Goal: Information Seeking & Learning: Learn about a topic

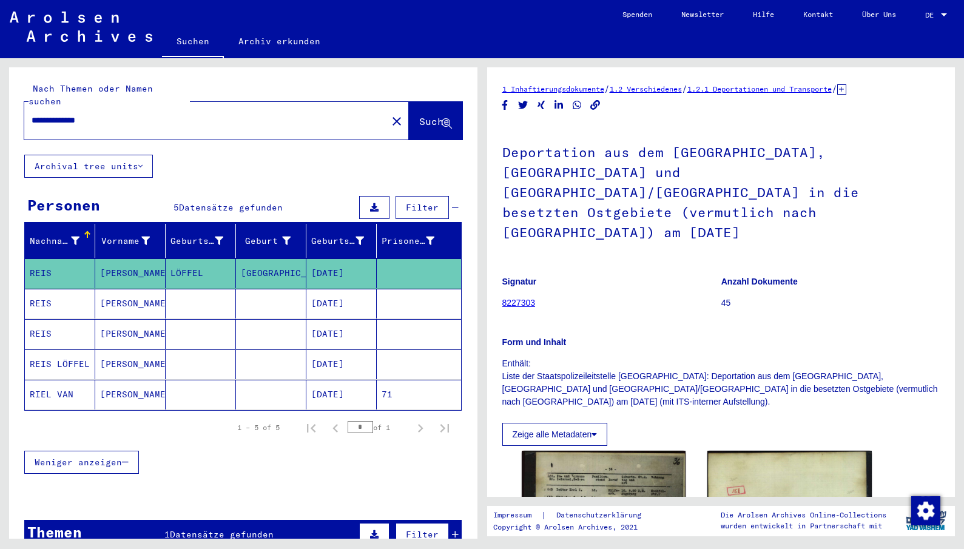
click at [258, 46] on link "Archiv erkunden" at bounding box center [279, 41] width 111 height 29
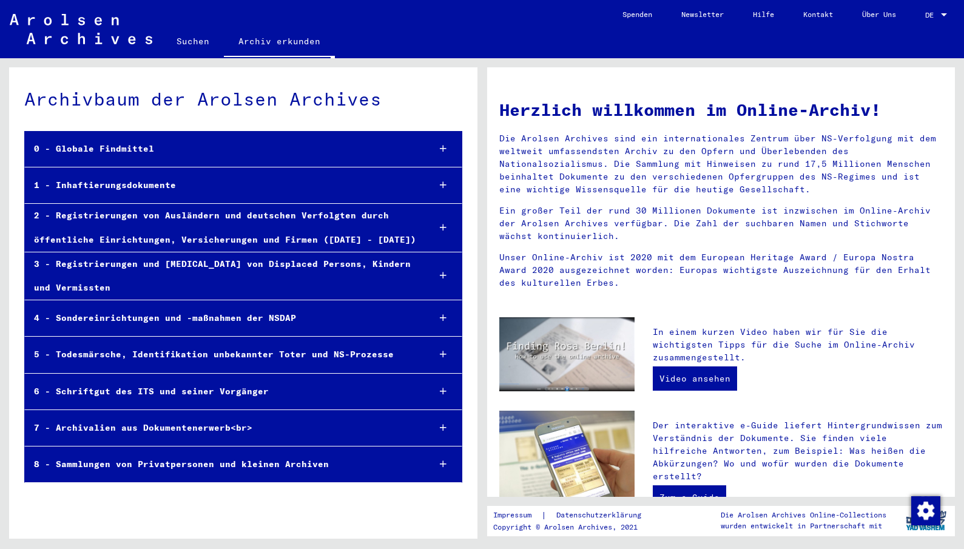
click at [438, 275] on div at bounding box center [443, 276] width 36 height 36
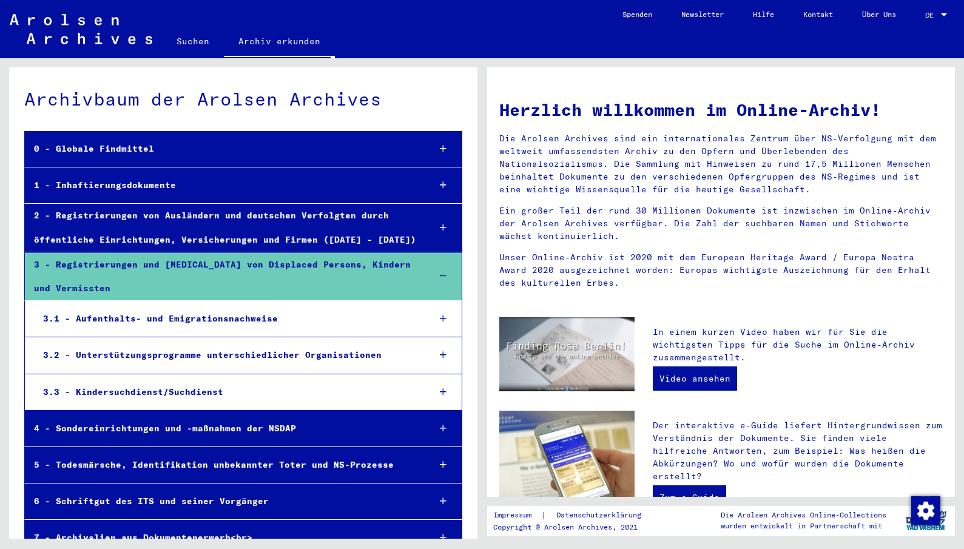
scroll to position [61, 0]
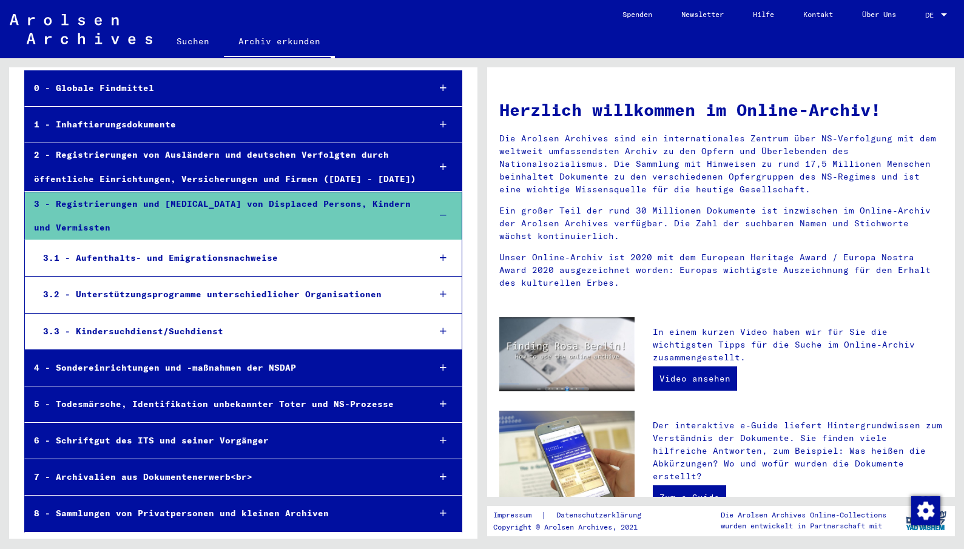
click at [434, 263] on div at bounding box center [443, 258] width 36 height 36
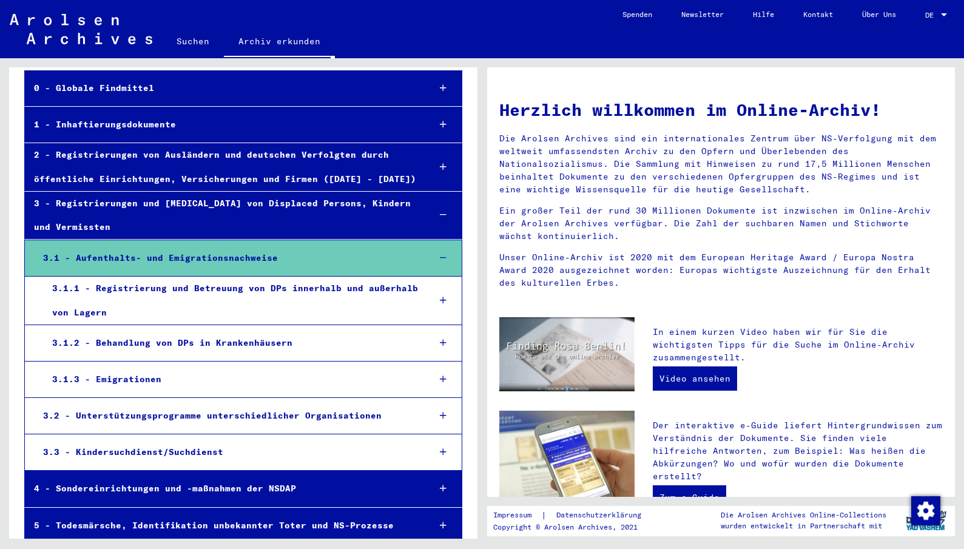
click at [440, 301] on icon at bounding box center [443, 300] width 7 height 8
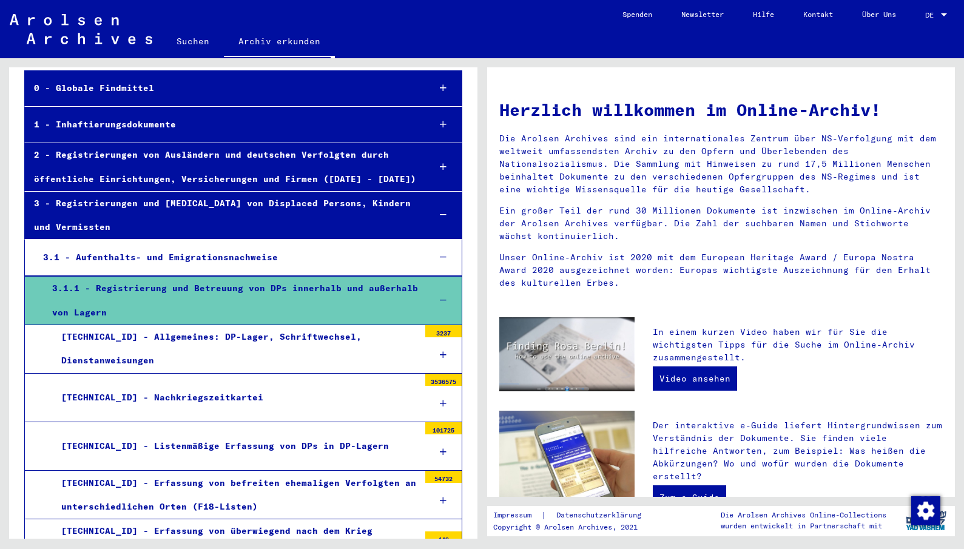
click at [440, 503] on icon at bounding box center [443, 500] width 7 height 8
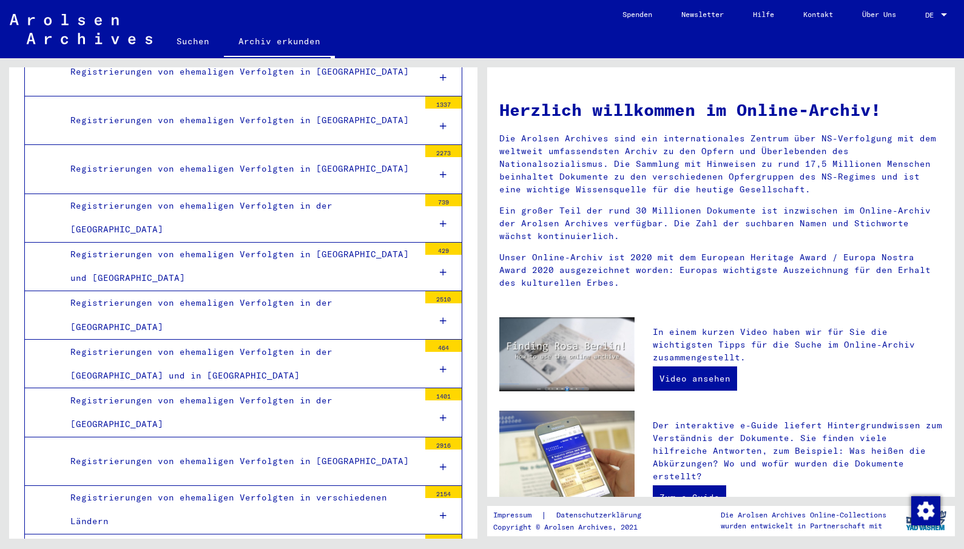
scroll to position [1274, 0]
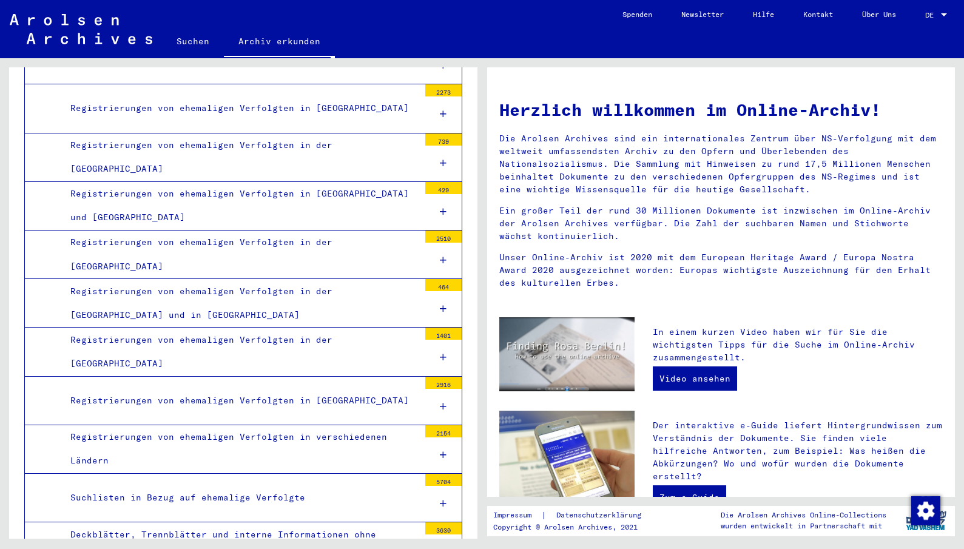
click at [305, 351] on div "Registrierungen von ehemaligen Verfolgten in der [GEOGRAPHIC_DATA]" at bounding box center [240, 351] width 358 height 47
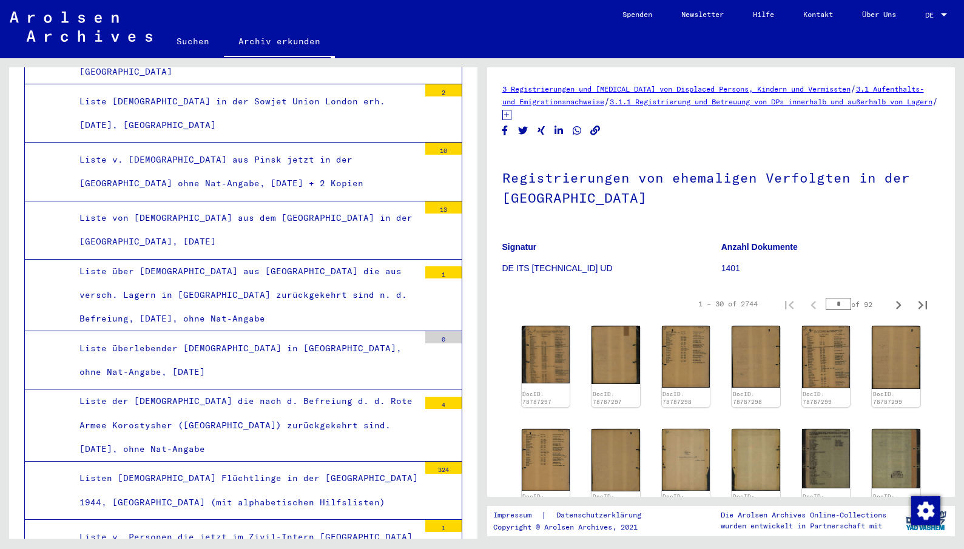
scroll to position [2426, 0]
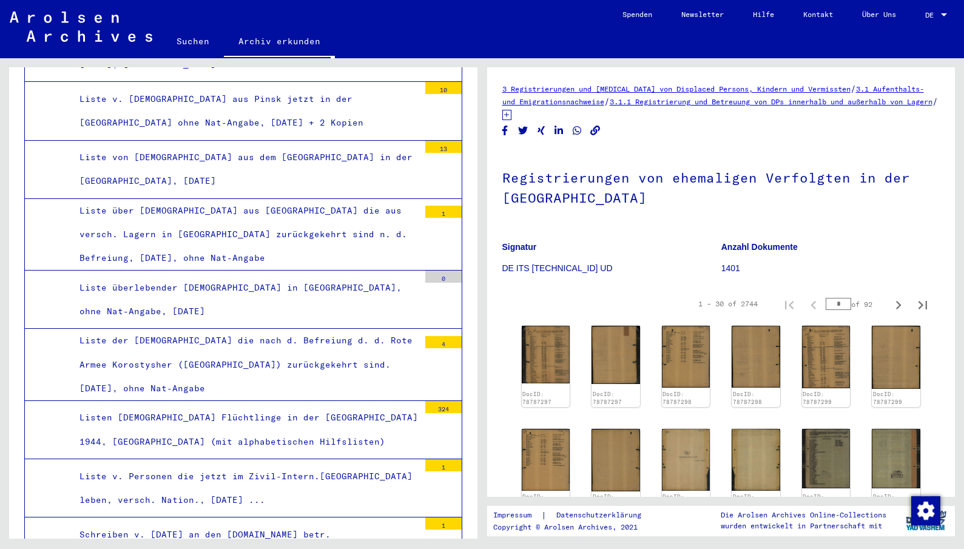
click at [317, 332] on div "Liste der Juden die nach d. Befreiung d. d. Rote Armee Korostysher (USSR) zurüc…" at bounding box center [244, 365] width 349 height 72
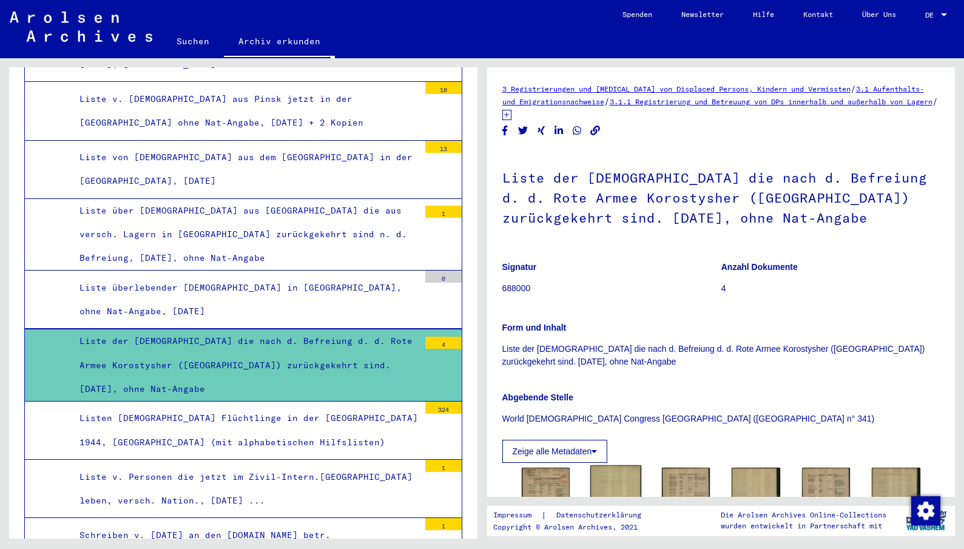
scroll to position [182, 0]
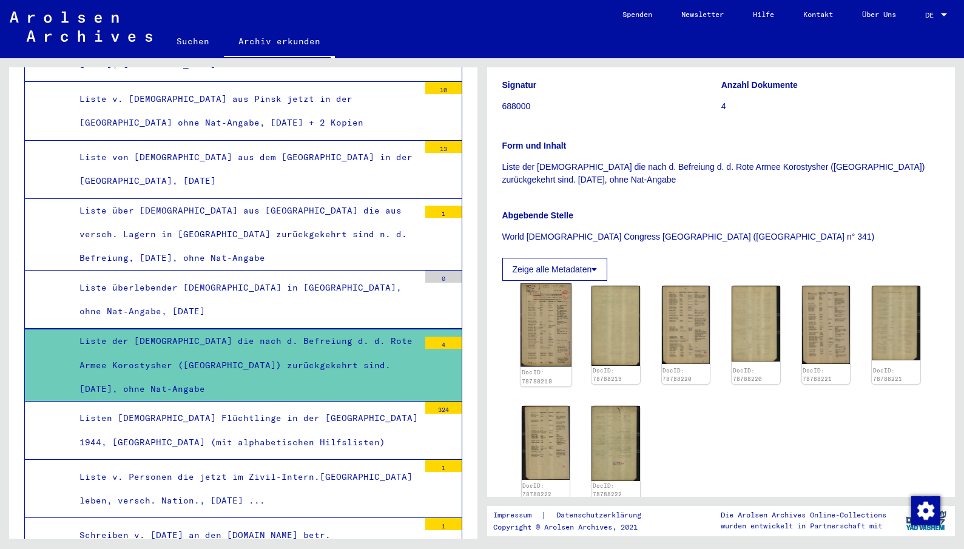
click at [545, 322] on img at bounding box center [545, 324] width 51 height 83
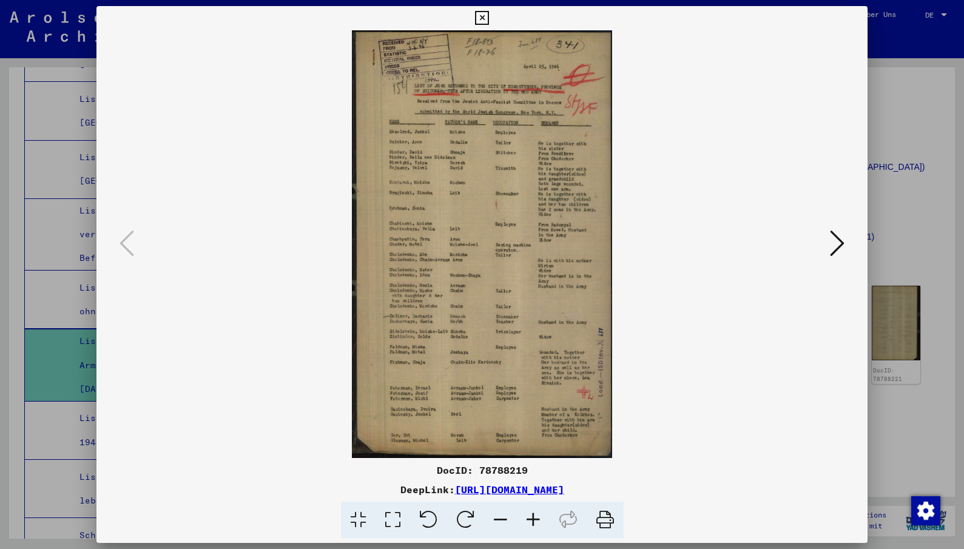
click at [488, 19] on icon at bounding box center [482, 18] width 14 height 15
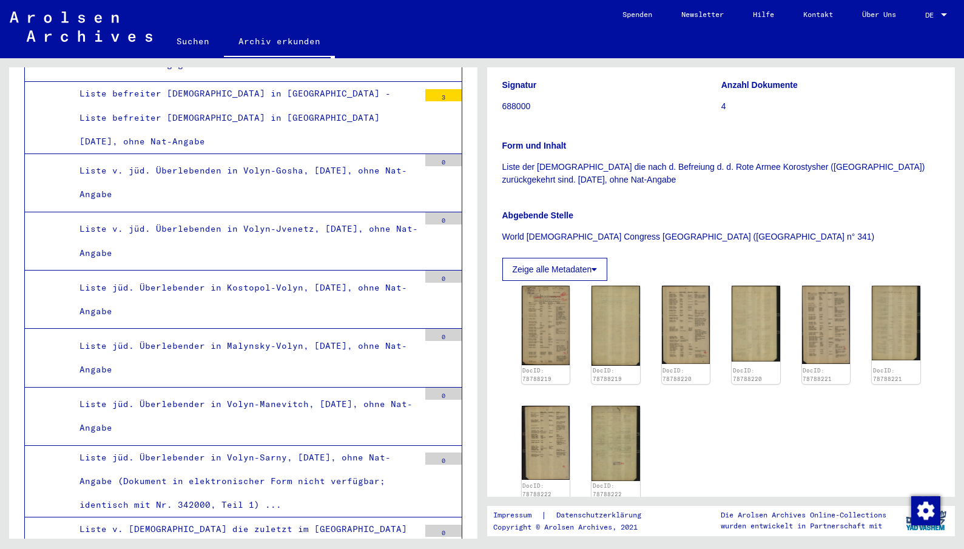
scroll to position [3032, 0]
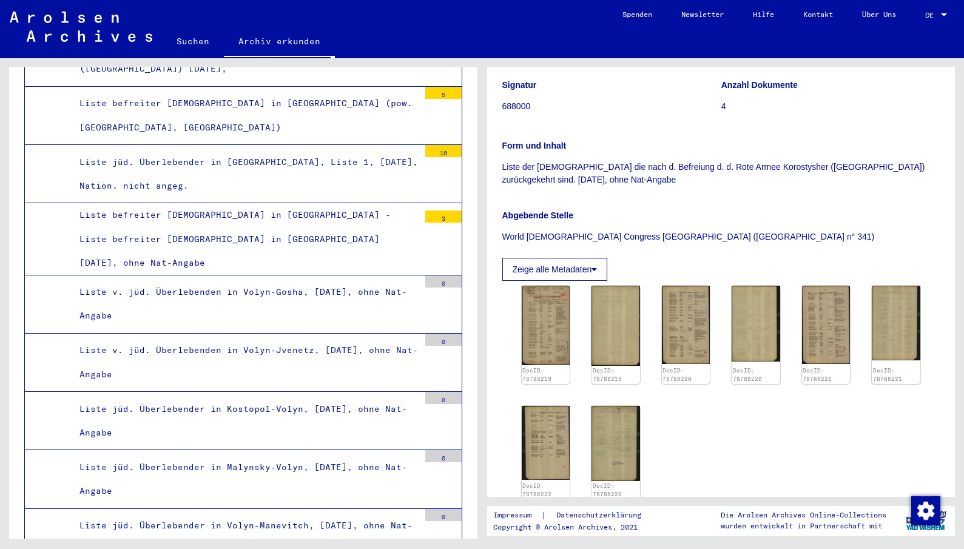
click at [301, 280] on div "Liste v. jüd. Überlebenden in Volyn-Gosha, 18.5.45, ohne Nat-Angabe" at bounding box center [244, 303] width 349 height 47
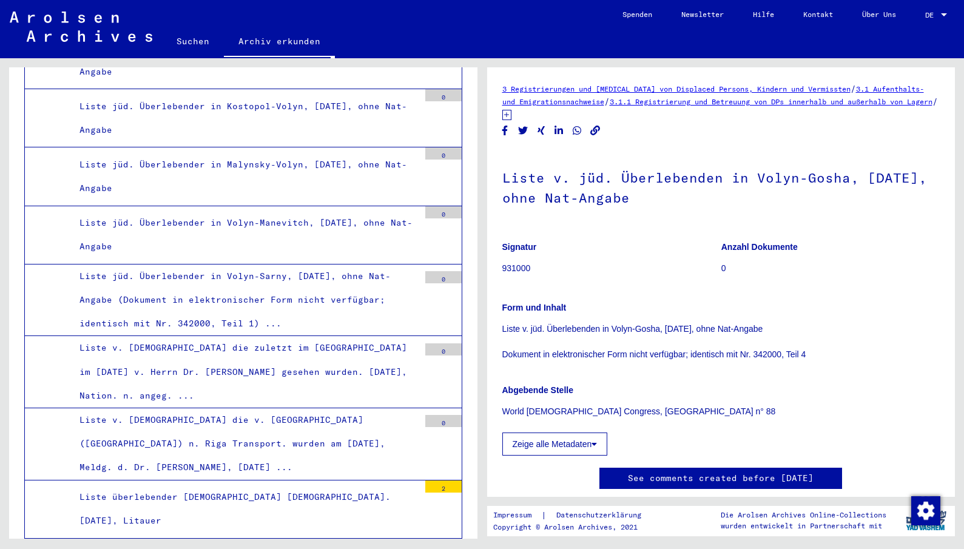
scroll to position [3395, 0]
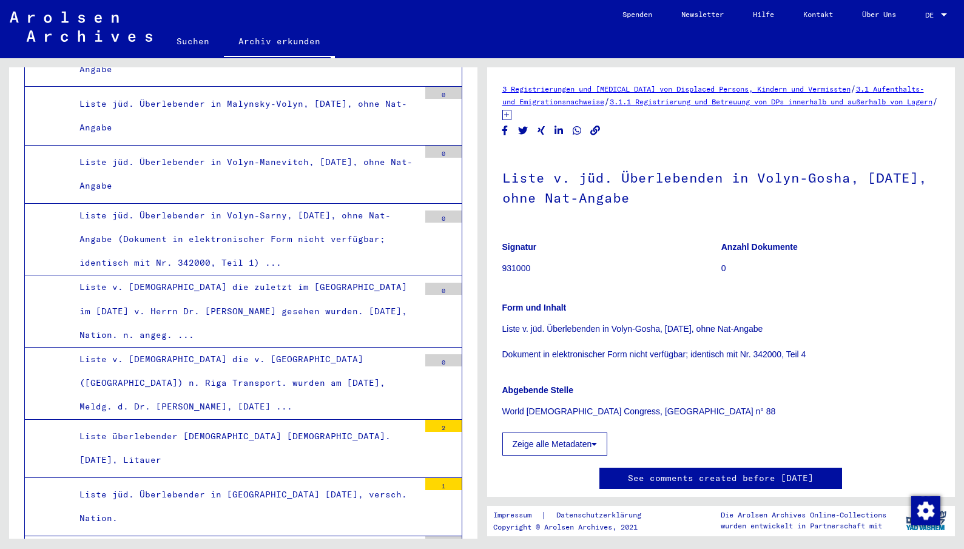
click at [322, 348] on div "Liste v. Juden die v. Lager Erreta (Estland) n. Riga Transport. wurden am 26.3.…" at bounding box center [244, 384] width 349 height 72
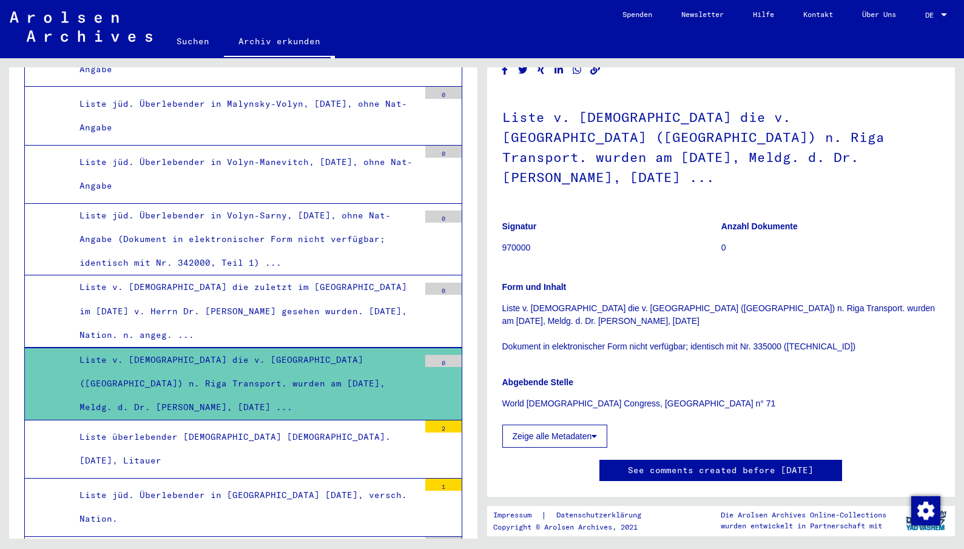
scroll to position [182, 0]
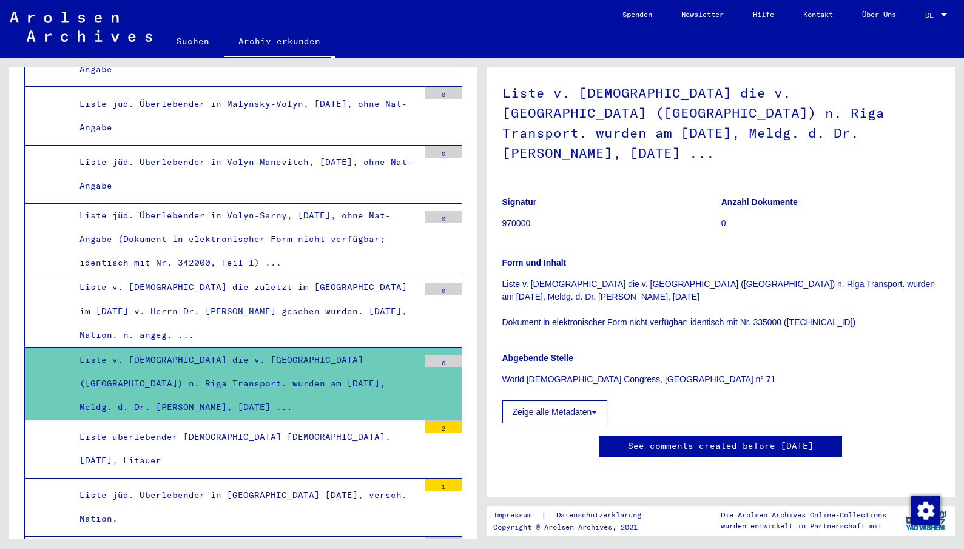
click at [568, 400] on button "Zeige alle Metadaten" at bounding box center [555, 411] width 106 height 23
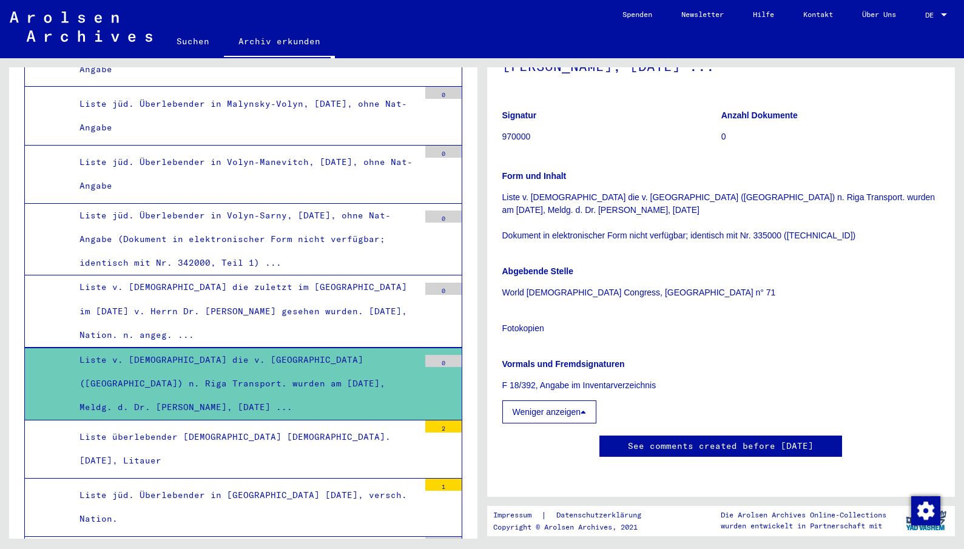
click at [286, 425] on div "Liste überlebender litauischer Juden. 15.5.46, Litauer" at bounding box center [244, 448] width 349 height 47
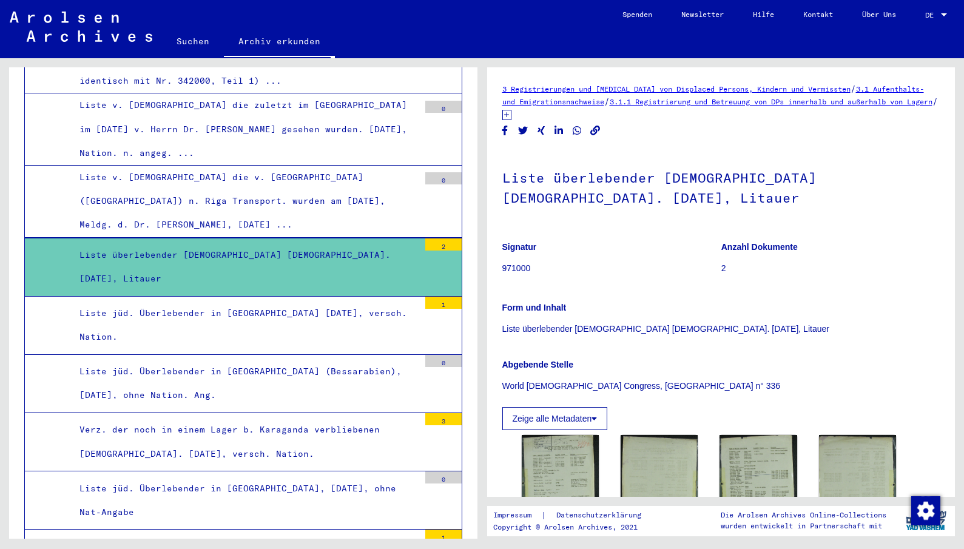
scroll to position [3698, 0]
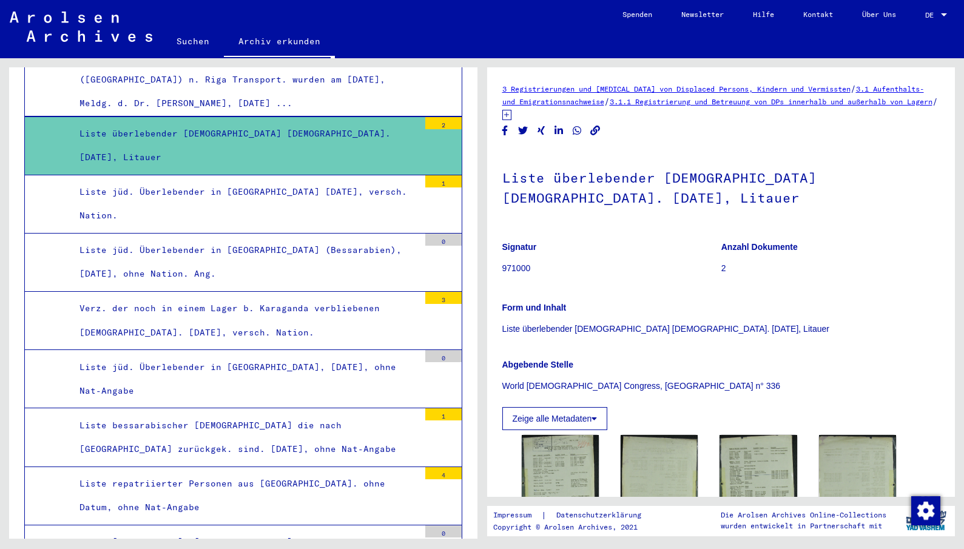
click at [296, 297] on div "Verz. der noch in einem Lager b. Karaganda verbliebenen Juden. 24.3.47, versch.…" at bounding box center [244, 320] width 349 height 47
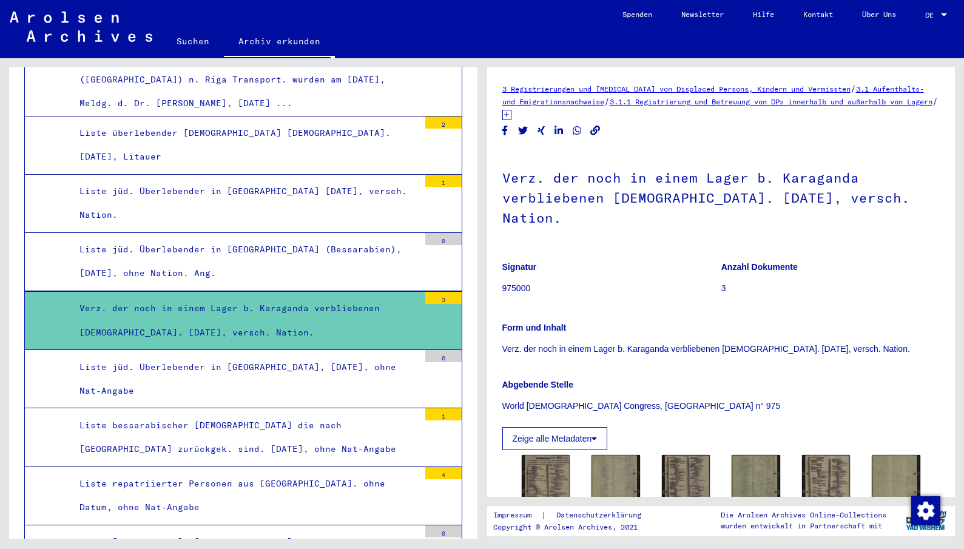
click at [584, 427] on button "Zeige alle Metadaten" at bounding box center [555, 438] width 106 height 23
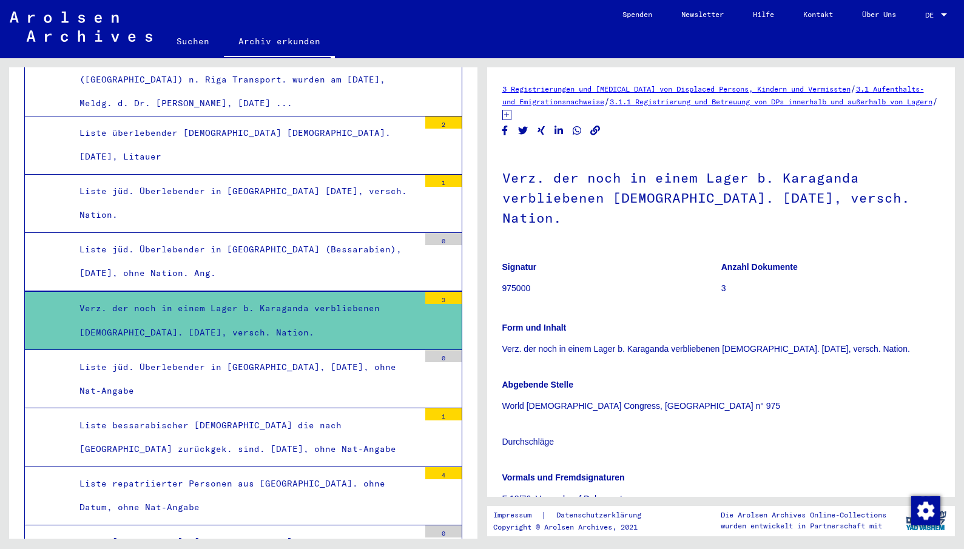
scroll to position [121, 0]
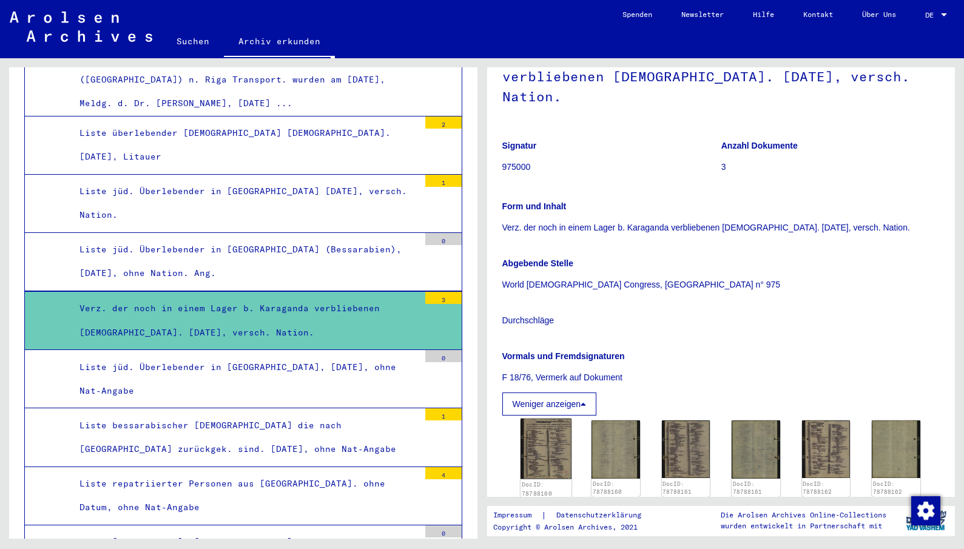
click at [559, 426] on img at bounding box center [545, 449] width 51 height 61
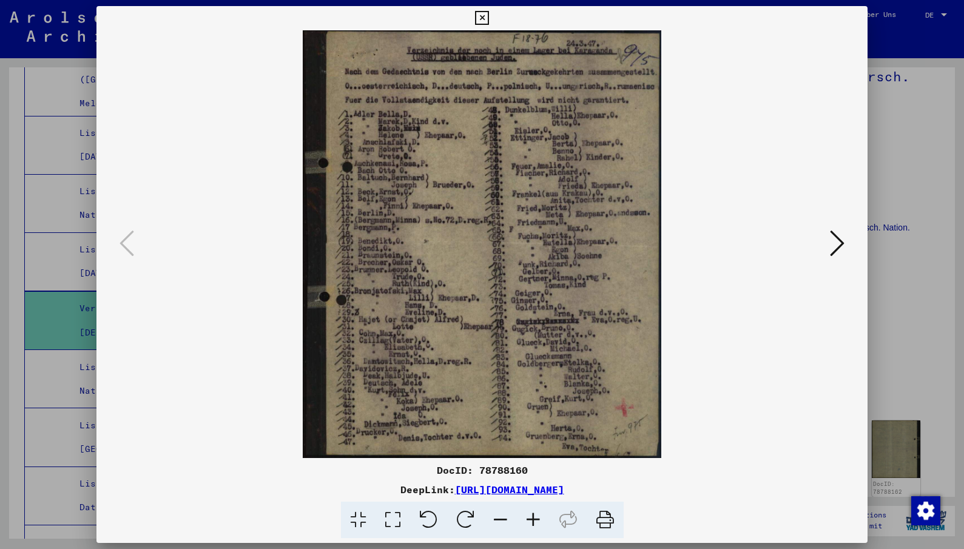
click at [477, 17] on icon at bounding box center [482, 18] width 14 height 15
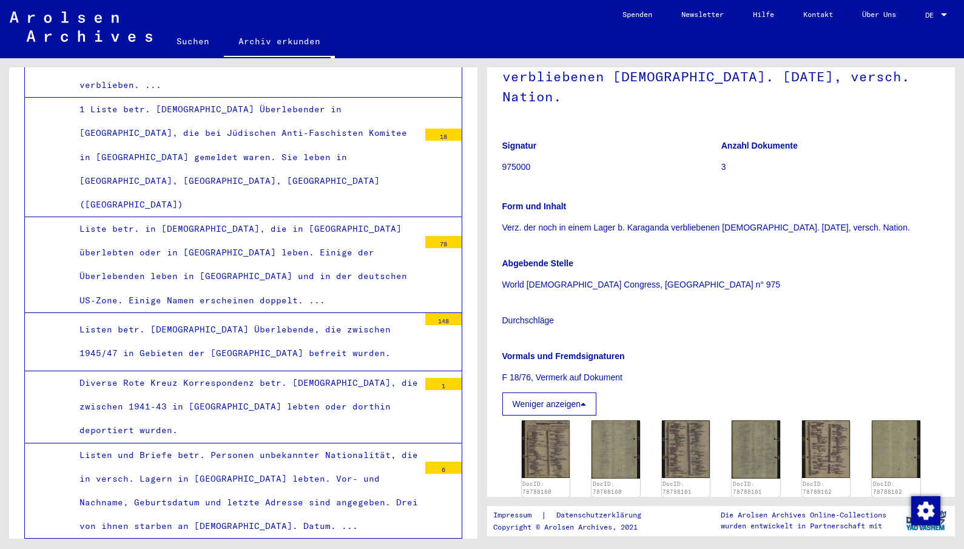
scroll to position [5882, 0]
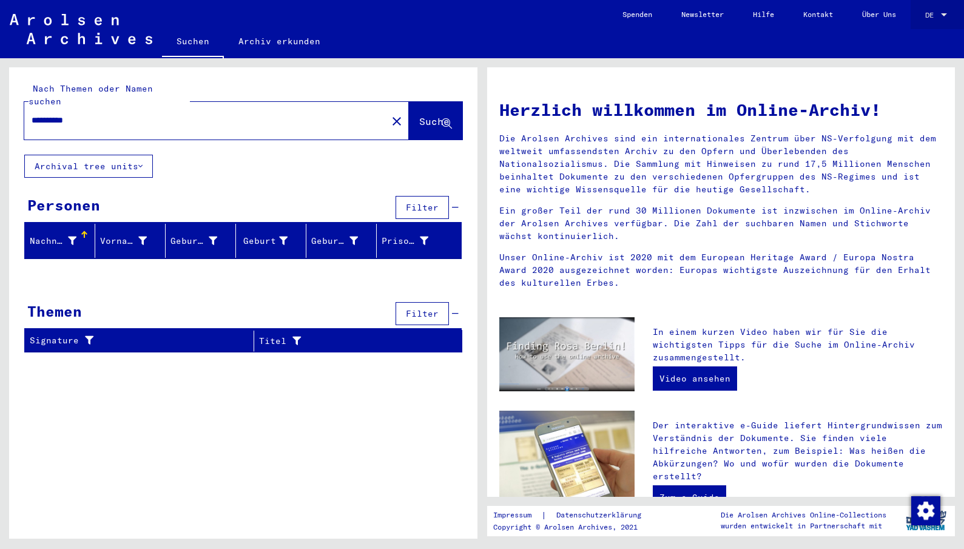
click at [946, 13] on div at bounding box center [944, 14] width 6 height 3
click at [911, 39] on span "Deutsch" at bounding box center [913, 43] width 30 height 9
drag, startPoint x: 109, startPoint y: 105, endPoint x: -68, endPoint y: 107, distance: 177.1
click at [0, 107] on html "**********" at bounding box center [482, 274] width 964 height 549
type input "**********"
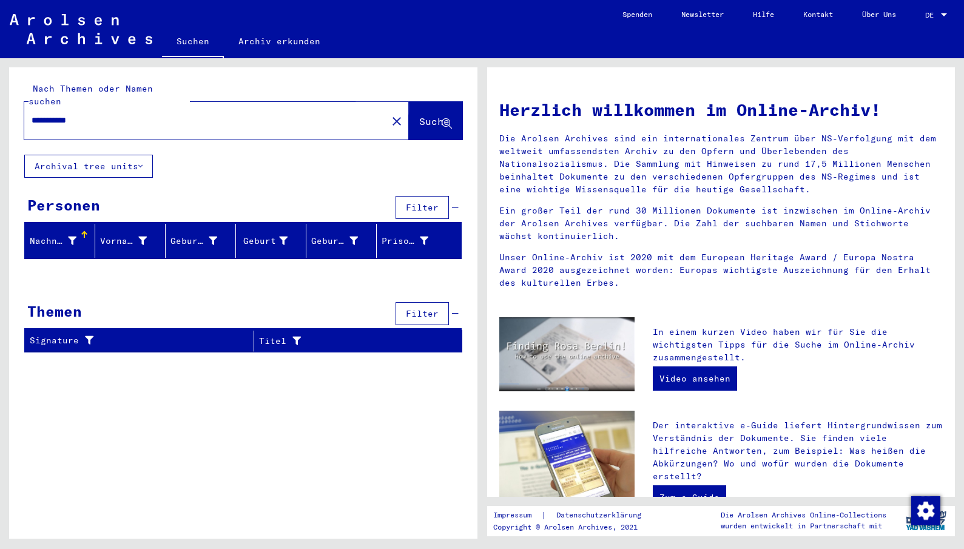
click at [425, 115] on span "Suche" at bounding box center [434, 121] width 30 height 12
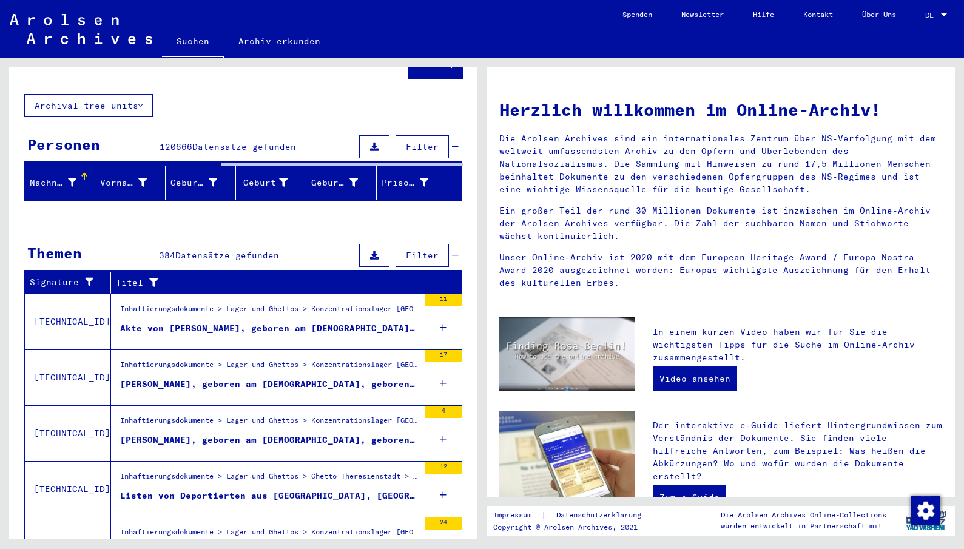
scroll to position [118, 0]
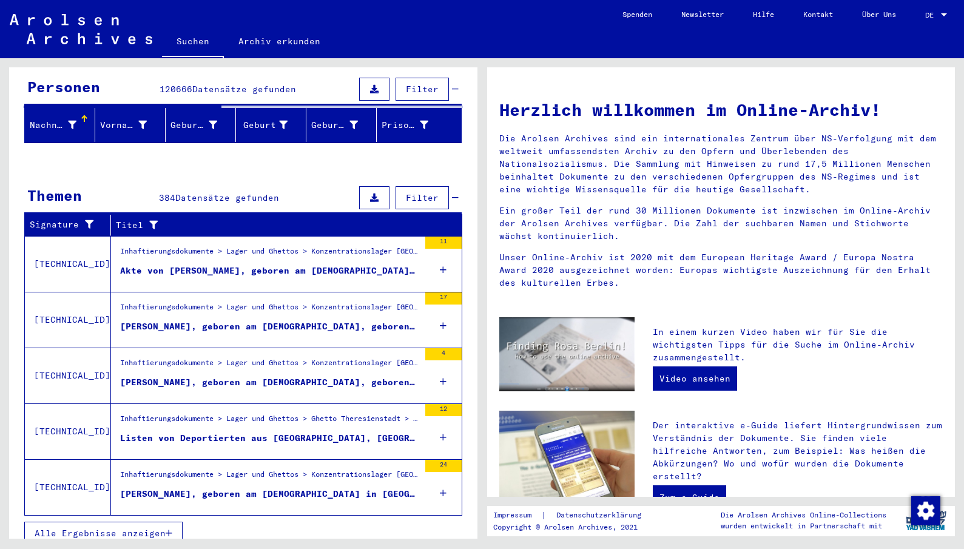
click at [164, 528] on span "Alle Ergebnisse anzeigen" at bounding box center [100, 533] width 131 height 11
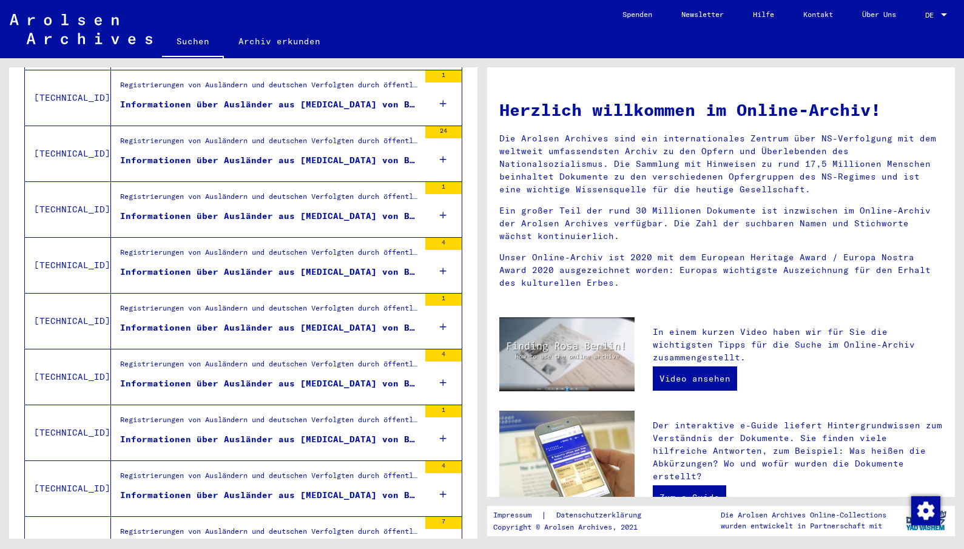
scroll to position [1231, 0]
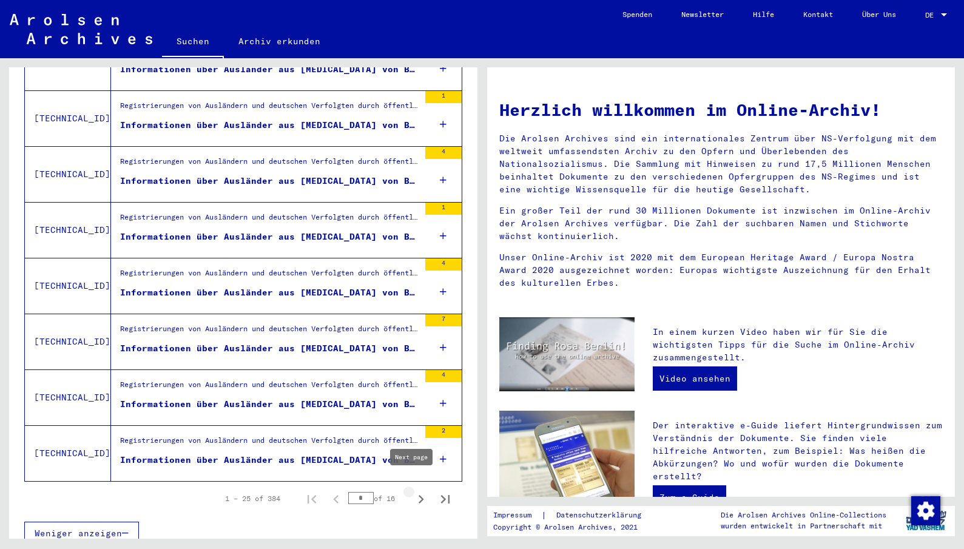
click at [413, 491] on icon "Next page" at bounding box center [421, 499] width 17 height 17
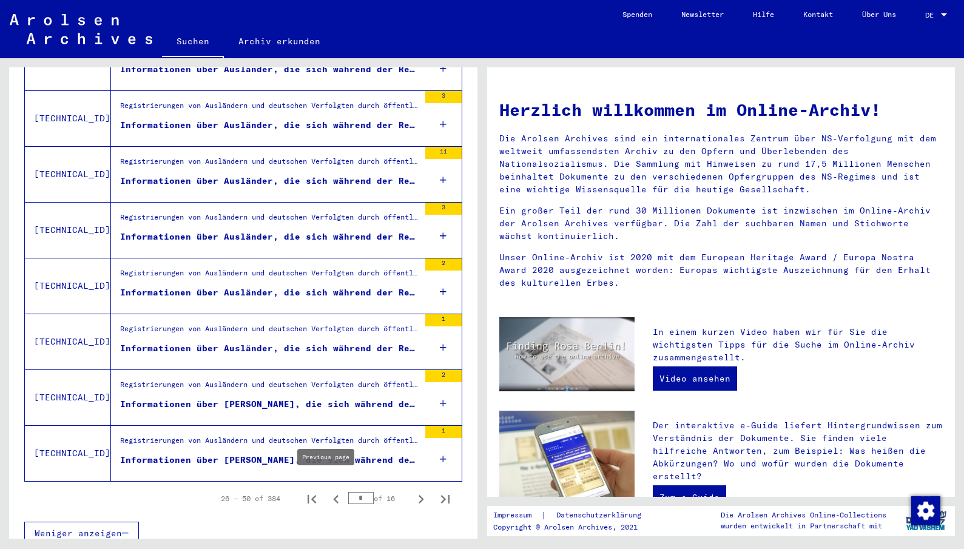
click at [333, 495] on icon "Previous page" at bounding box center [335, 499] width 5 height 8
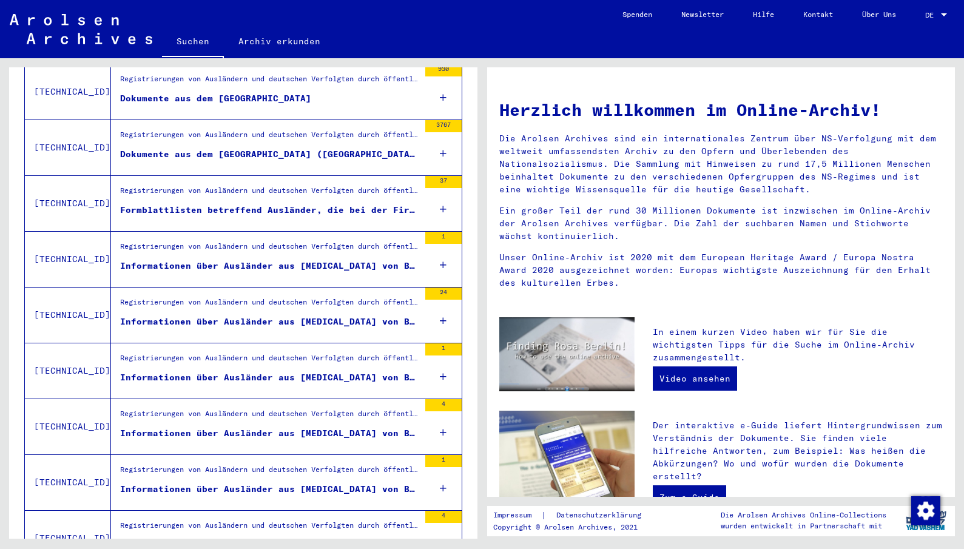
scroll to position [806, 0]
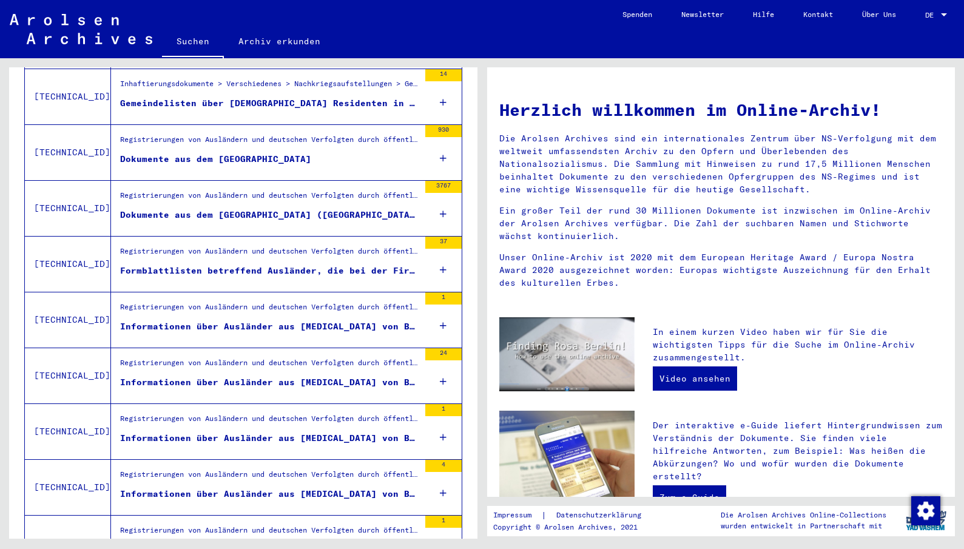
click at [353, 136] on div "Registrierungen von Ausländern und deutschen Verfolgten durch öffentliche Einri…" at bounding box center [269, 142] width 299 height 17
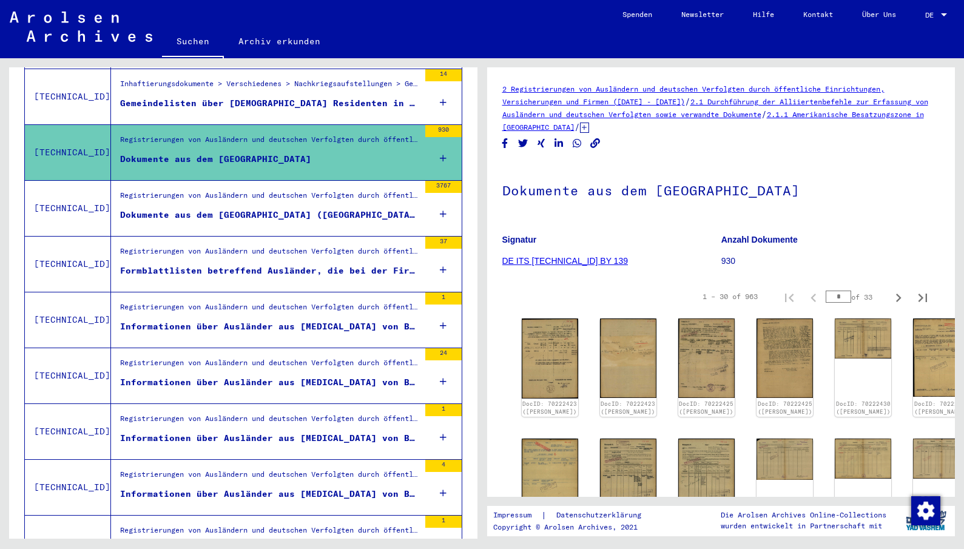
click at [304, 209] on div "Dokumente aus dem [GEOGRAPHIC_DATA] ([GEOGRAPHIC_DATA])" at bounding box center [269, 215] width 299 height 13
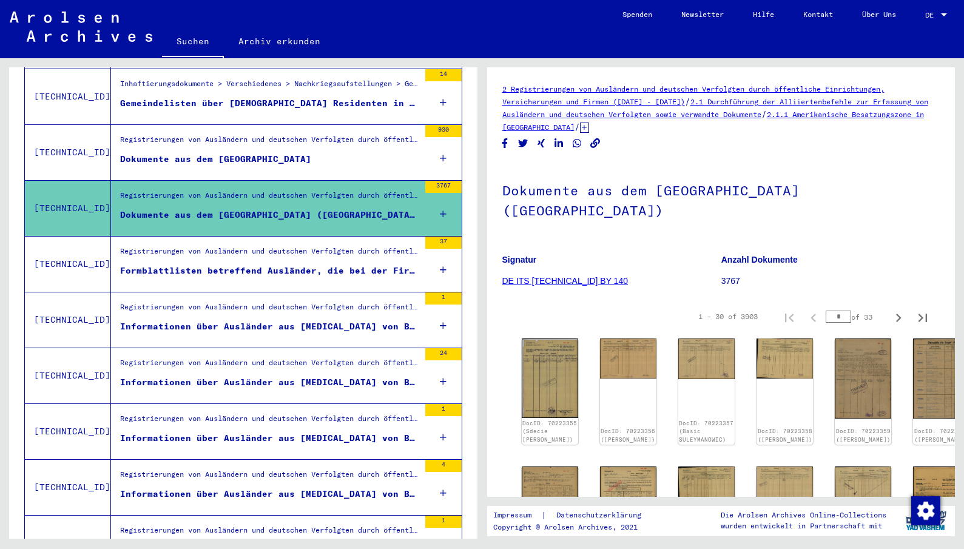
click at [306, 264] on figure "Formblattlisten betreffend Ausländer, die bei der Firma Kugelfischer [PERSON_NA…" at bounding box center [269, 273] width 299 height 18
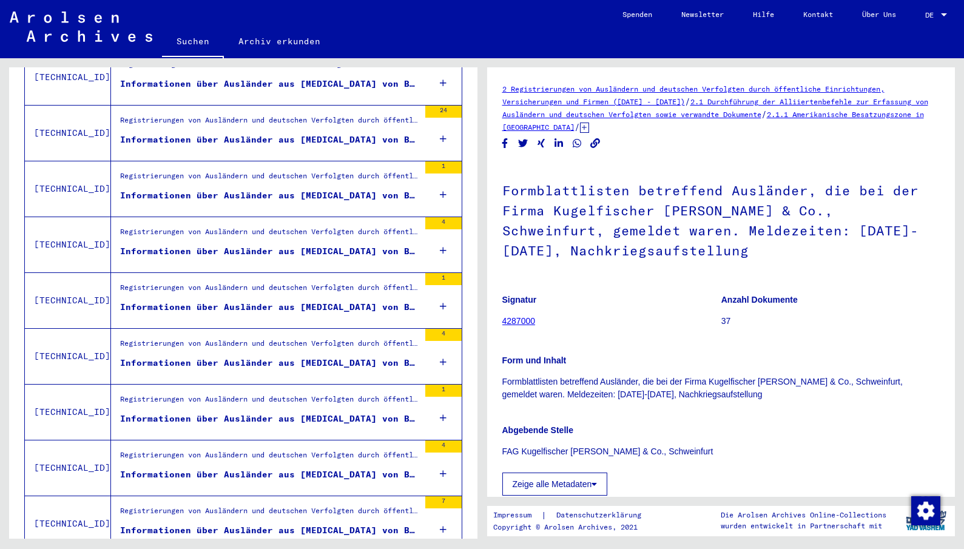
scroll to position [1231, 0]
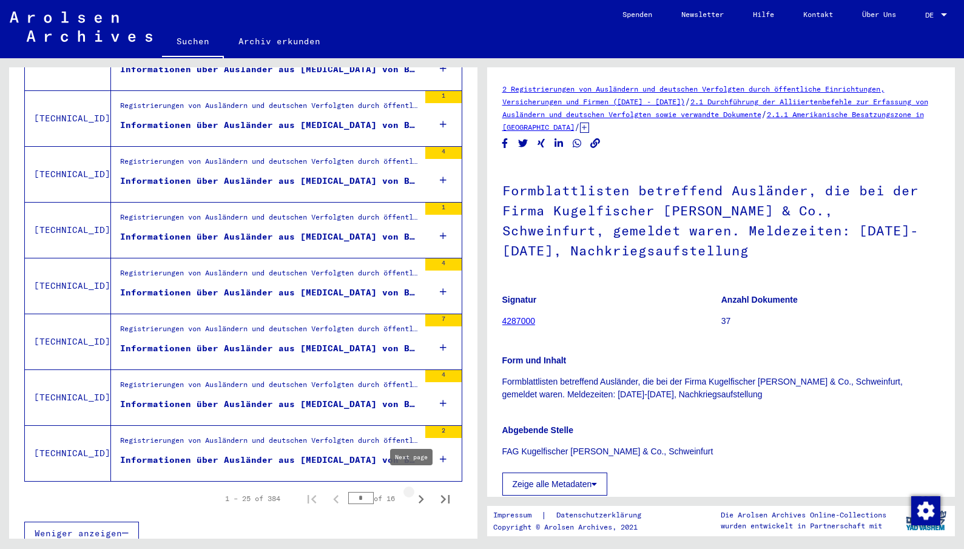
click at [419, 495] on icon "Next page" at bounding box center [421, 499] width 5 height 8
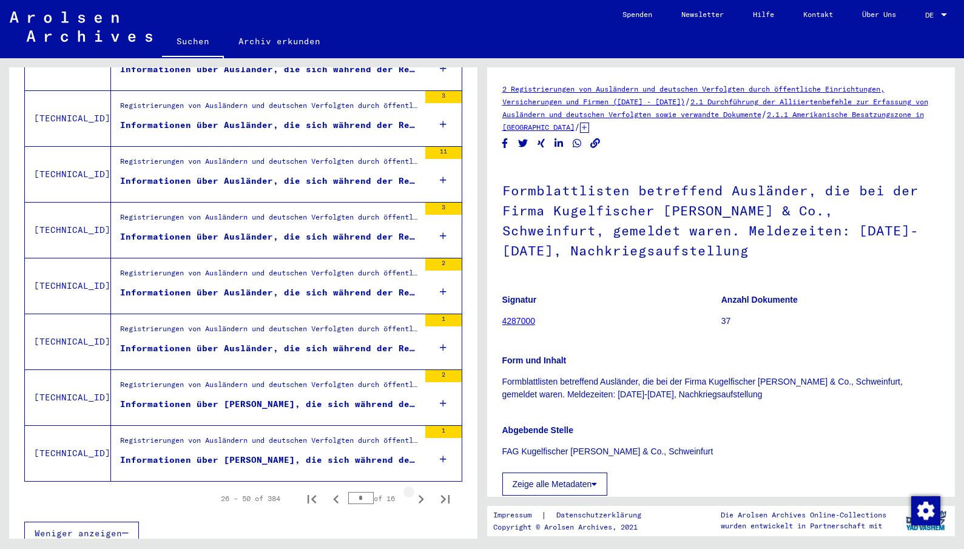
click at [413, 491] on icon "Next page" at bounding box center [421, 499] width 17 height 17
click at [419, 495] on icon "Next page" at bounding box center [421, 499] width 5 height 8
click at [346, 231] on div "Informationen über Ausländer, die sich während des Kriegs im [GEOGRAPHIC_DATA] …" at bounding box center [269, 237] width 299 height 13
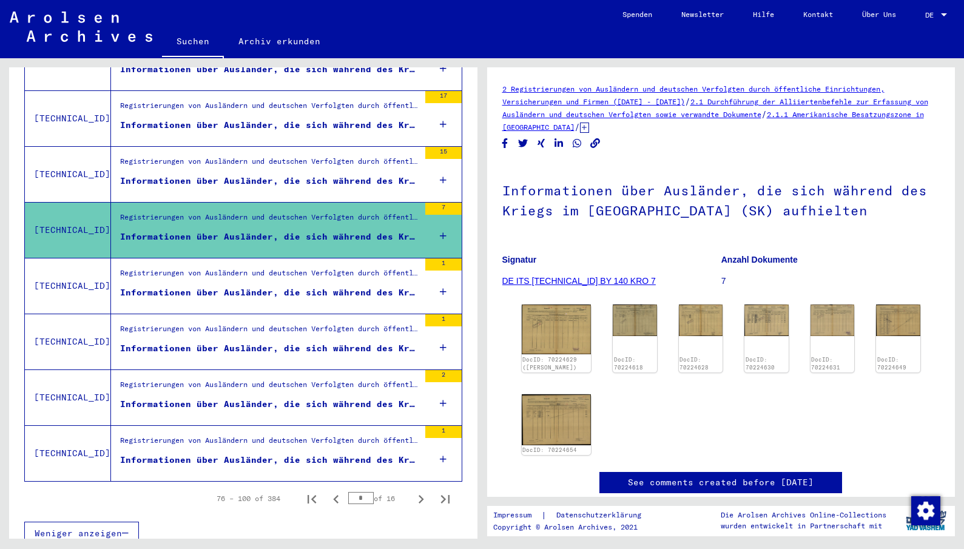
click at [333, 268] on div "Registrierungen von Ausländern und deutschen Verfolgten durch öffentliche Einri…" at bounding box center [269, 276] width 299 height 17
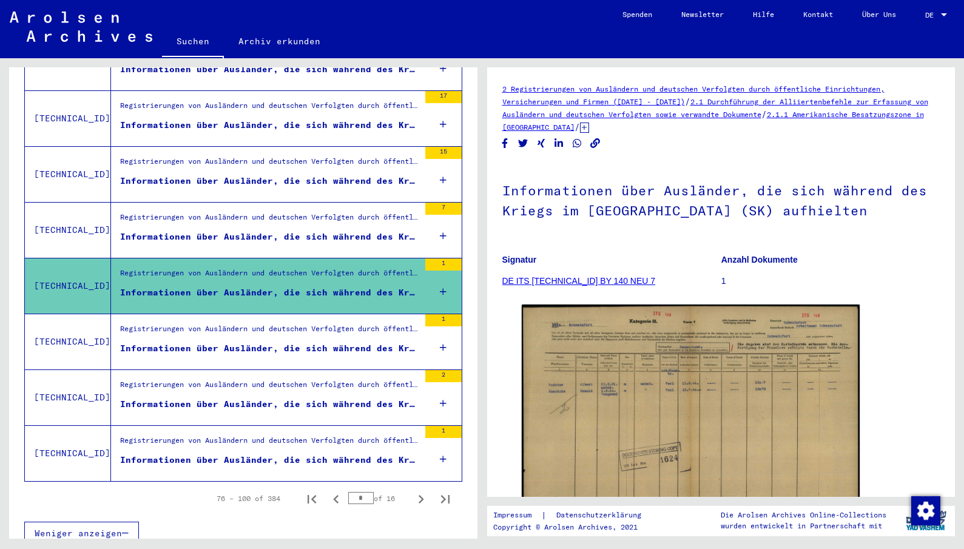
click at [339, 314] on div "Registrierungen von Ausländern und deutschen Verfolgten durch öffentliche Einri…" at bounding box center [265, 341] width 308 height 55
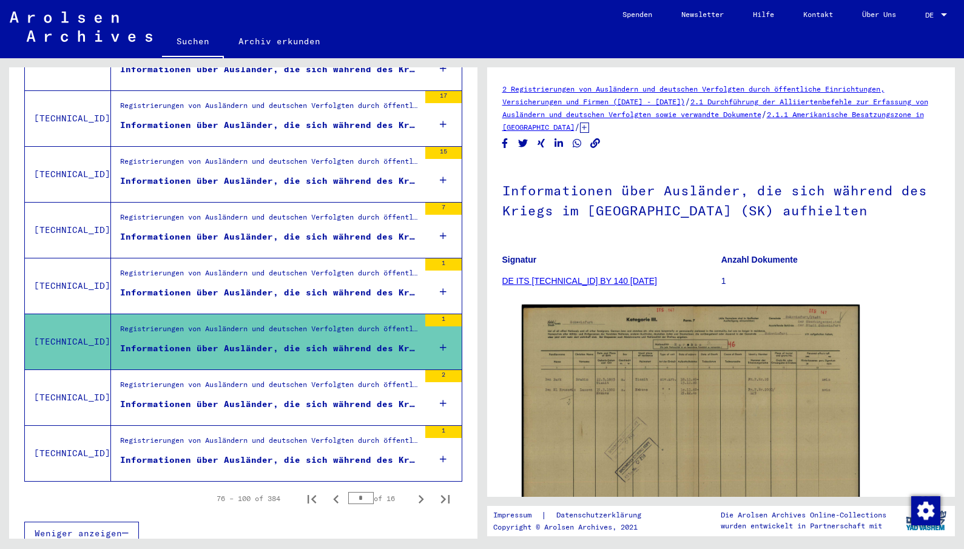
click at [307, 398] on div "Informationen über Ausländer, die sich während des Kriegs im [GEOGRAPHIC_DATA] …" at bounding box center [269, 404] width 299 height 13
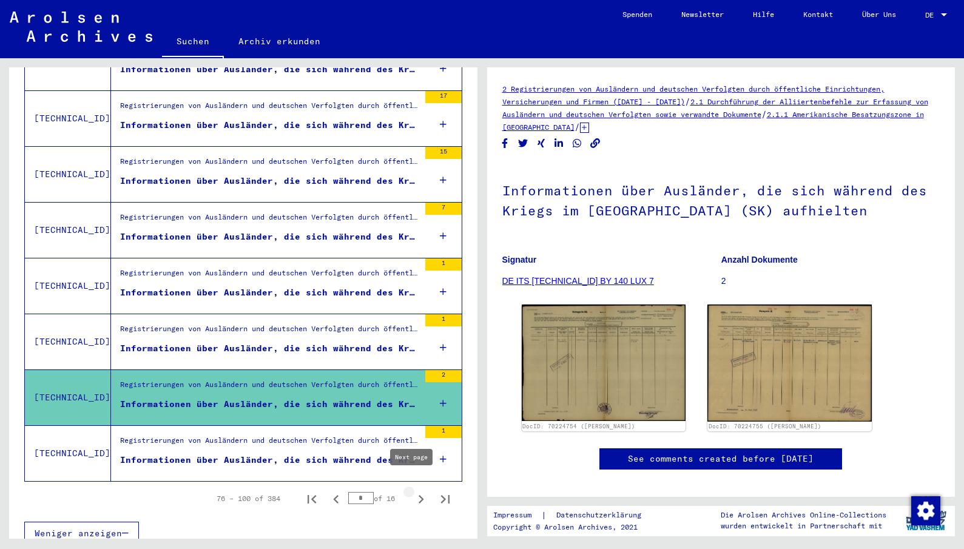
click at [413, 491] on icon "Next page" at bounding box center [421, 499] width 17 height 17
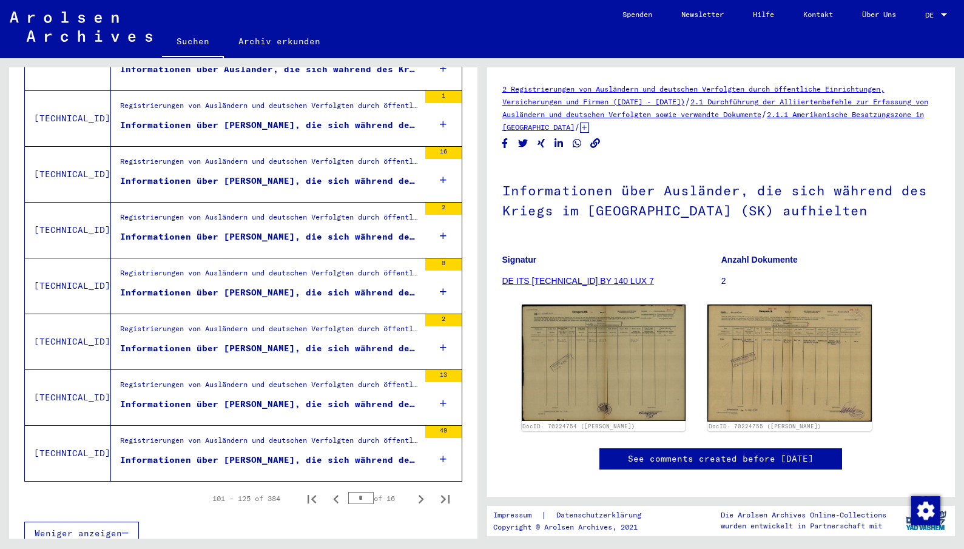
click at [419, 495] on icon "Next page" at bounding box center [421, 499] width 5 height 8
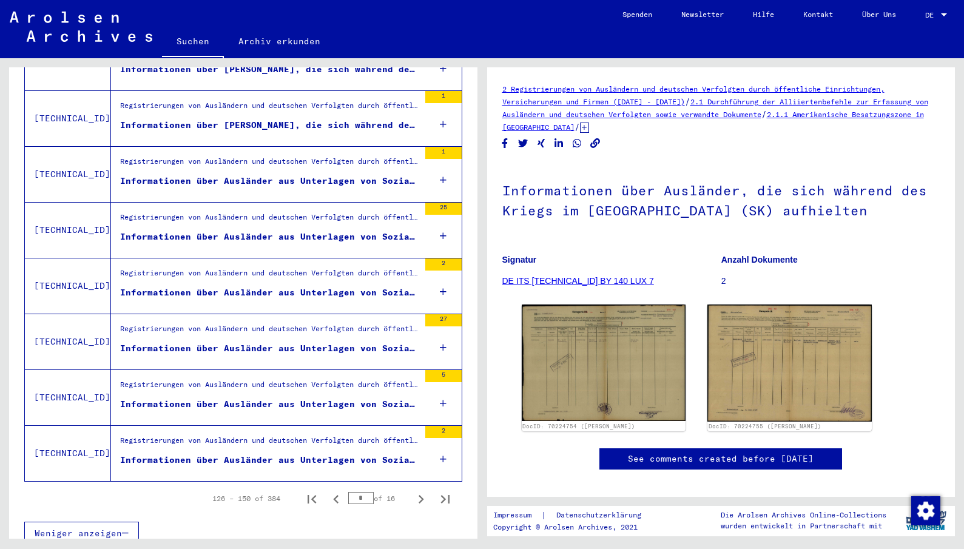
click at [388, 398] on div "Informationen über Ausländer aus Unterlagen von Sozialversicherungen und Arbeit…" at bounding box center [269, 404] width 299 height 13
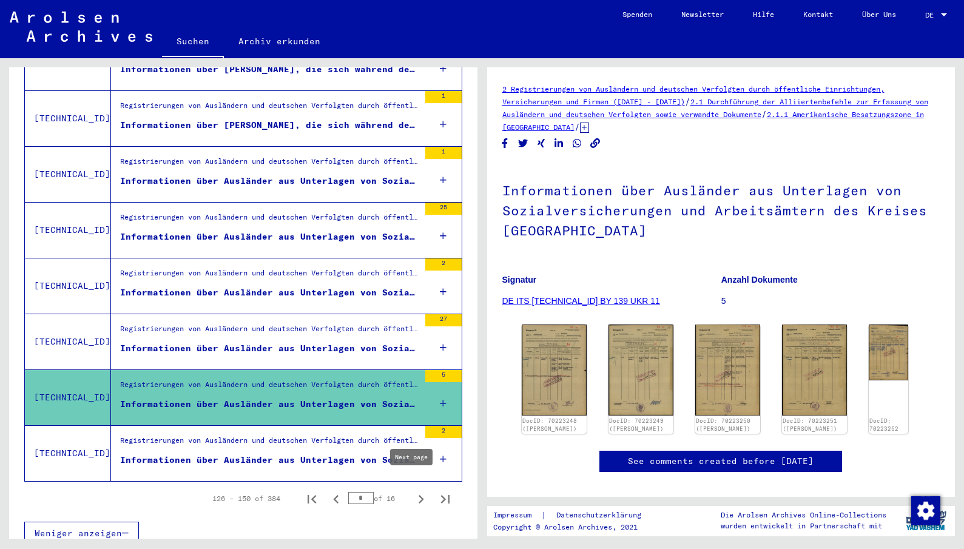
click at [419, 495] on icon "Next page" at bounding box center [421, 499] width 5 height 8
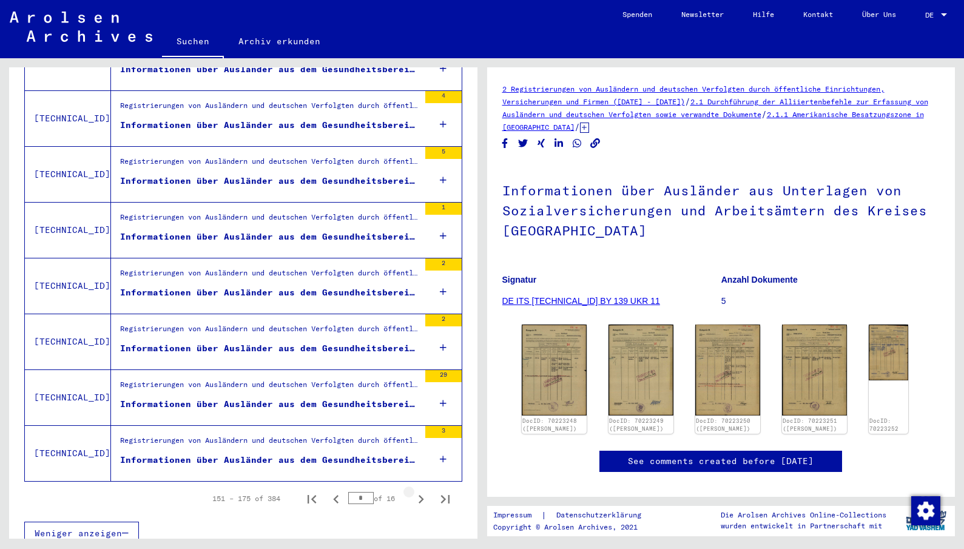
click at [419, 495] on icon "Next page" at bounding box center [421, 499] width 5 height 8
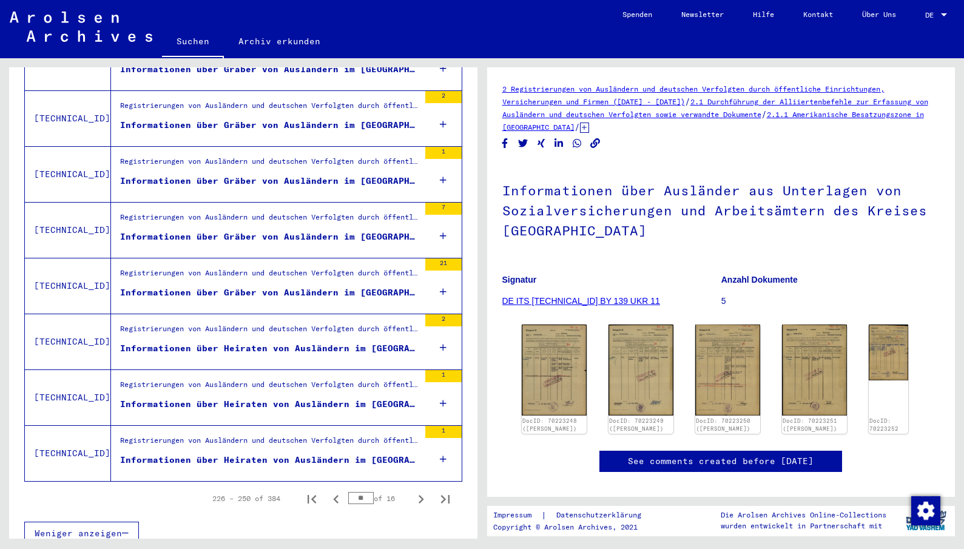
click at [364, 402] on figure "Informationen über Heiraten von Ausländern im [GEOGRAPHIC_DATA]" at bounding box center [269, 407] width 299 height 18
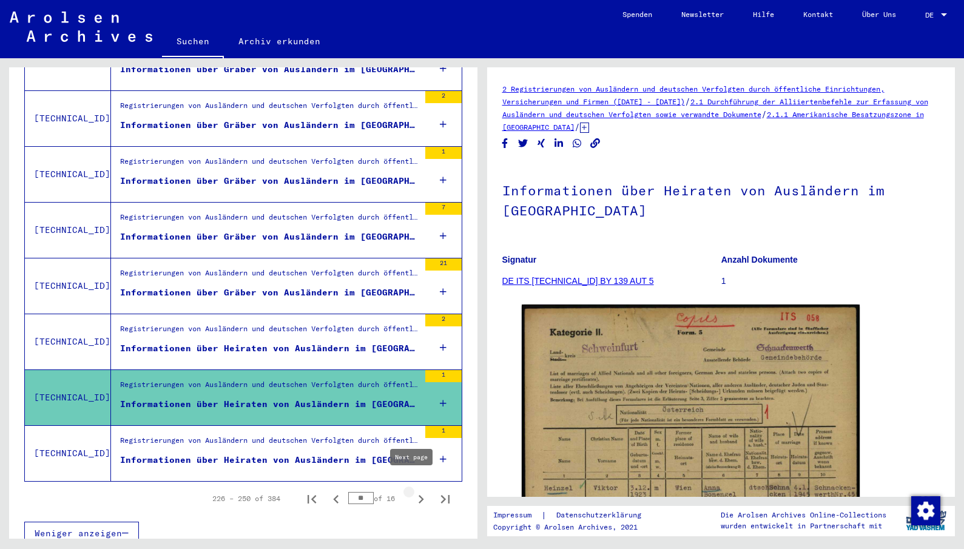
click at [419, 495] on icon "Next page" at bounding box center [421, 499] width 5 height 8
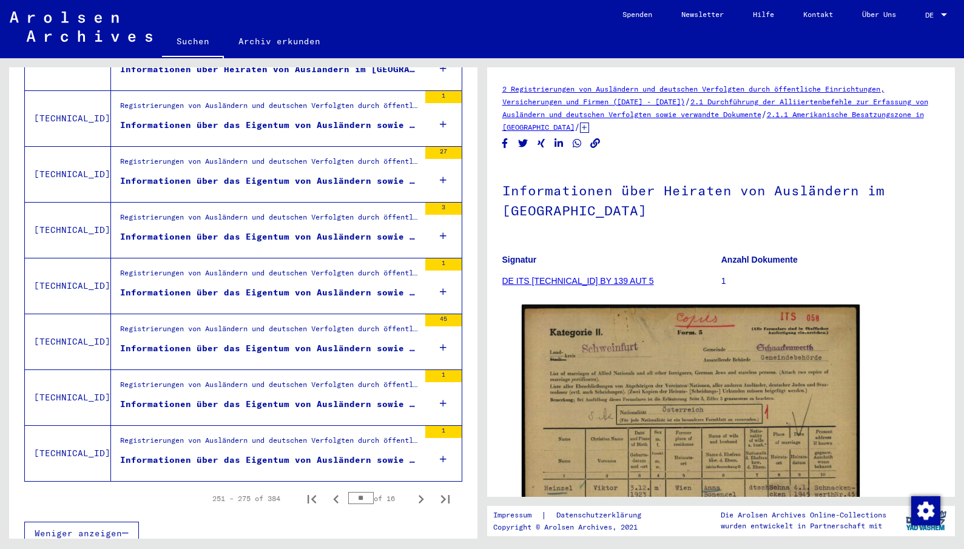
click at [419, 495] on icon "Next page" at bounding box center [421, 499] width 5 height 8
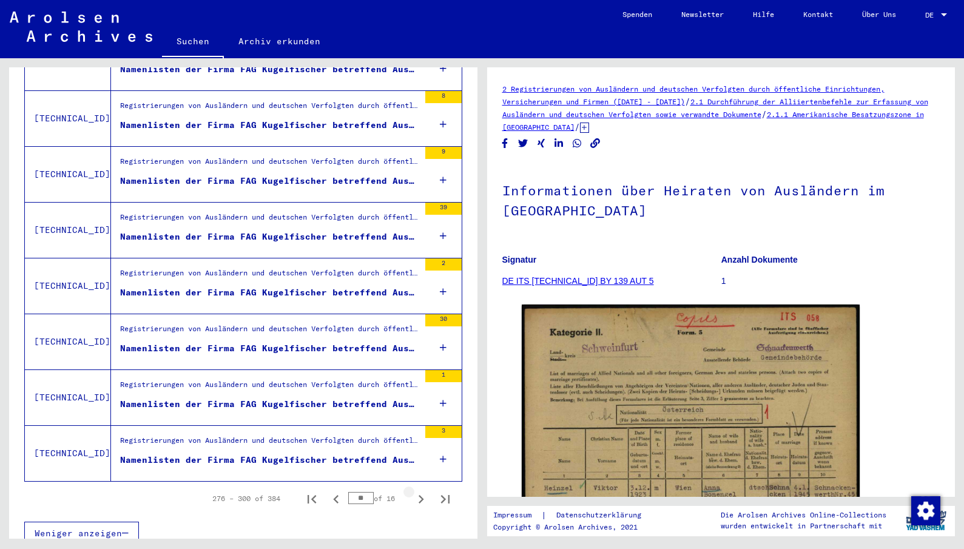
click at [419, 495] on icon "Next page" at bounding box center [421, 499] width 5 height 8
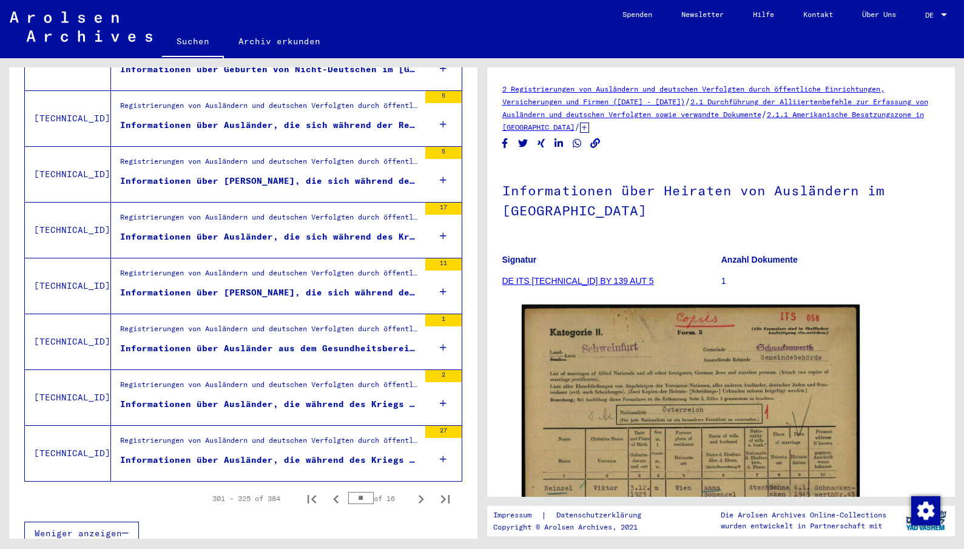
click at [363, 398] on div "Informationen über Ausländer, die während des Kriegs im Kreis [GEOGRAPHIC_DATA]…" at bounding box center [269, 404] width 299 height 13
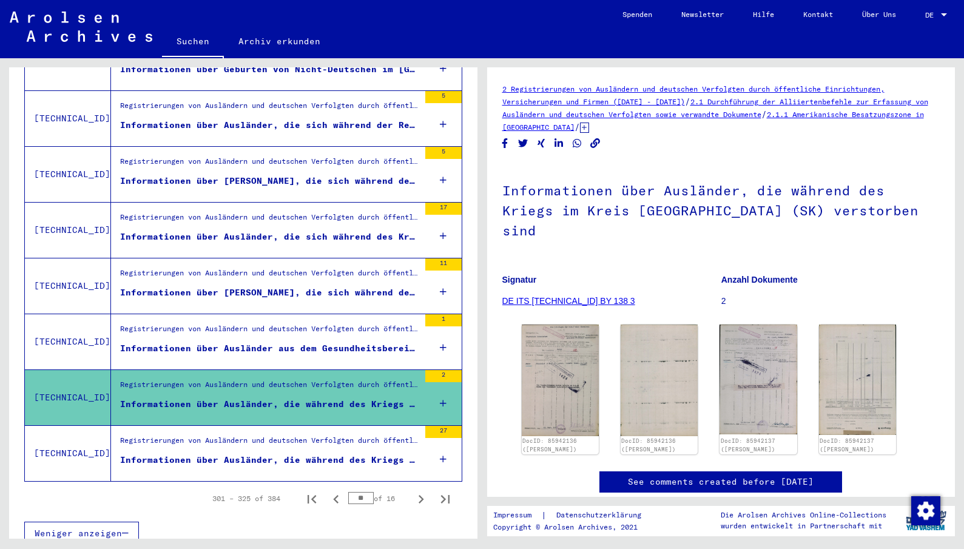
click at [354, 454] on div "Informationen über Ausländer, die während des Kriegs im Kreis [GEOGRAPHIC_DATA]…" at bounding box center [269, 460] width 299 height 13
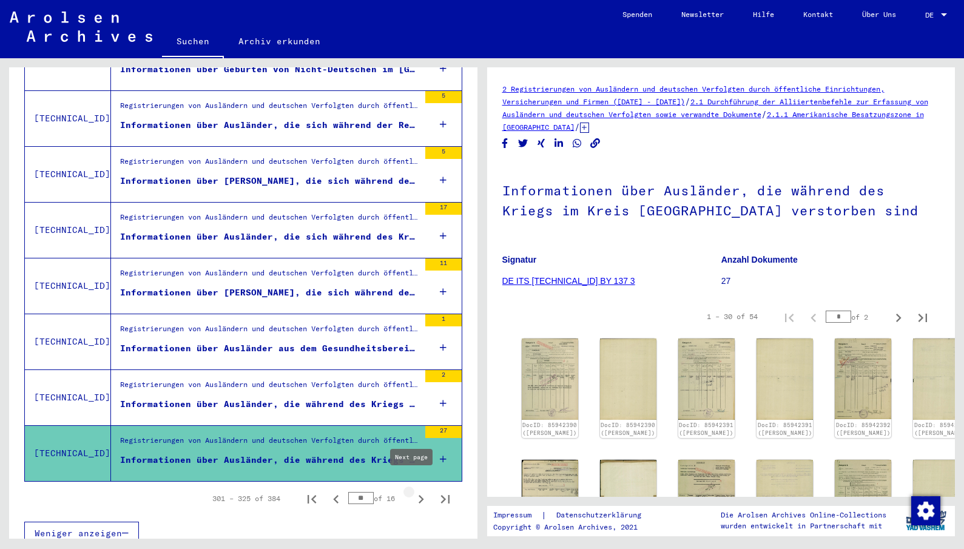
click at [413, 491] on icon "Next page" at bounding box center [421, 499] width 17 height 17
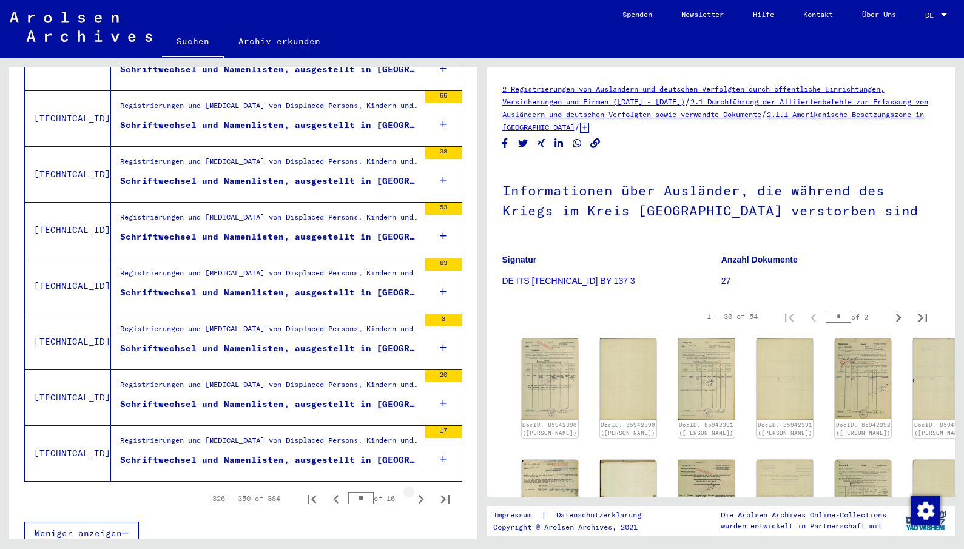
click at [413, 491] on icon "Next page" at bounding box center [421, 499] width 17 height 17
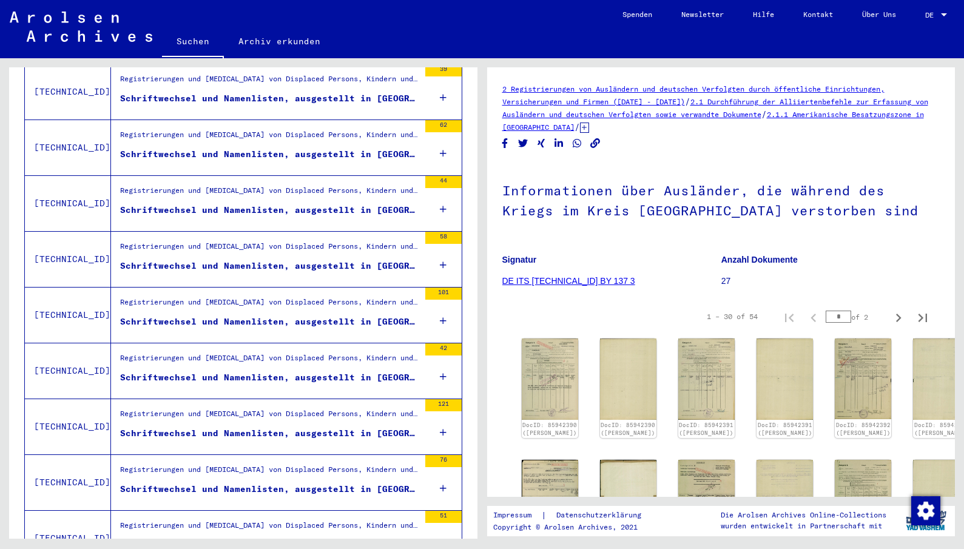
scroll to position [1231, 0]
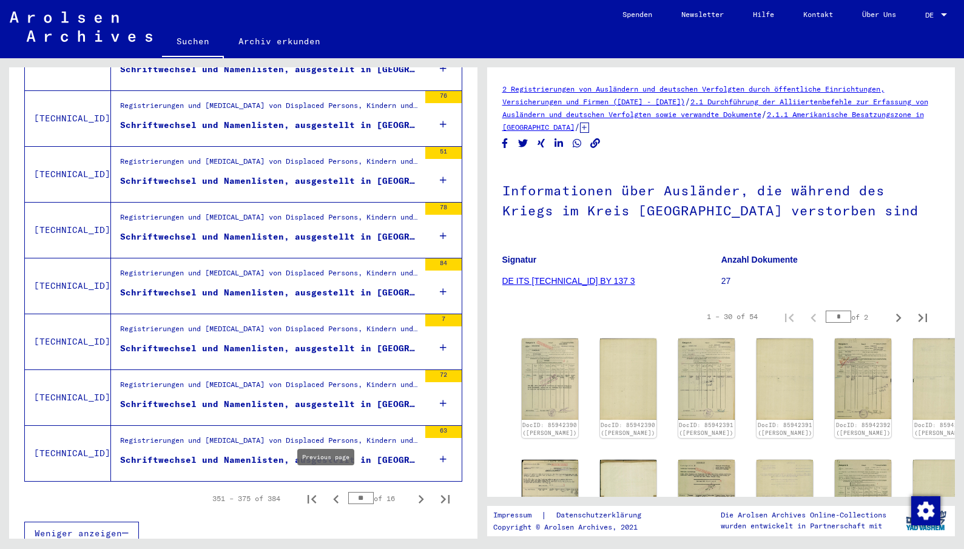
click at [328, 491] on icon "Previous page" at bounding box center [336, 499] width 17 height 17
click at [333, 495] on icon "Previous page" at bounding box center [335, 499] width 5 height 8
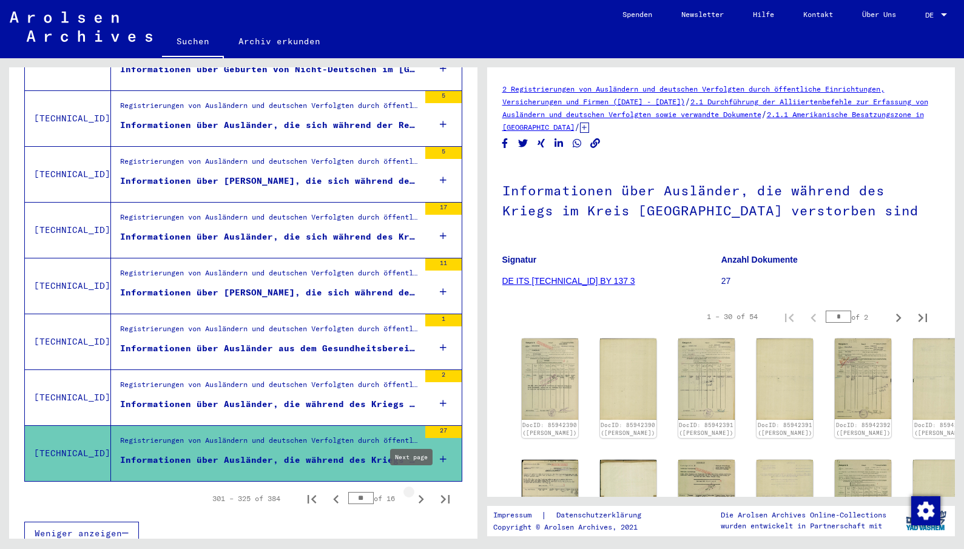
click at [419, 495] on icon "Next page" at bounding box center [421, 499] width 5 height 8
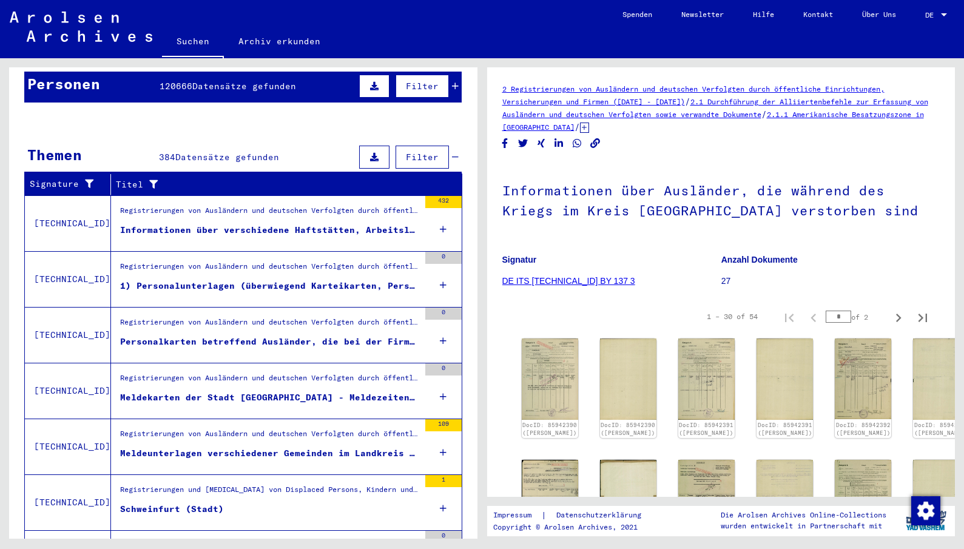
scroll to position [182, 0]
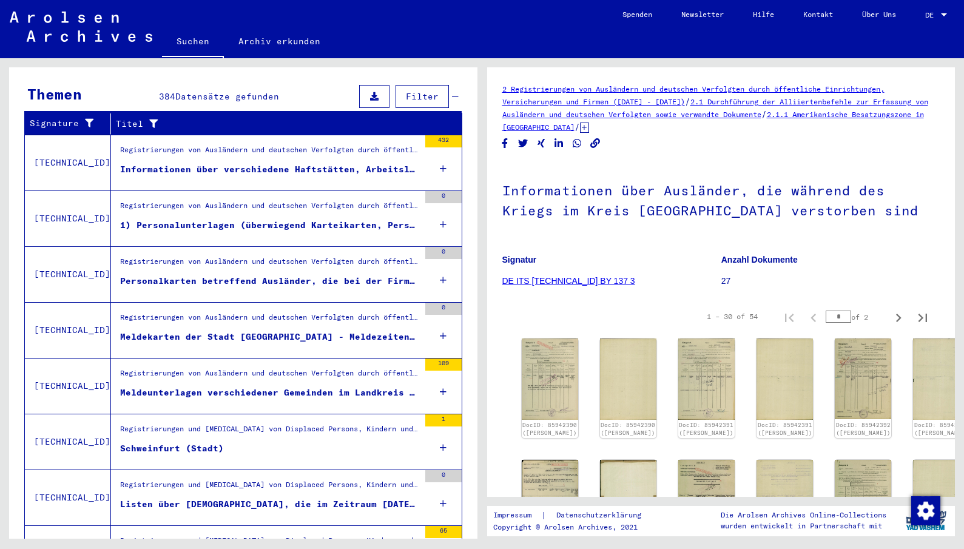
click at [268, 163] on div "Informationen über verschiedene Haftstätten, Arbeitslager, Kriegsgefangenenlage…" at bounding box center [269, 169] width 299 height 13
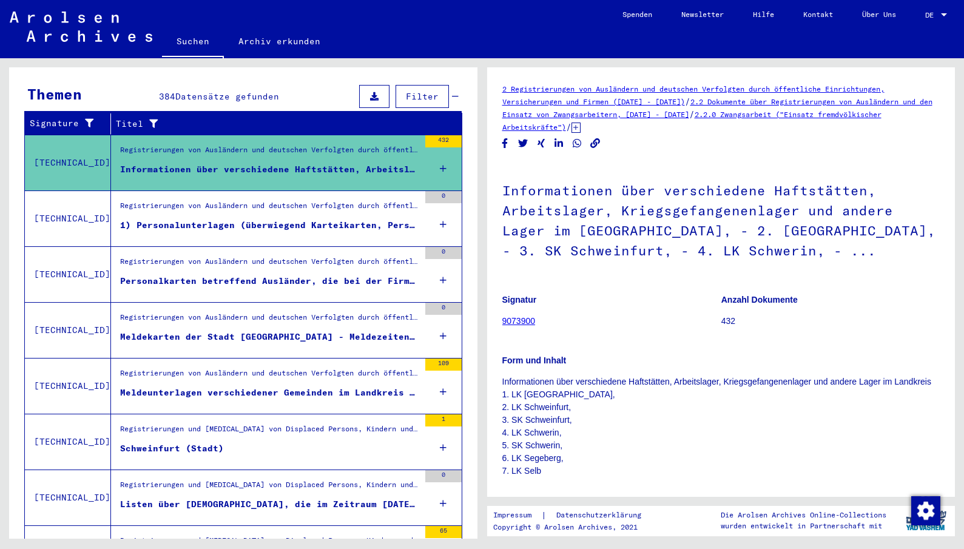
drag, startPoint x: 285, startPoint y: 215, endPoint x: 311, endPoint y: 217, distance: 26.1
click at [309, 219] on div "1) Personalunterlagen (überwiegend Karteikarten, Personalbogen, vereinzelt auch…" at bounding box center [269, 225] width 299 height 13
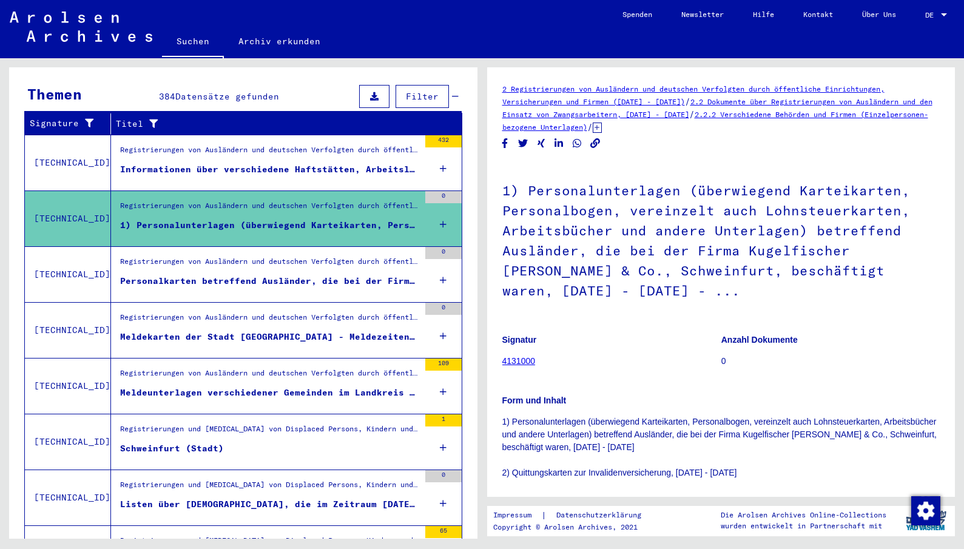
click at [361, 219] on div "1) Personalunterlagen (überwiegend Karteikarten, Personalbogen, vereinzelt auch…" at bounding box center [269, 225] width 299 height 13
click at [320, 260] on div "Registrierungen von Ausländern und deutschen Verfolgten durch öffentliche Einri…" at bounding box center [269, 264] width 299 height 17
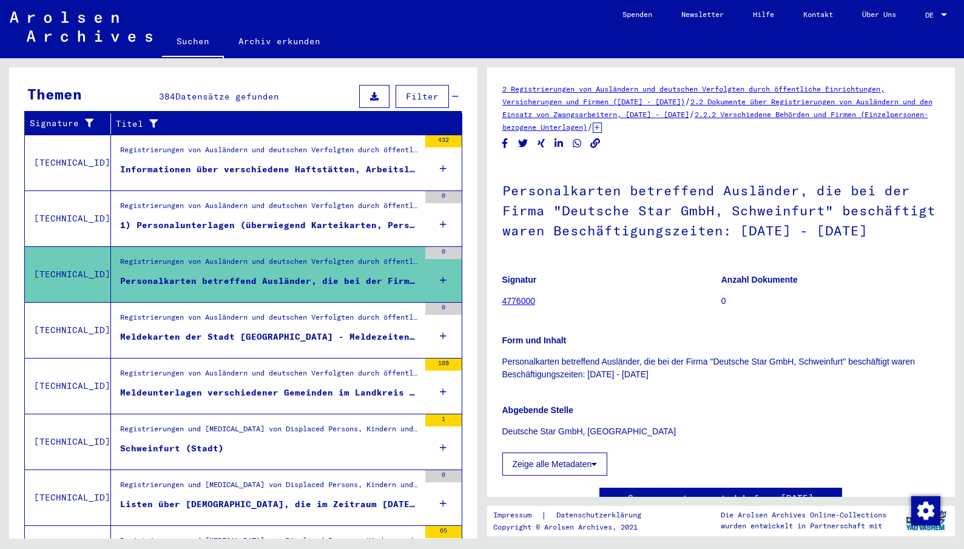
click at [292, 386] on div "Meldeunterlagen verschiedener Gemeinden im Landkreis [GEOGRAPHIC_DATA]" at bounding box center [269, 392] width 299 height 13
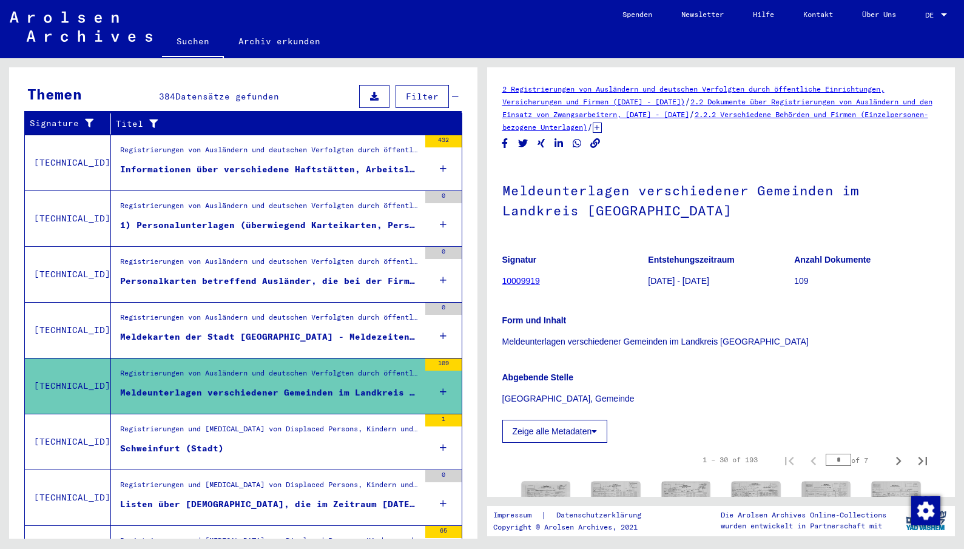
scroll to position [364, 0]
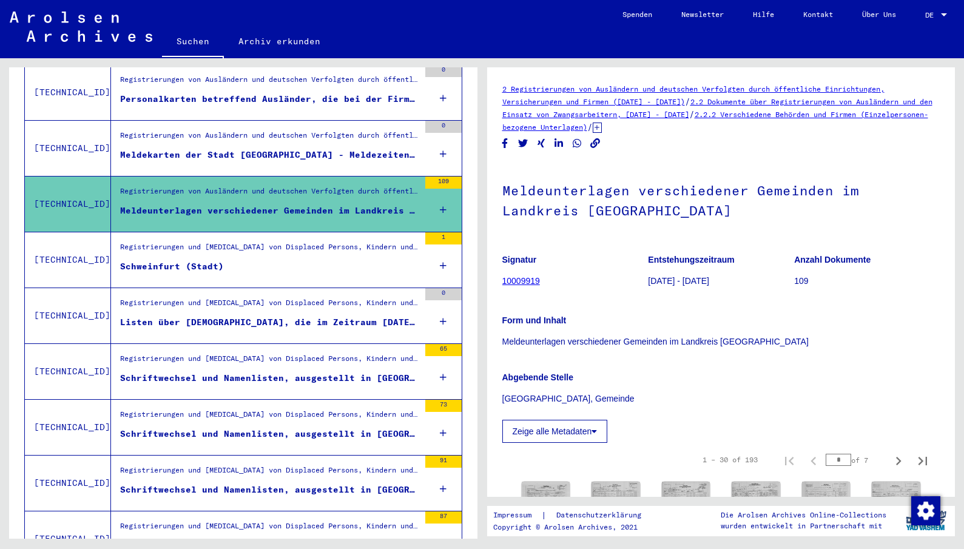
click at [185, 260] on div "Schweinfurt (Stadt)" at bounding box center [172, 266] width 104 height 13
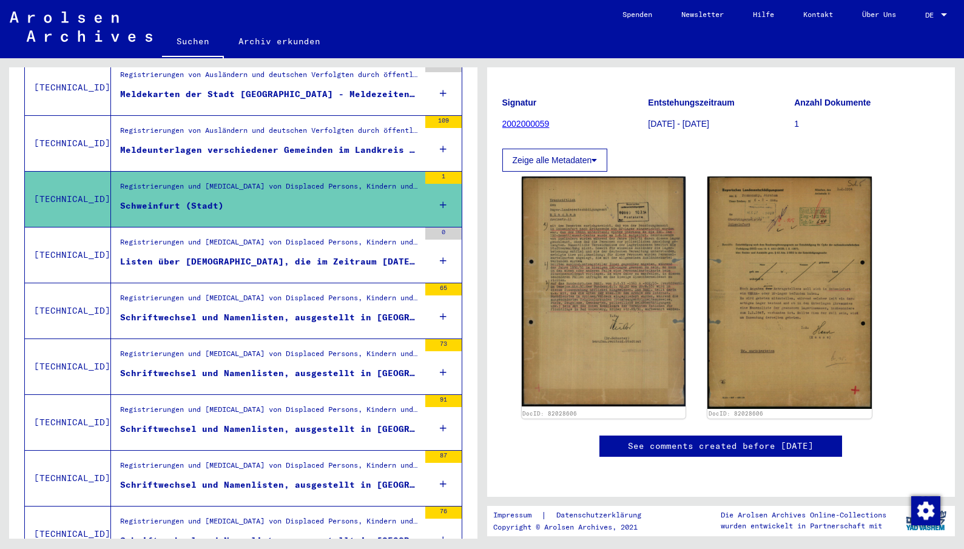
scroll to position [121, 0]
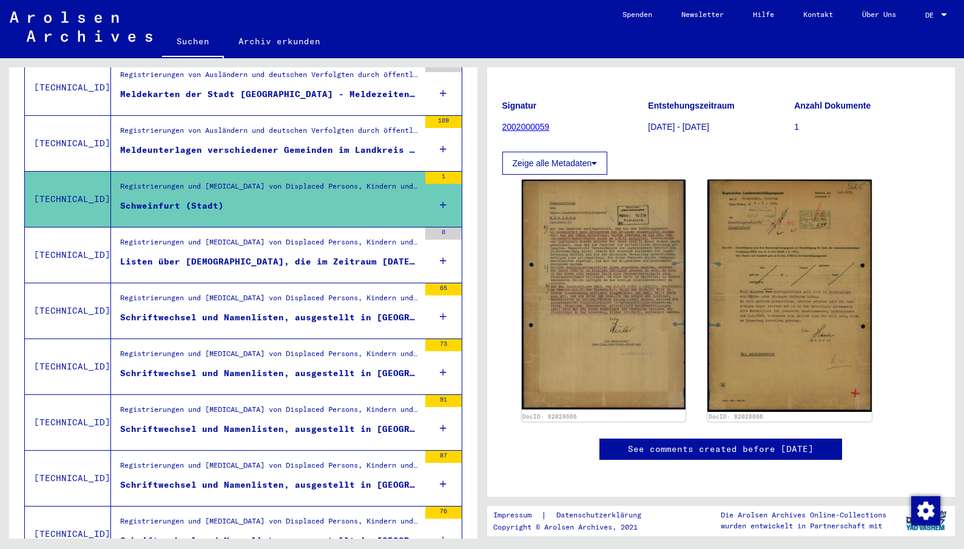
click at [280, 255] on div "Listen über [DEMOGRAPHIC_DATA], die im Zeitraum [DATE]-[DATE] im [GEOGRAPHIC_DA…" at bounding box center [269, 261] width 299 height 13
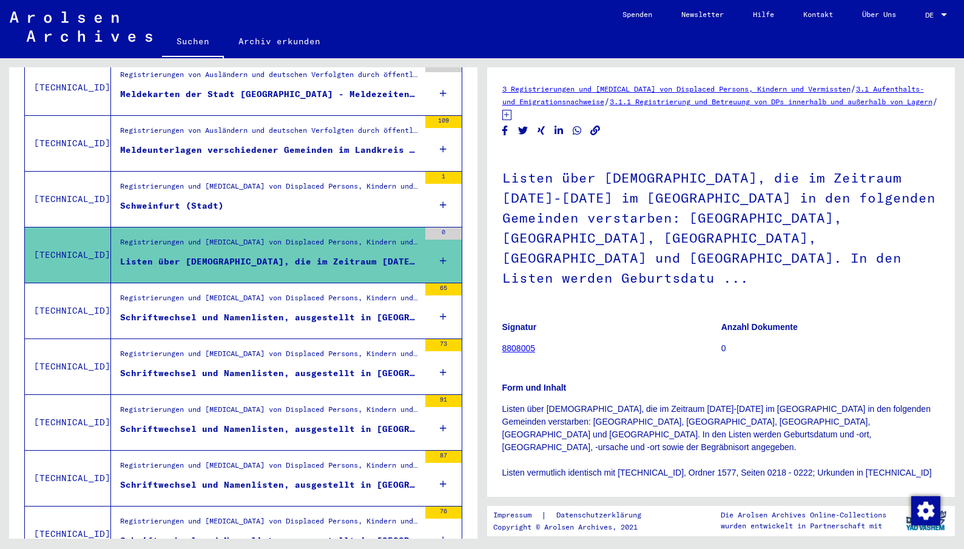
click at [197, 311] on figure "Schriftwechsel und Namenlisten, ausgestellt in [GEOGRAPHIC_DATA]: Transitländer…" at bounding box center [269, 320] width 299 height 18
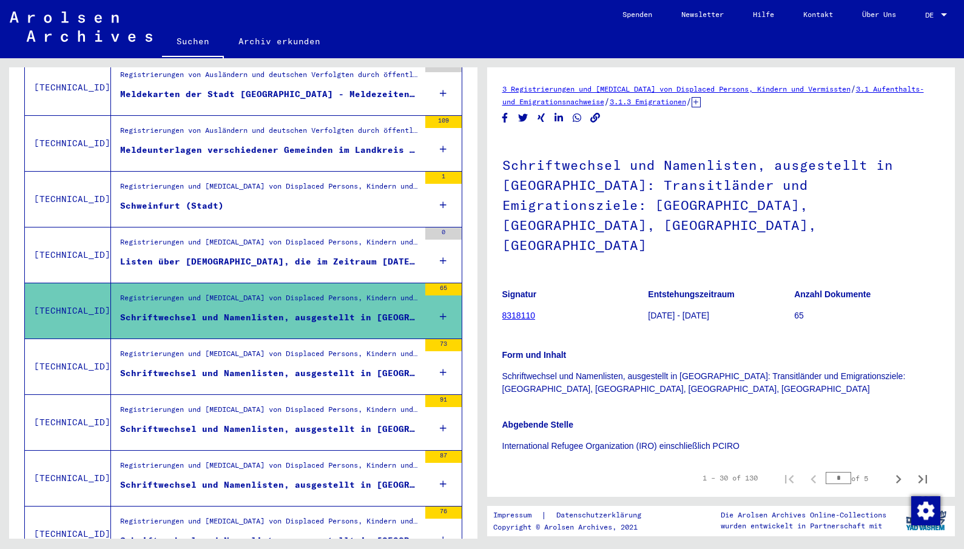
scroll to position [61, 0]
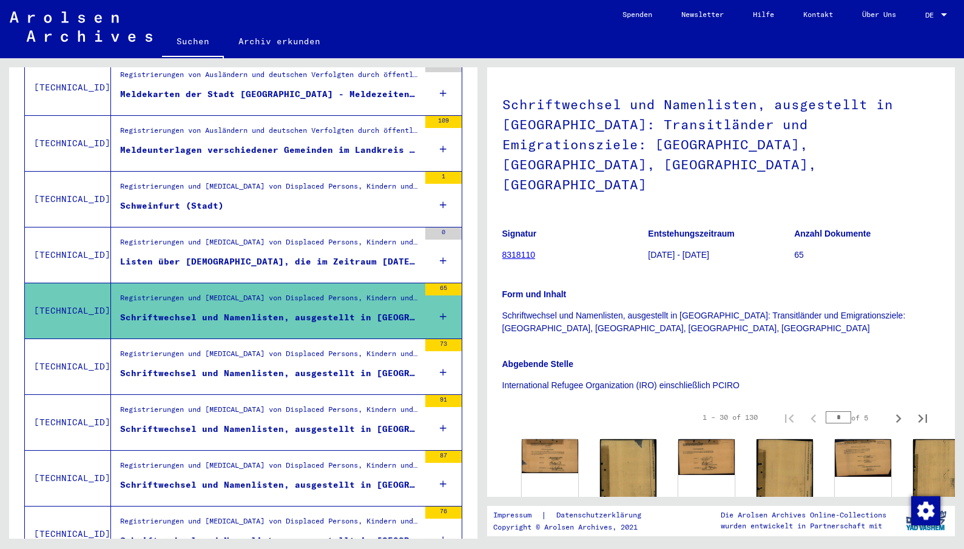
click at [192, 367] on div "Schriftwechsel und Namenlisten, ausgestellt in [GEOGRAPHIC_DATA]: Transitländer…" at bounding box center [269, 373] width 299 height 13
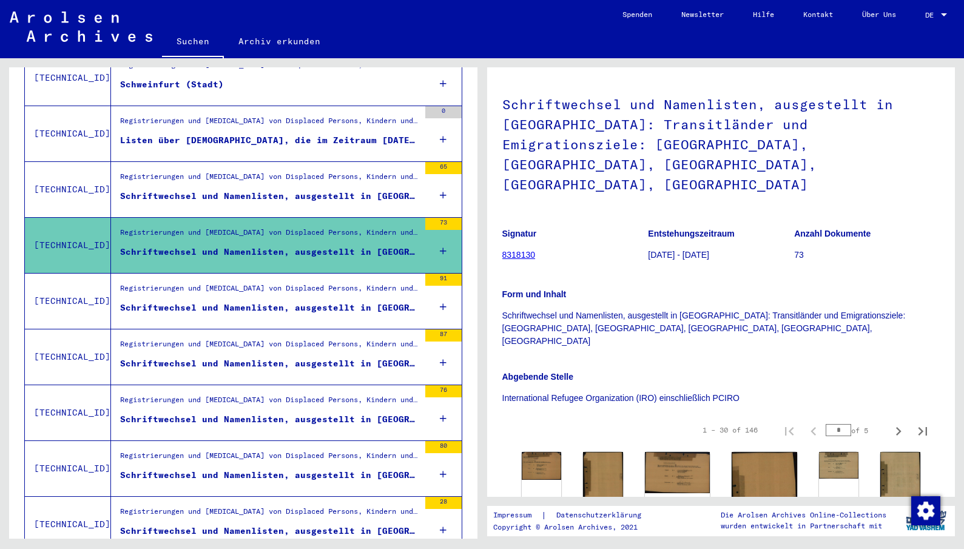
scroll to position [607, 0]
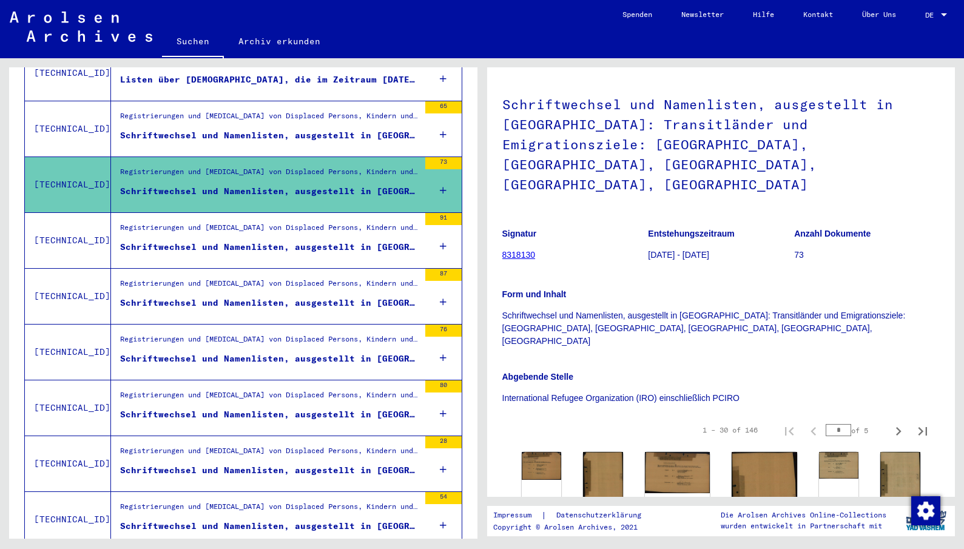
click at [306, 241] on div "Schriftwechsel und Namenlisten, ausgestellt in [GEOGRAPHIC_DATA]: Transitländer…" at bounding box center [269, 247] width 299 height 13
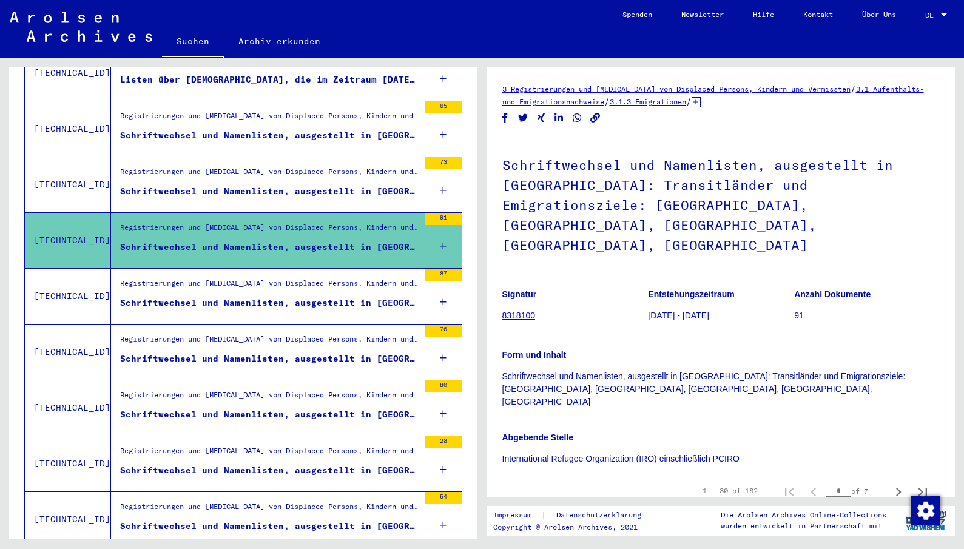
click at [318, 297] on div "Schriftwechsel und Namenlisten, ausgestellt in [GEOGRAPHIC_DATA]: Transitländer…" at bounding box center [269, 303] width 299 height 13
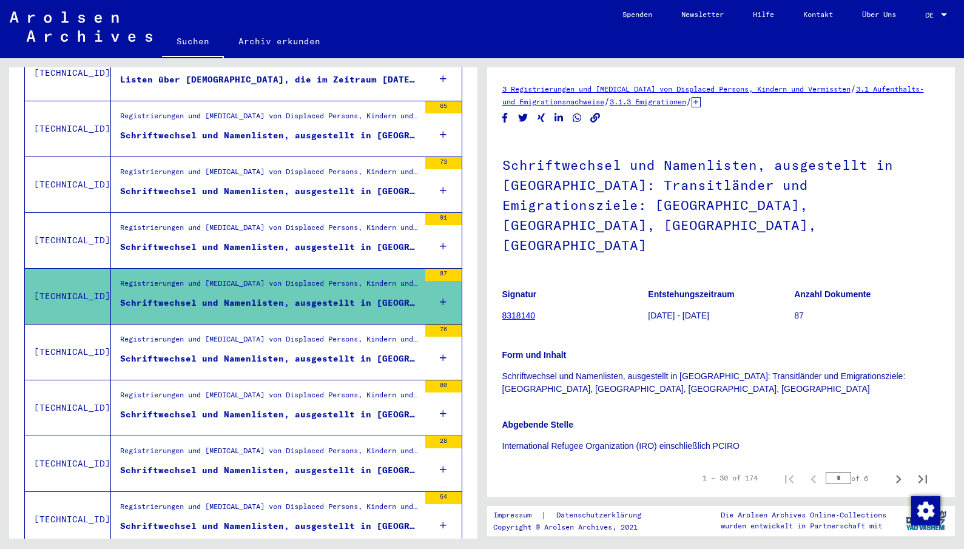
click at [342, 352] on div "Schriftwechsel und Namenlisten, ausgestellt in [GEOGRAPHIC_DATA]: Transitländer…" at bounding box center [269, 358] width 299 height 13
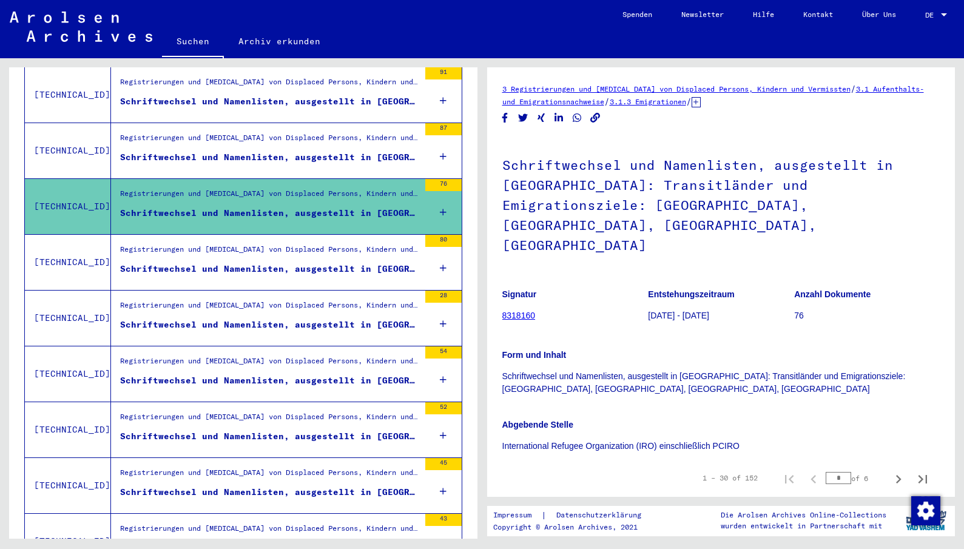
scroll to position [776, 0]
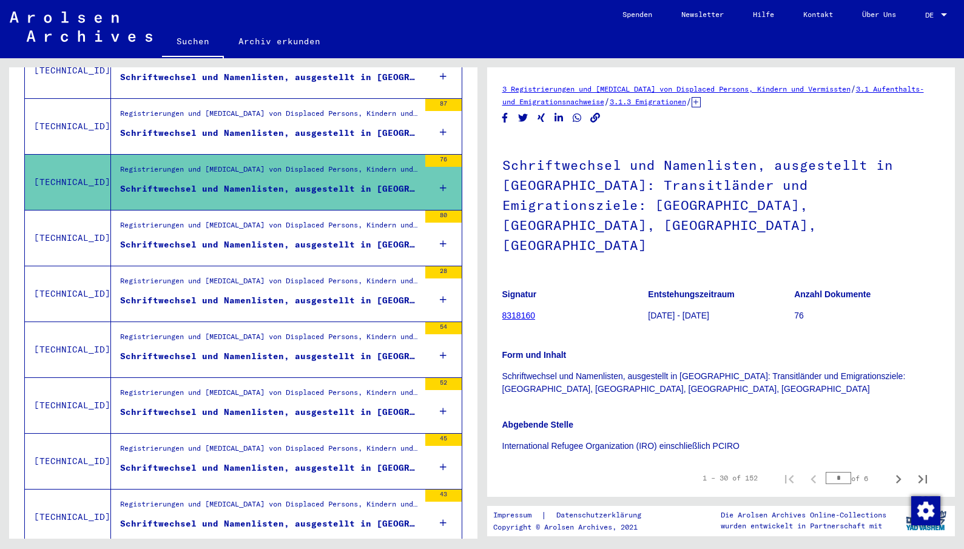
click at [360, 238] on div "Schriftwechsel und Namenlisten, ausgestellt in [GEOGRAPHIC_DATA]: Transitländer…" at bounding box center [269, 244] width 299 height 13
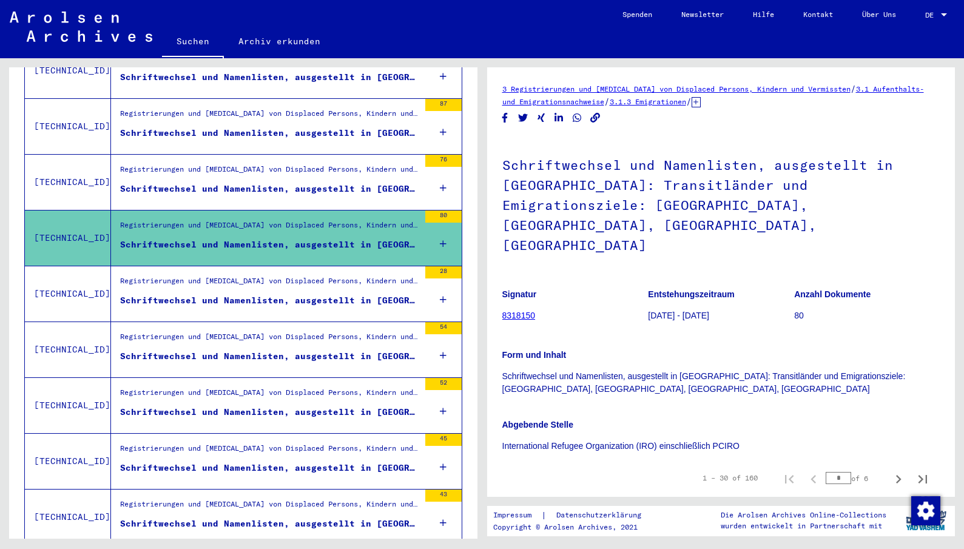
scroll to position [801, 0]
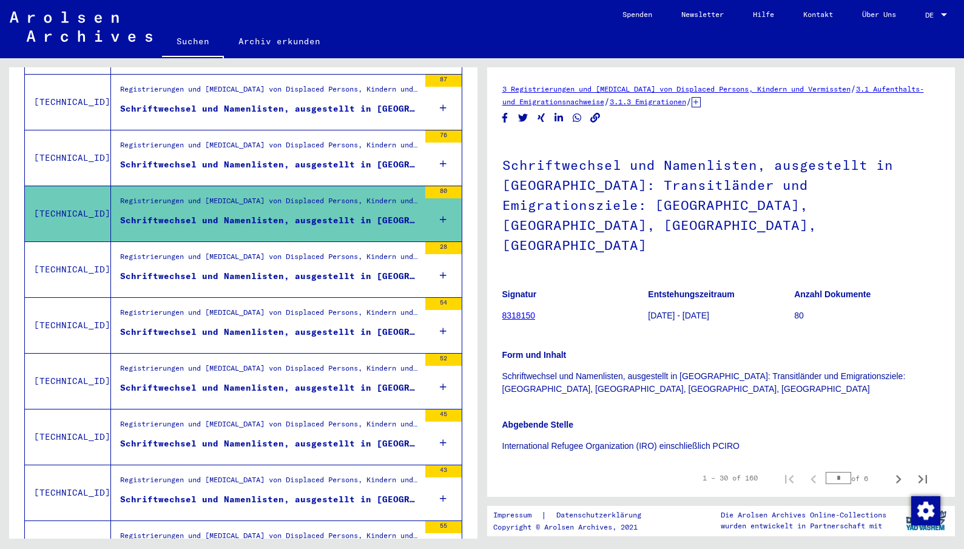
click at [314, 251] on div "Registrierungen und [MEDICAL_DATA] von Displaced Persons, Kindern und Vermisste…" at bounding box center [269, 259] width 299 height 17
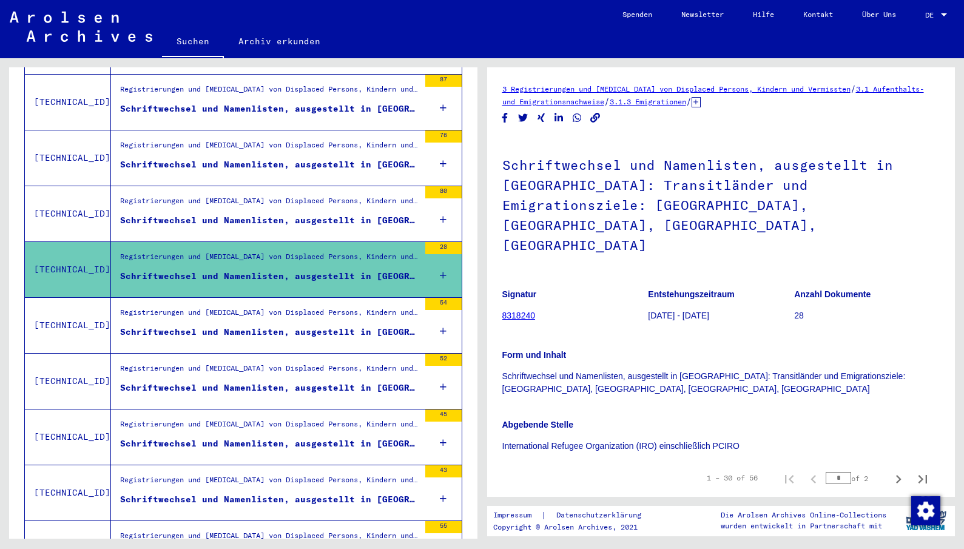
click at [325, 298] on div "Registrierungen und [MEDICAL_DATA] von Displaced Persons, Kindern und Vermisste…" at bounding box center [265, 325] width 308 height 55
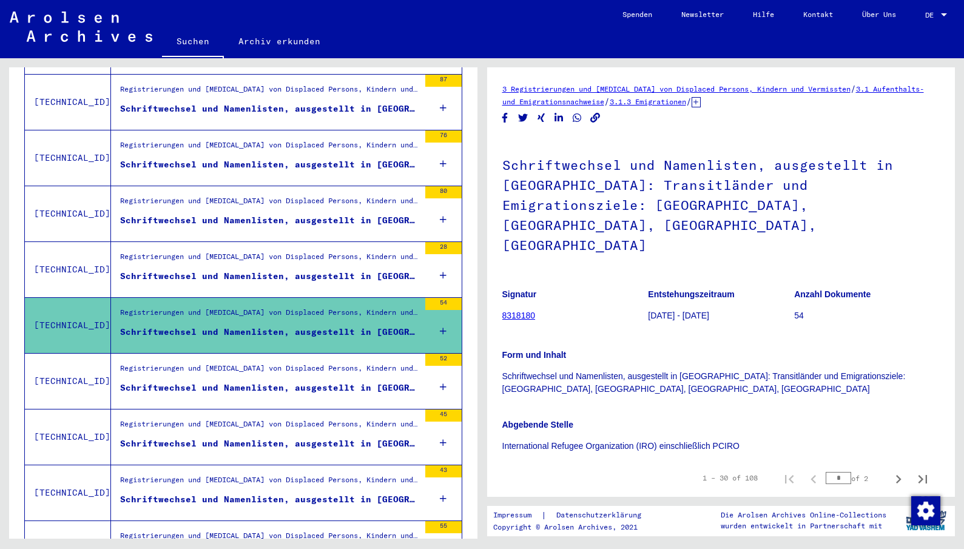
click at [261, 382] on div "Schriftwechsel und Namenlisten, ausgestellt in [GEOGRAPHIC_DATA]: Transitländer…" at bounding box center [269, 388] width 299 height 13
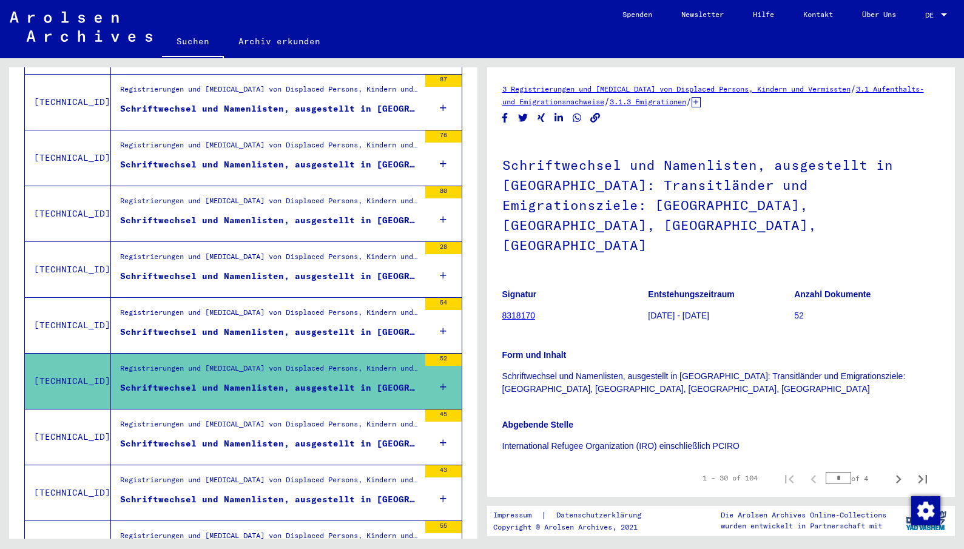
scroll to position [983, 0]
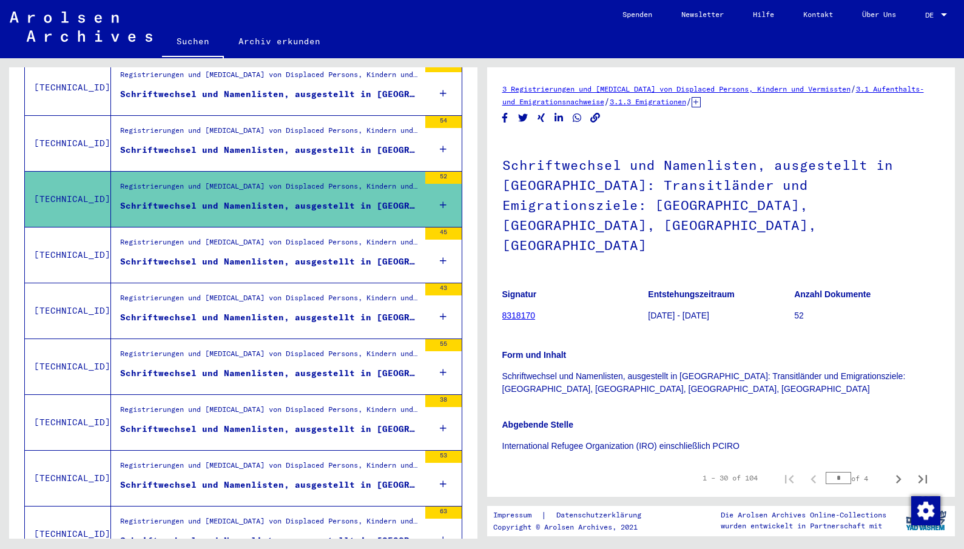
click at [293, 255] on div "Schriftwechsel und Namenlisten, ausgestellt in [GEOGRAPHIC_DATA]: Transitländer…" at bounding box center [269, 261] width 299 height 13
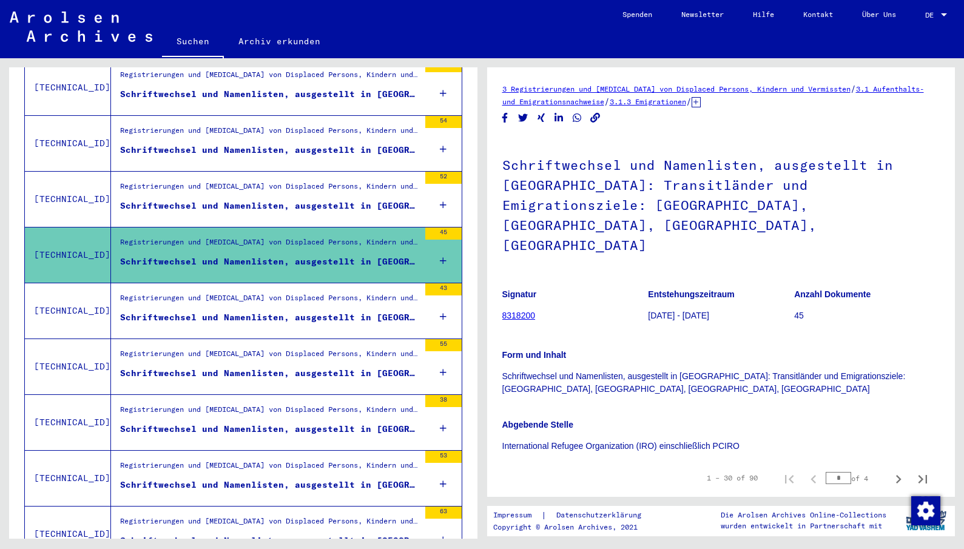
click at [280, 296] on div "Registrierungen und [MEDICAL_DATA] von Displaced Persons, Kindern und Vermisste…" at bounding box center [269, 300] width 299 height 17
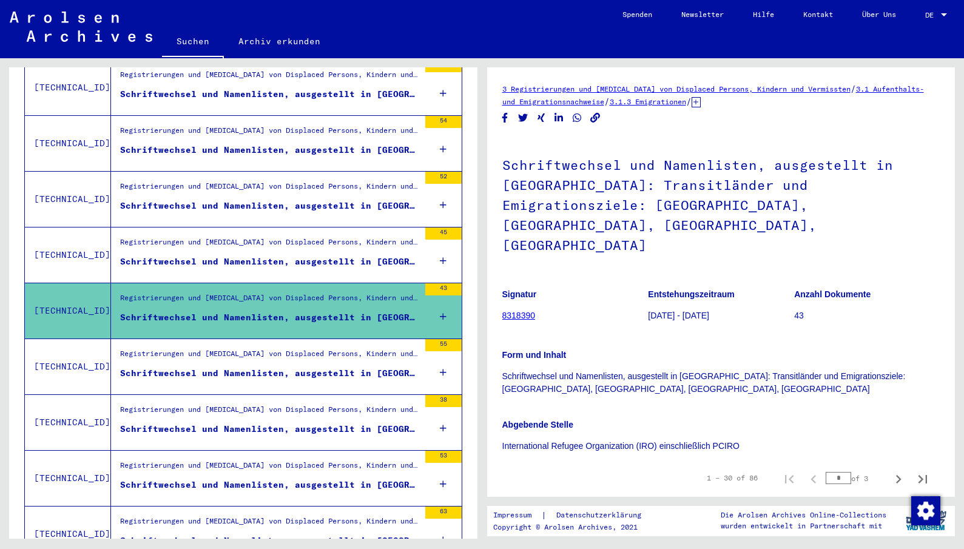
click at [270, 367] on div "Schriftwechsel und Namenlisten, ausgestellt in [GEOGRAPHIC_DATA]: Transitländer…" at bounding box center [269, 373] width 299 height 13
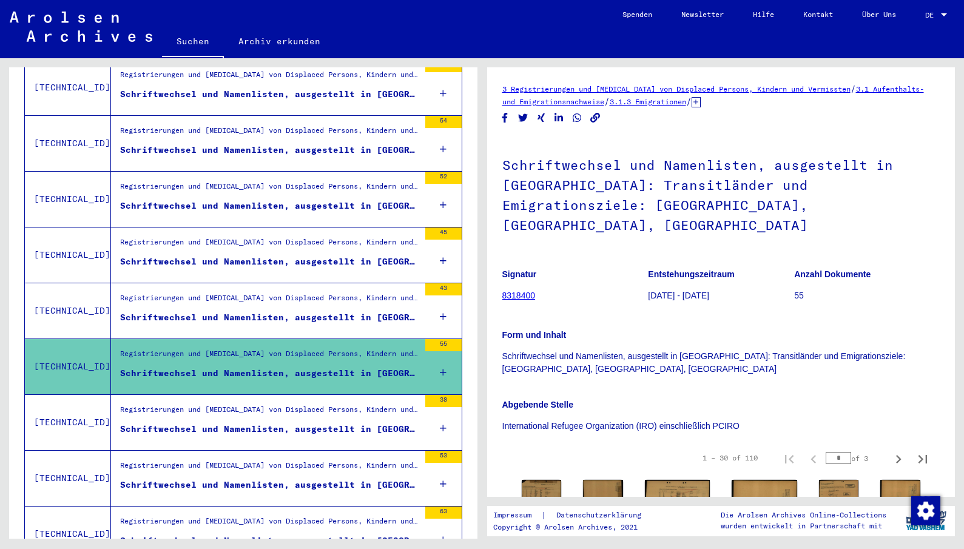
click at [246, 404] on div "Registrierungen und [MEDICAL_DATA] von Displaced Persons, Kindern und Vermisste…" at bounding box center [269, 412] width 299 height 17
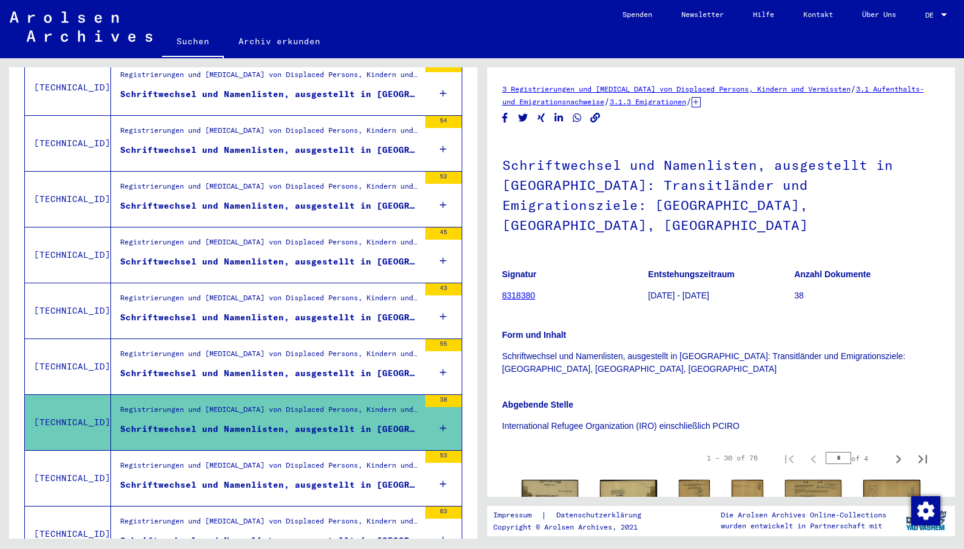
scroll to position [1225, 0]
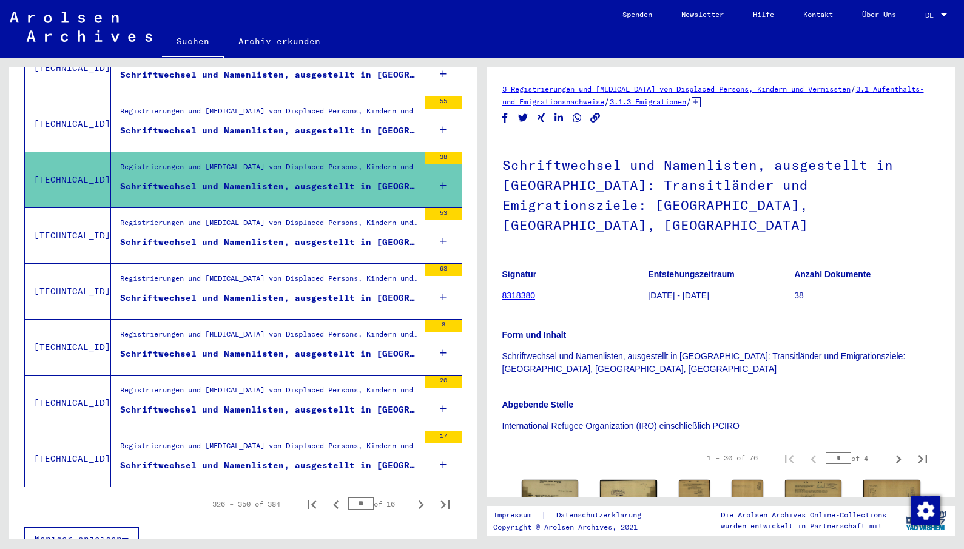
drag, startPoint x: 211, startPoint y: 286, endPoint x: 222, endPoint y: 292, distance: 12.8
click at [212, 292] on div "Schriftwechsel und Namenlisten, ausgestellt in [GEOGRAPHIC_DATA]: Transitländer…" at bounding box center [269, 298] width 299 height 13
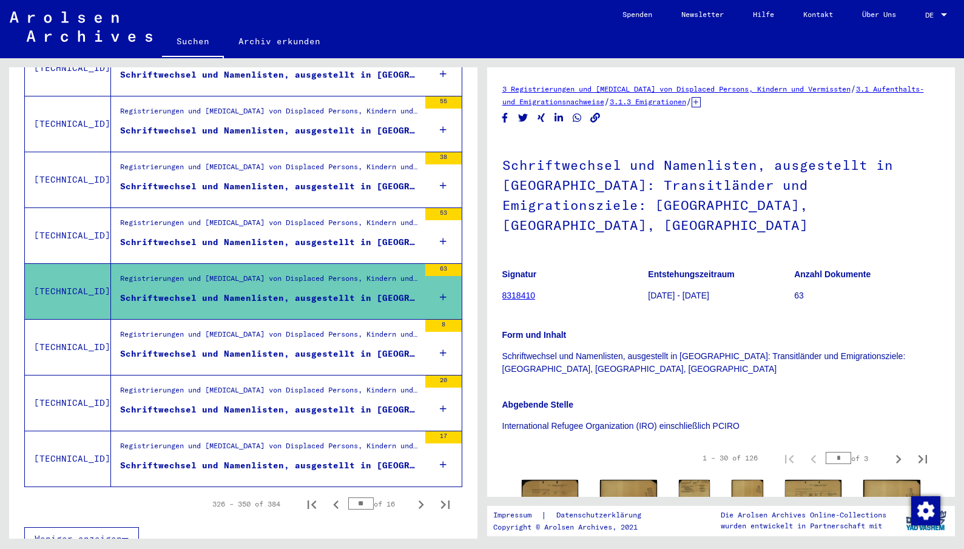
click at [258, 332] on div "Registrierungen und [MEDICAL_DATA] von Displaced Persons, Kindern und Vermisste…" at bounding box center [269, 337] width 299 height 17
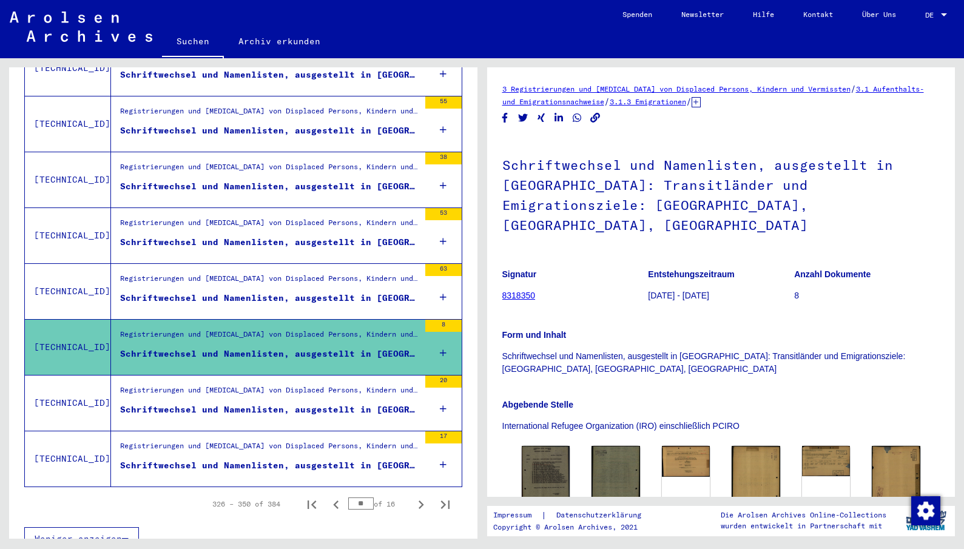
click at [207, 386] on div "Registrierungen und [MEDICAL_DATA] von Displaced Persons, Kindern und Vermisste…" at bounding box center [269, 393] width 299 height 17
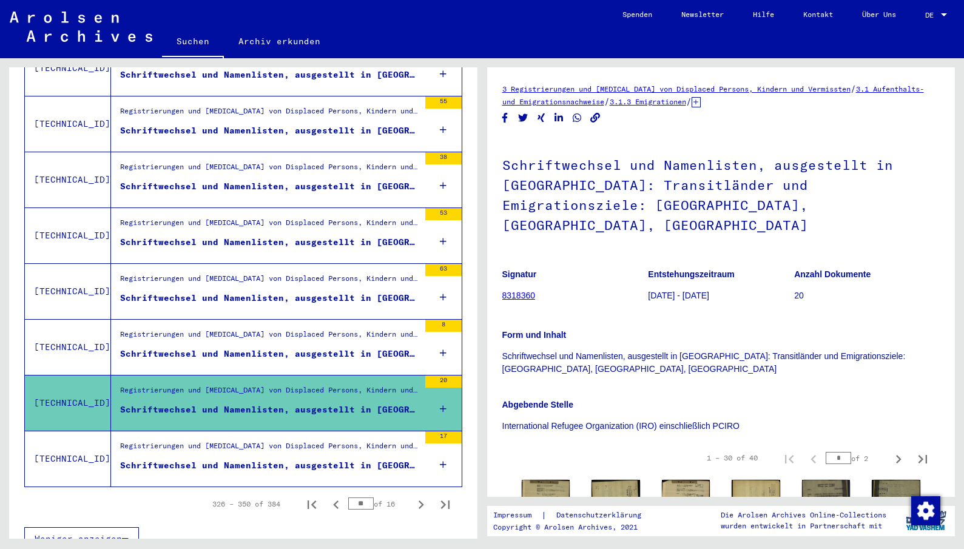
click at [246, 459] on div "Schriftwechsel und Namenlisten, ausgestellt in [GEOGRAPHIC_DATA]: Transitländer…" at bounding box center [269, 465] width 299 height 13
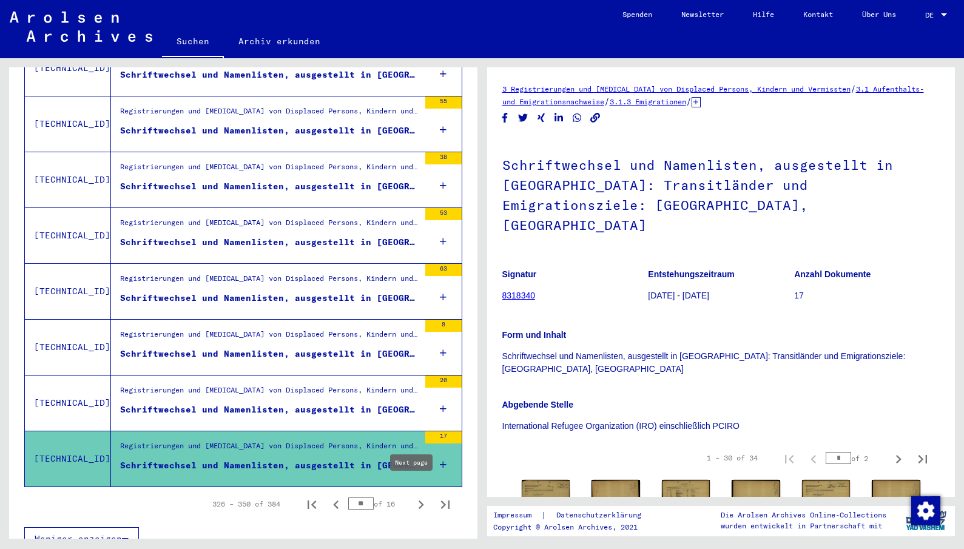
click at [413, 496] on icon "Next page" at bounding box center [421, 504] width 17 height 17
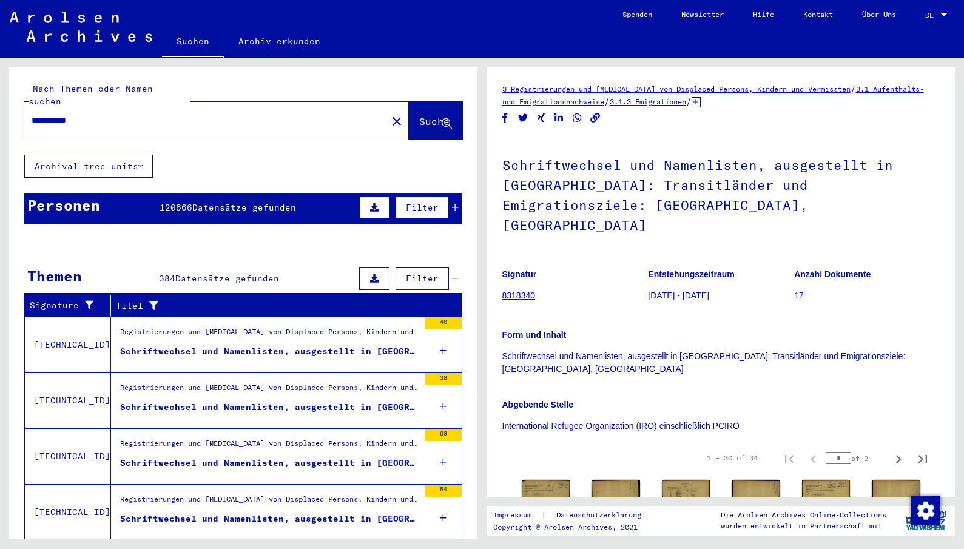
scroll to position [243, 0]
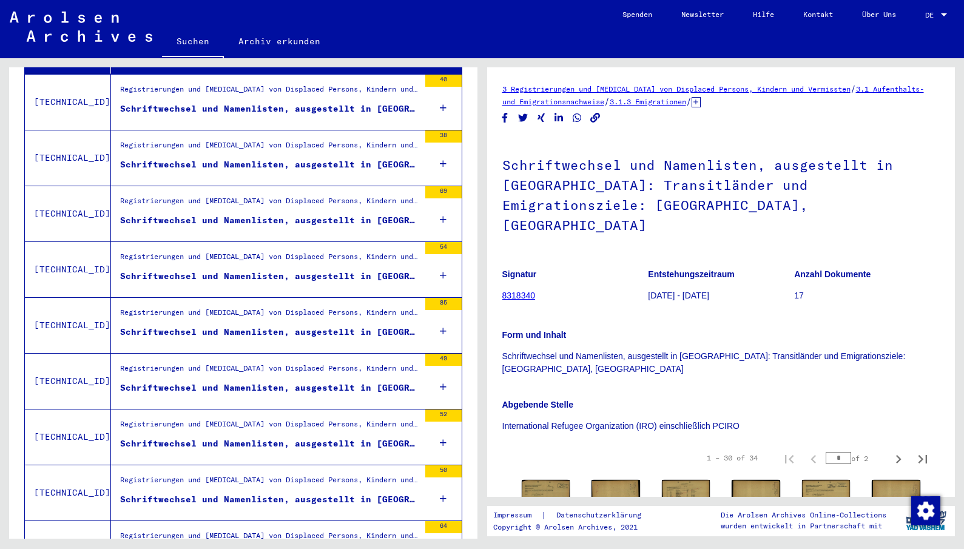
click at [206, 158] on div "Schriftwechsel und Namenlisten, ausgestellt in [GEOGRAPHIC_DATA]: Transitländer…" at bounding box center [269, 164] width 299 height 13
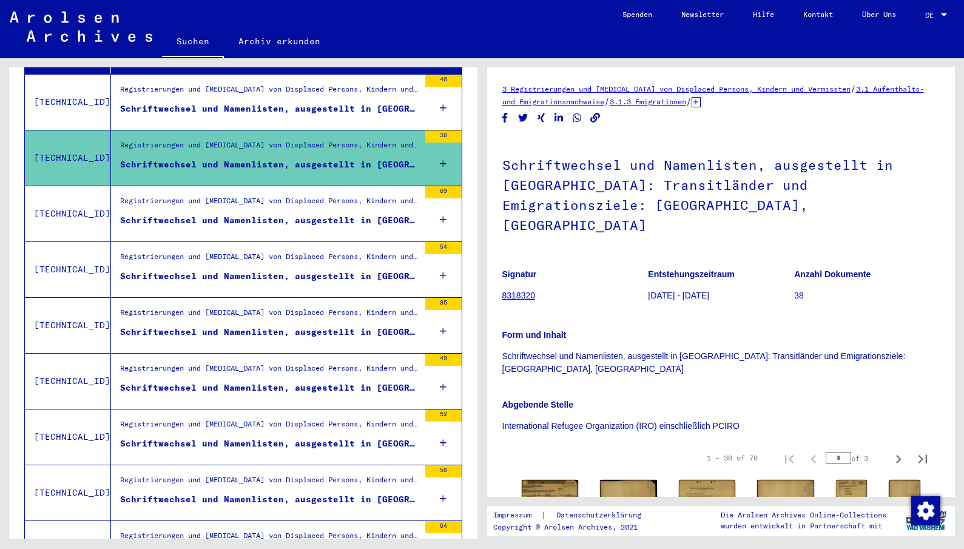
click at [240, 197] on div "Registrierungen und [MEDICAL_DATA] von Displaced Persons, Kindern und Vermisste…" at bounding box center [269, 203] width 299 height 17
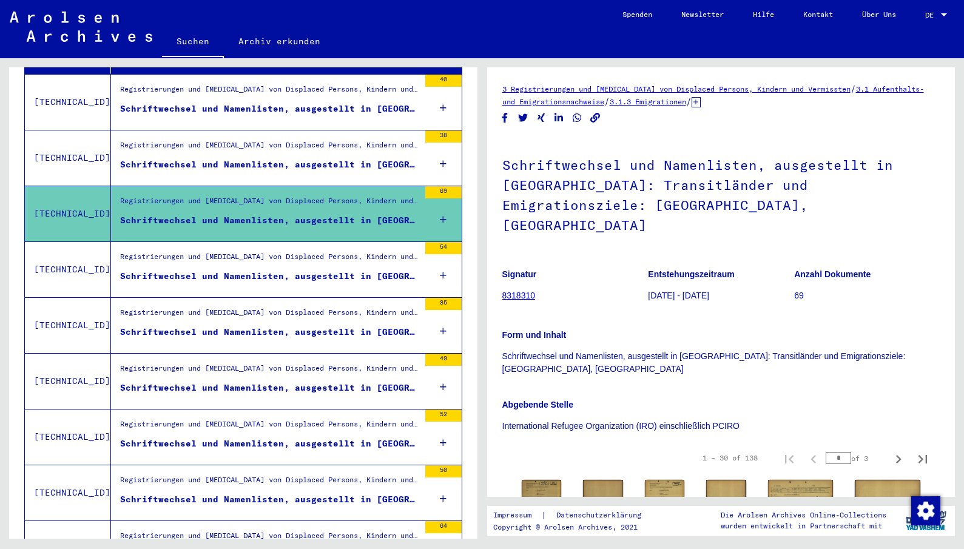
click at [243, 270] on div "Schriftwechsel und Namenlisten, ausgestellt in [GEOGRAPHIC_DATA]: Transitländer…" at bounding box center [269, 276] width 299 height 13
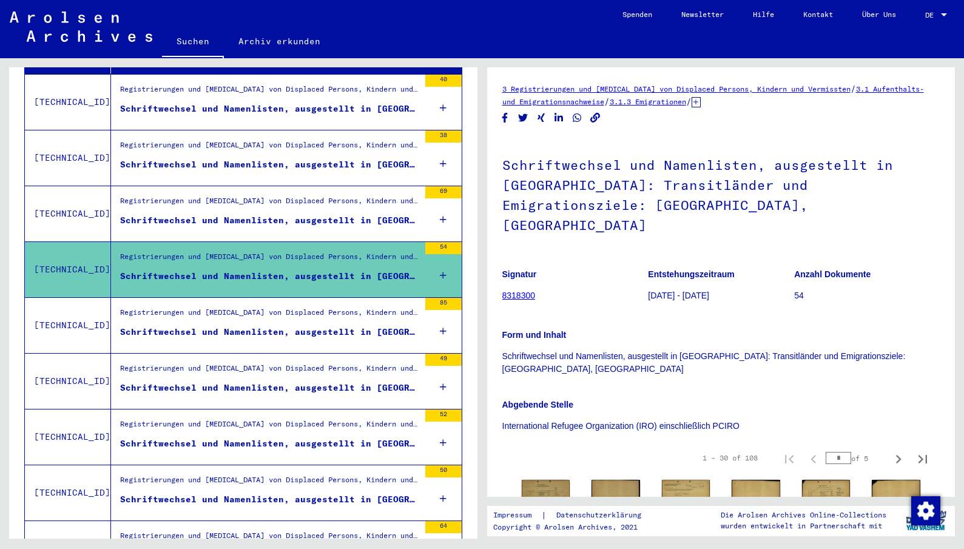
click at [275, 382] on figure "Schriftwechsel und Namenlisten, ausgestellt in [GEOGRAPHIC_DATA]: Transitländer…" at bounding box center [269, 391] width 299 height 18
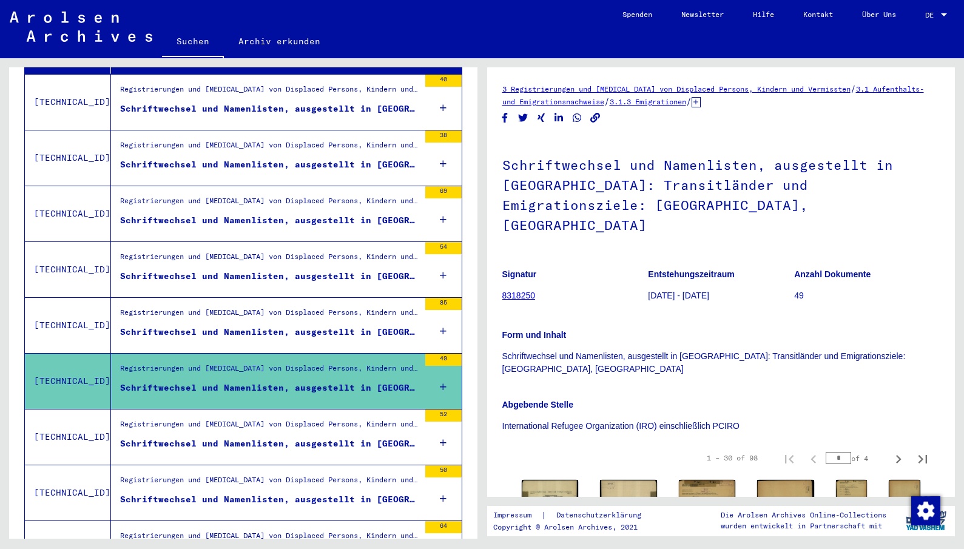
scroll to position [607, 0]
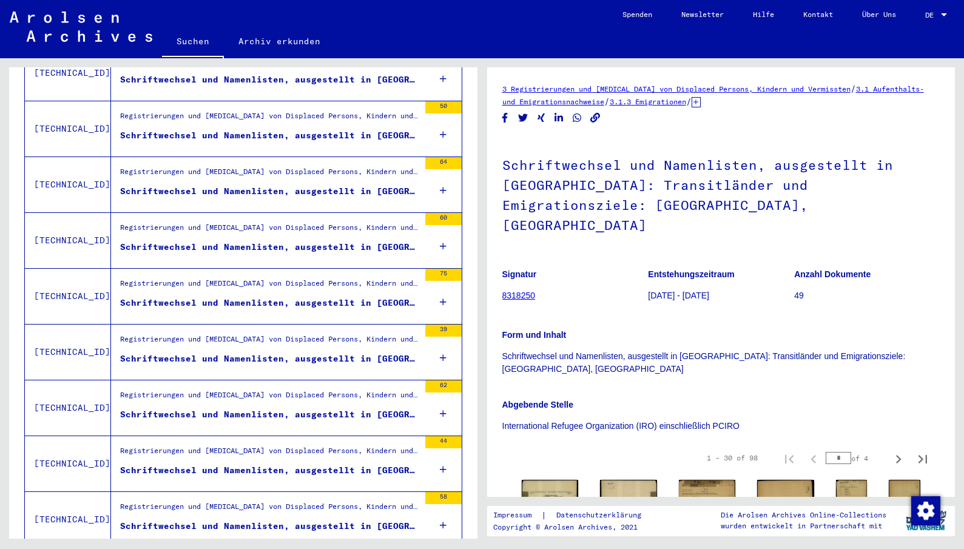
click at [275, 389] on div "Registrierungen und [MEDICAL_DATA] von Displaced Persons, Kindern und Vermisste…" at bounding box center [269, 397] width 299 height 17
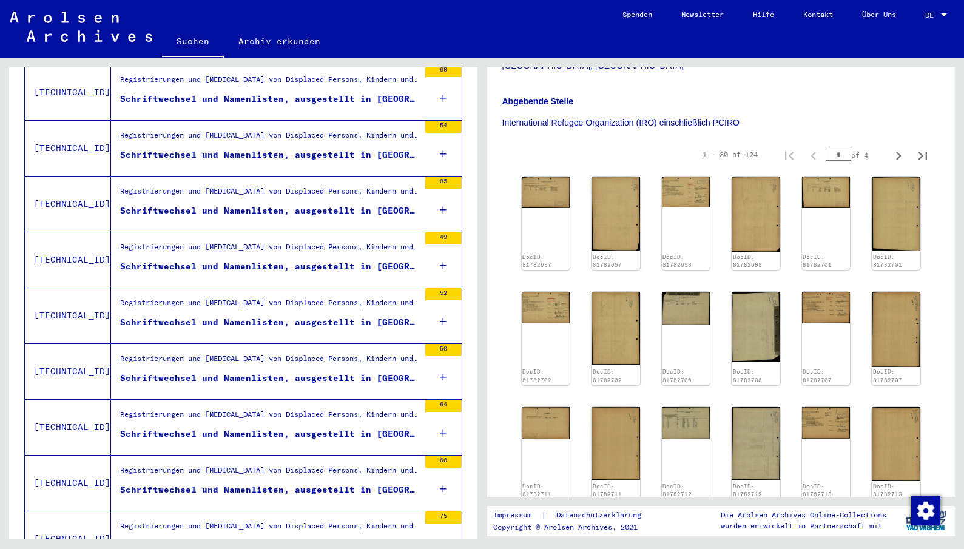
scroll to position [485, 0]
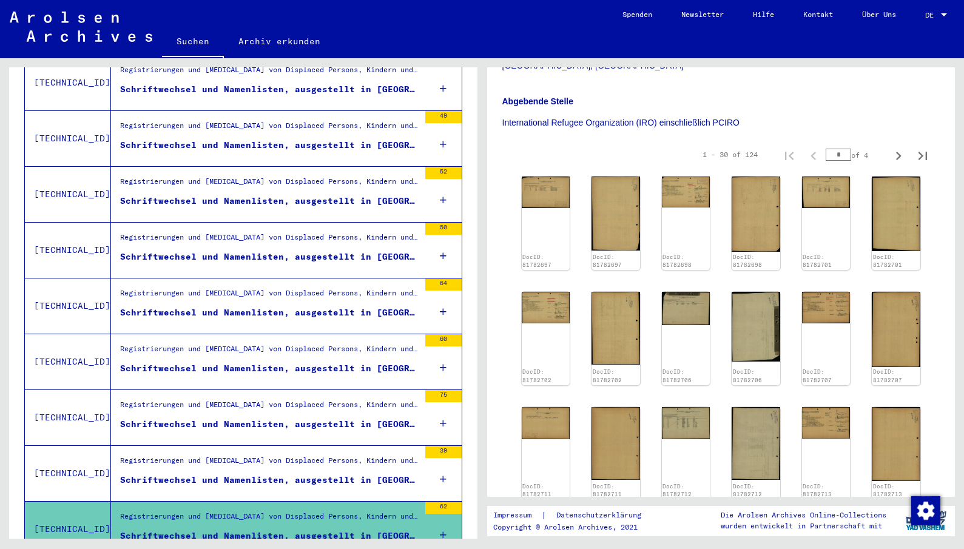
click at [273, 474] on div "Schriftwechsel und Namenlisten, ausgestellt in [GEOGRAPHIC_DATA]: Transitländer…" at bounding box center [269, 480] width 299 height 13
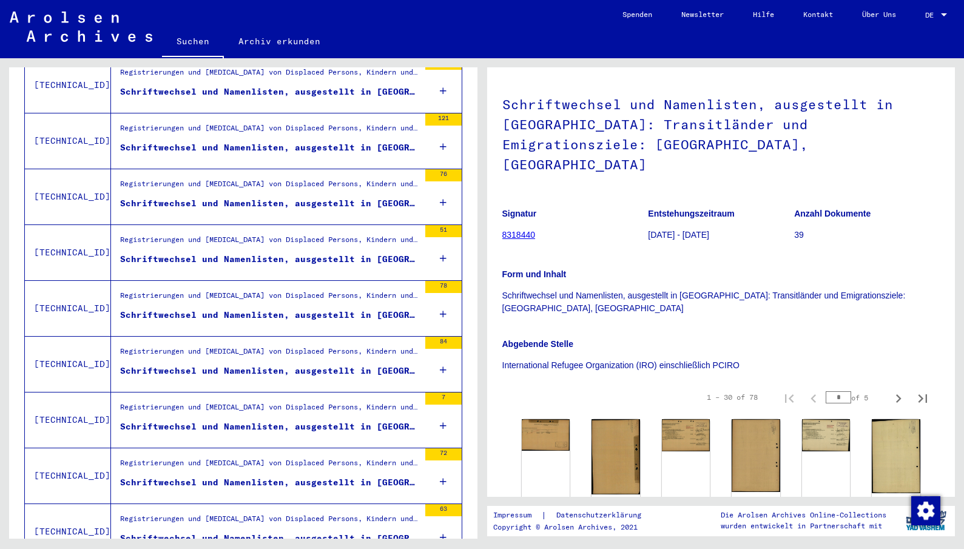
scroll to position [1231, 0]
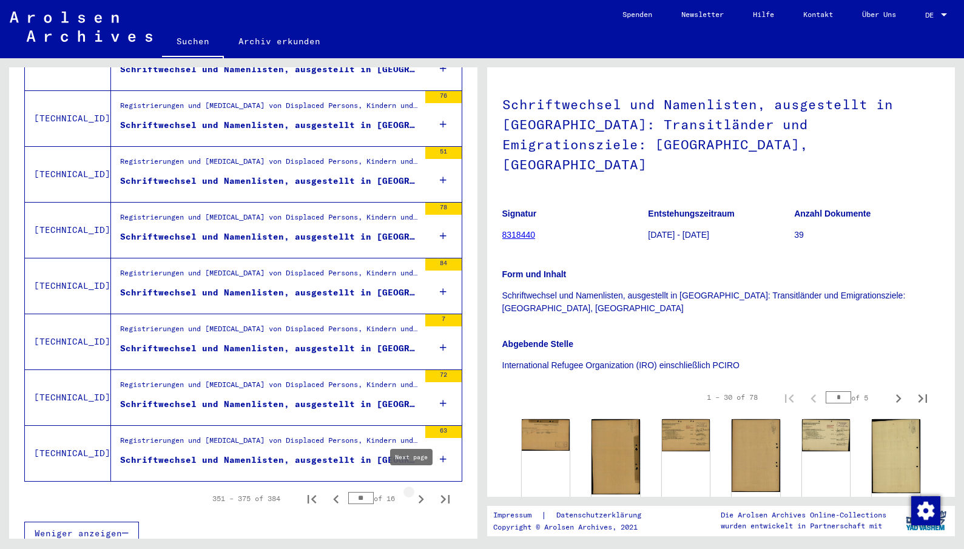
click at [413, 491] on icon "Next page" at bounding box center [421, 499] width 17 height 17
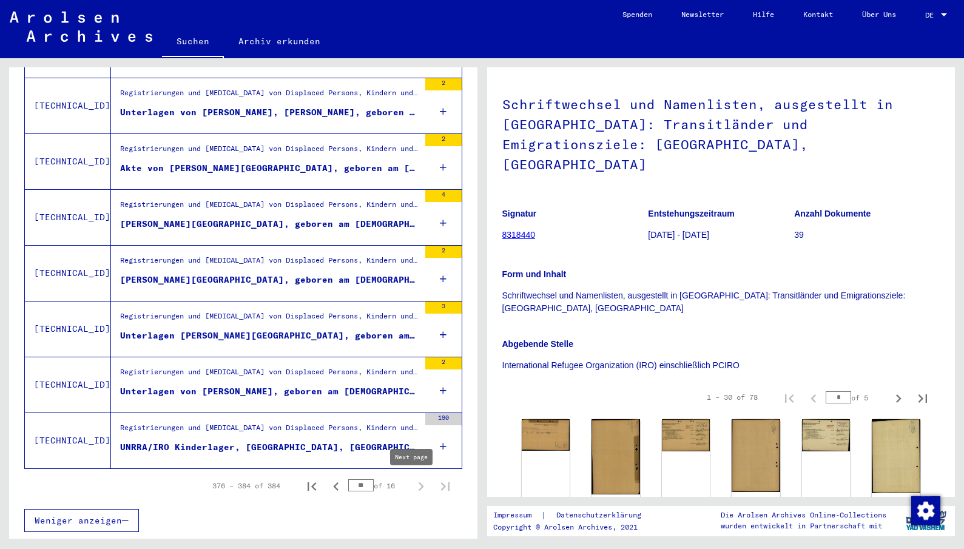
scroll to position [338, 0]
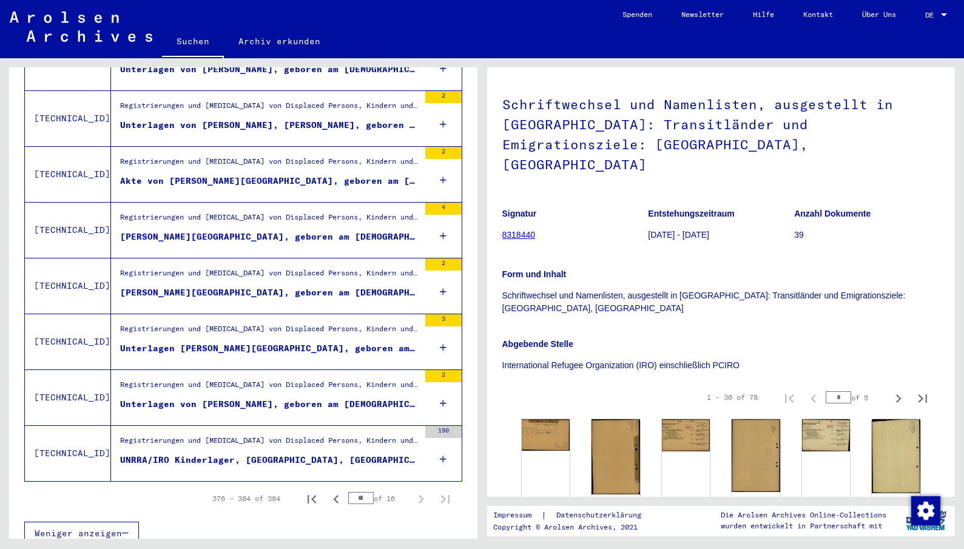
click at [249, 454] on div "UNRRA/IRO Kinderlager, [GEOGRAPHIC_DATA], [GEOGRAPHIC_DATA], [GEOGRAPHIC_DATA],…" at bounding box center [269, 460] width 299 height 13
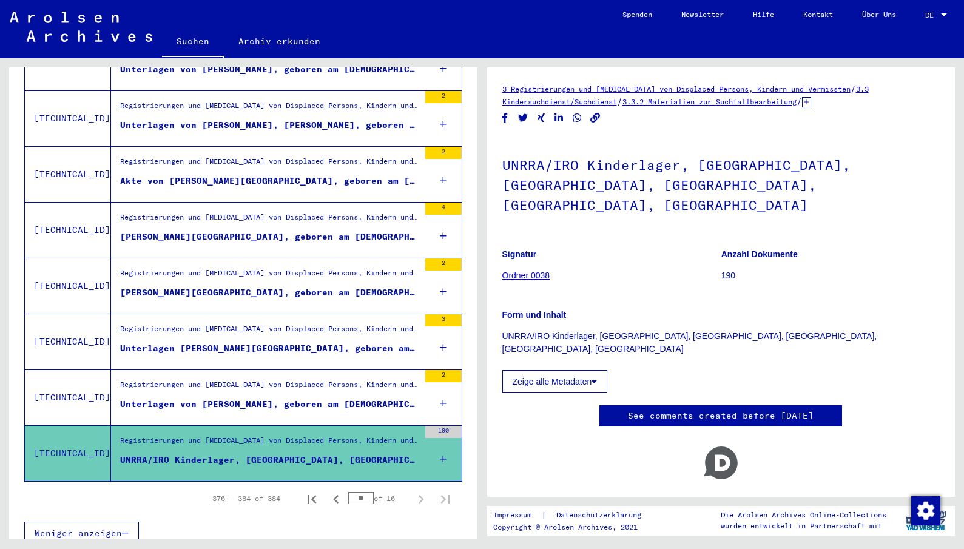
click at [269, 379] on div "Registrierungen und [MEDICAL_DATA] von Displaced Persons, Kindern und Vermisste…" at bounding box center [269, 387] width 299 height 17
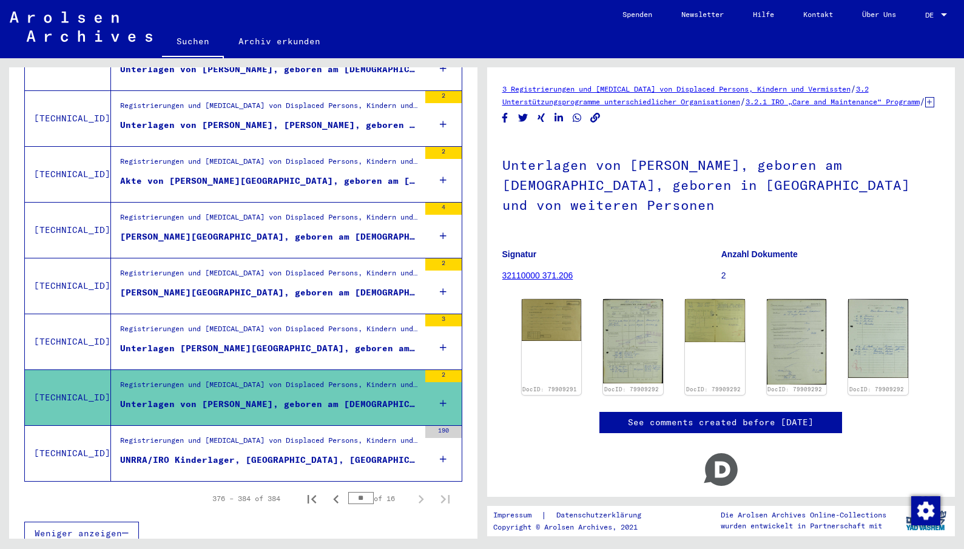
click at [318, 342] on div "Unterlagen [PERSON_NAME][GEOGRAPHIC_DATA], geboren am [DEMOGRAPHIC_DATA], gebor…" at bounding box center [269, 348] width 299 height 13
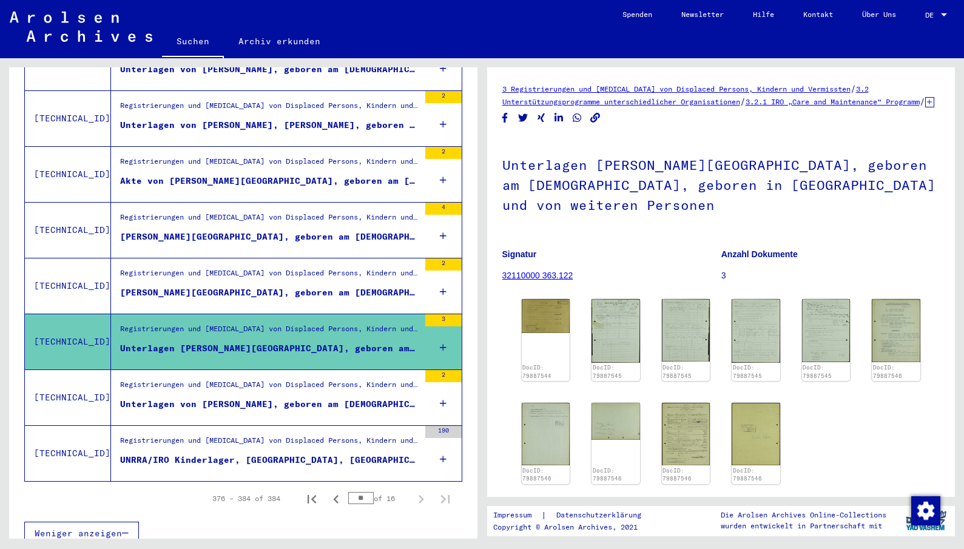
click at [325, 286] on div "[PERSON_NAME][GEOGRAPHIC_DATA], geboren am [DEMOGRAPHIC_DATA], geboren in [GEOG…" at bounding box center [269, 292] width 299 height 13
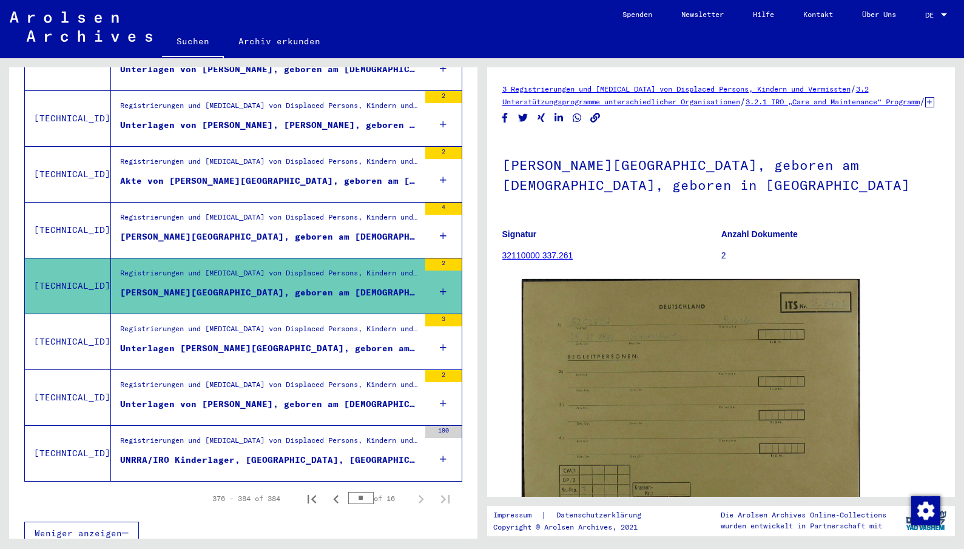
click at [299, 231] on div "[PERSON_NAME][GEOGRAPHIC_DATA], geboren am [DEMOGRAPHIC_DATA], geboren in [GEOG…" at bounding box center [269, 237] width 299 height 13
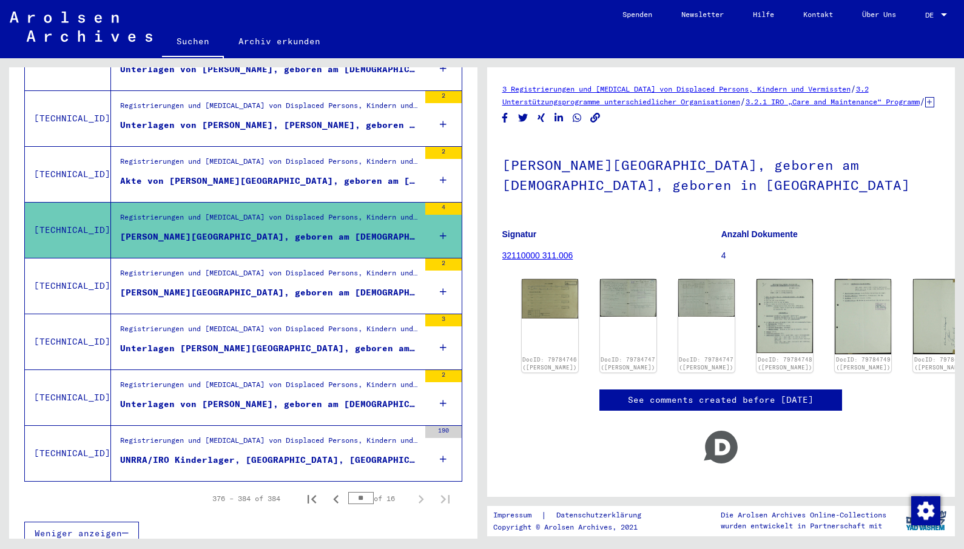
click at [338, 286] on div "[PERSON_NAME][GEOGRAPHIC_DATA], geboren am [DEMOGRAPHIC_DATA], geboren in [GEOG…" at bounding box center [269, 292] width 299 height 13
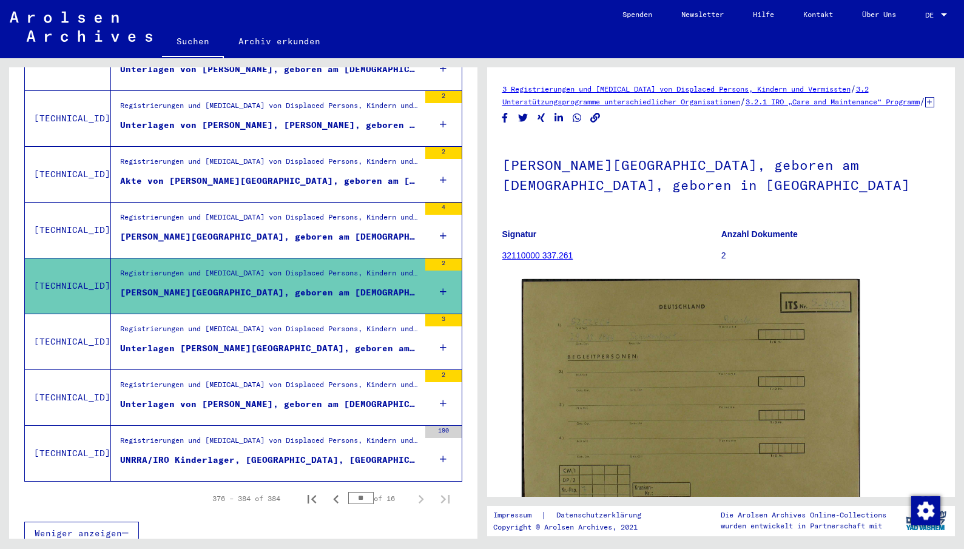
click at [317, 231] on div "[PERSON_NAME][GEOGRAPHIC_DATA], geboren am [DEMOGRAPHIC_DATA], geboren in [GEOG…" at bounding box center [269, 237] width 299 height 13
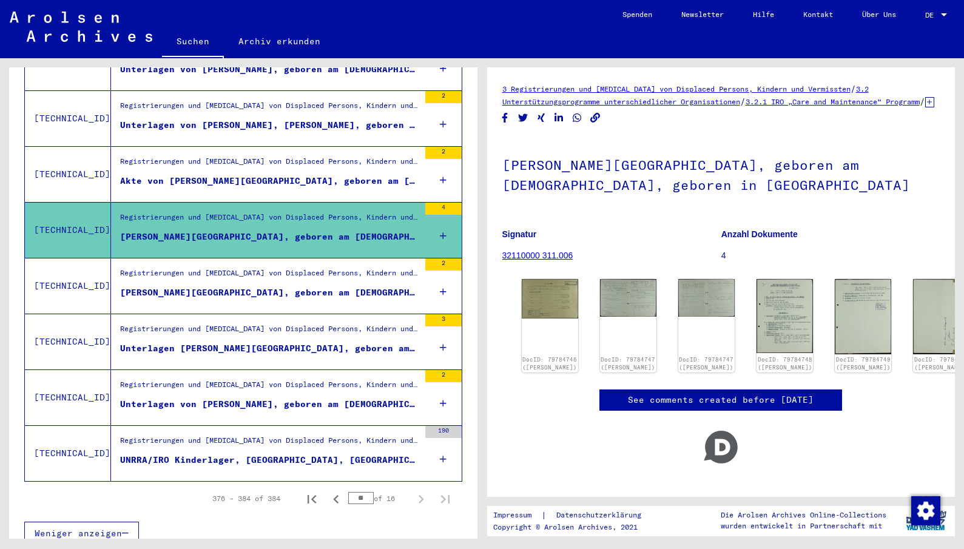
scroll to position [277, 0]
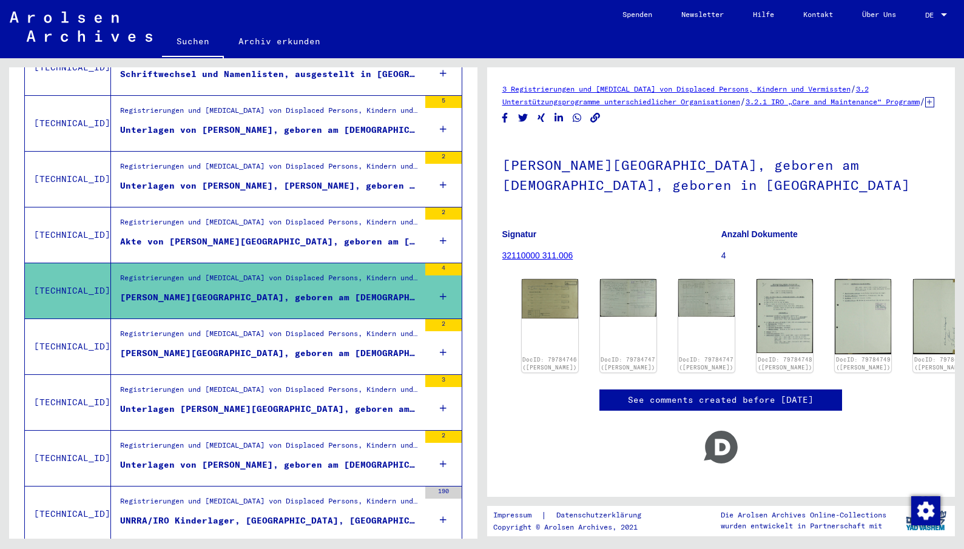
click at [343, 235] on div "Akte von [PERSON_NAME][GEOGRAPHIC_DATA], geboren am [DEMOGRAPHIC_DATA], geboren…" at bounding box center [269, 241] width 299 height 13
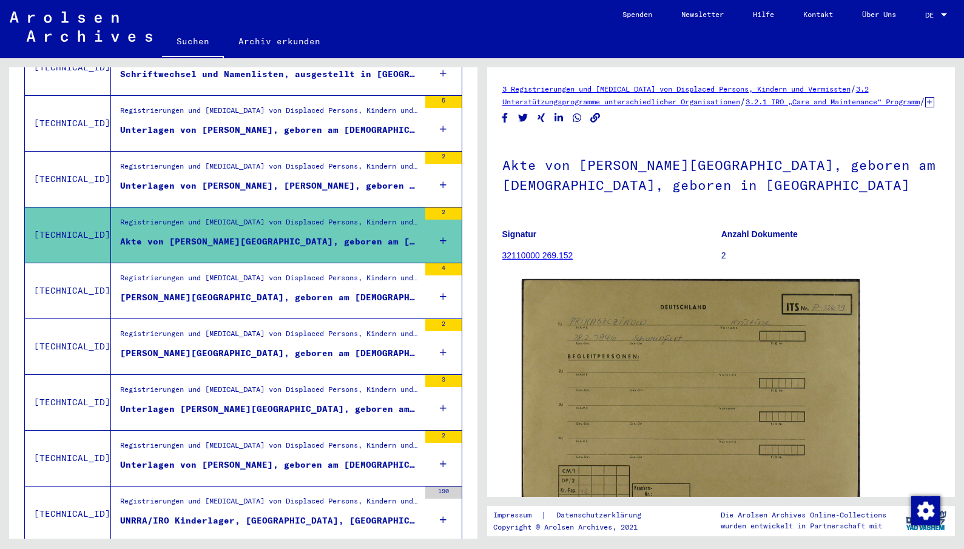
click at [257, 164] on div "Registrierungen und [MEDICAL_DATA] von Displaced Persons, Kindern und Vermisste…" at bounding box center [269, 169] width 299 height 17
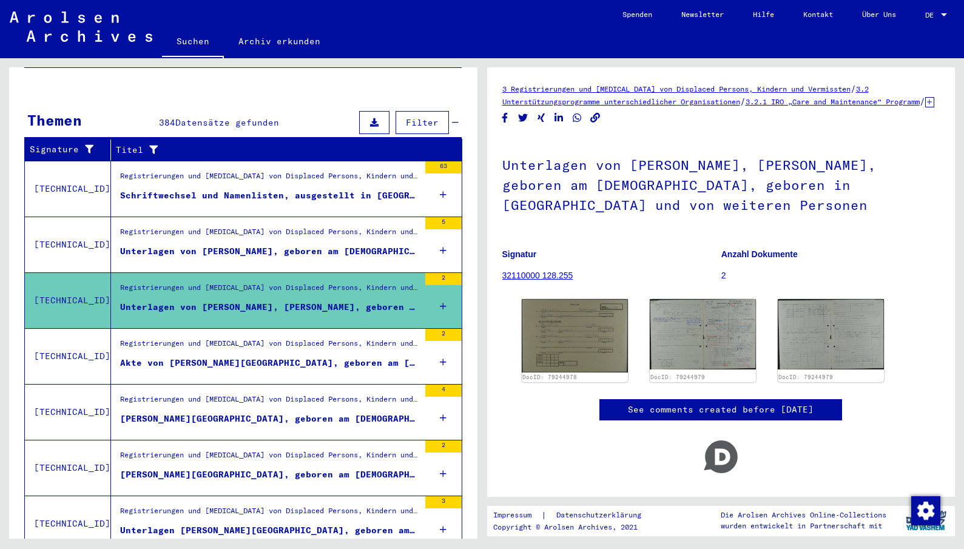
scroll to position [35, 0]
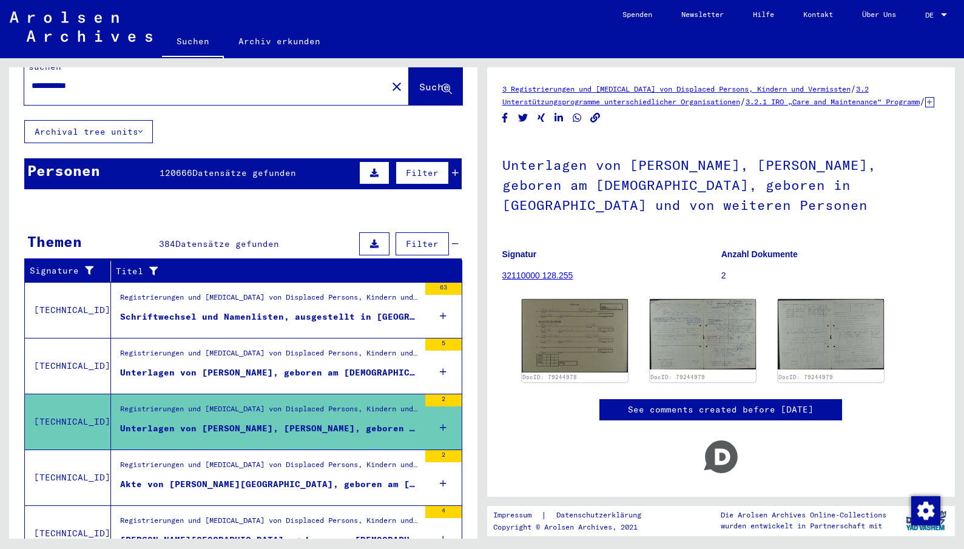
click at [248, 366] on div "Unterlagen von [PERSON_NAME], geboren am [DEMOGRAPHIC_DATA], geboren in [GEOGRA…" at bounding box center [269, 372] width 299 height 13
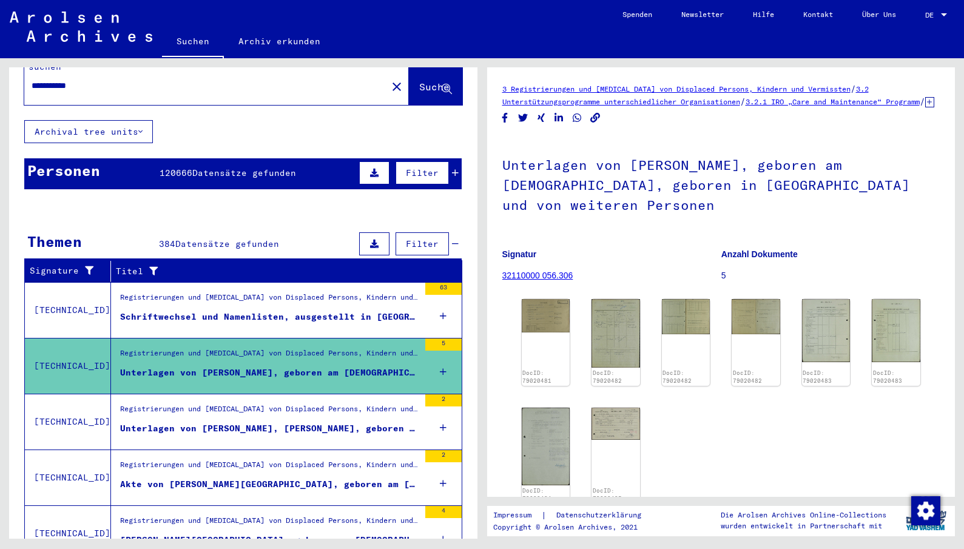
click at [271, 312] on figure "Schriftwechsel und Namenlisten, ausgestellt in [GEOGRAPHIC_DATA]: Verkehrsmitte…" at bounding box center [269, 320] width 299 height 18
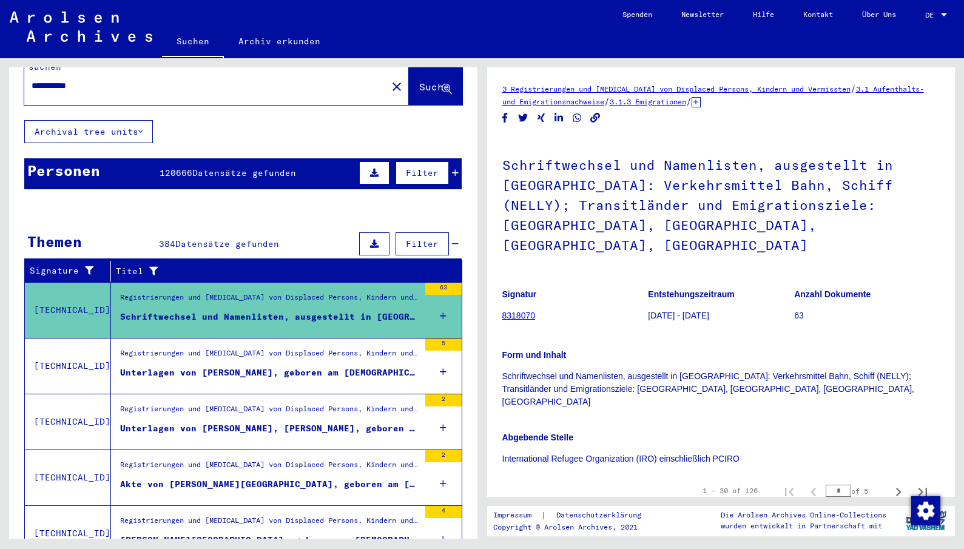
scroll to position [338, 0]
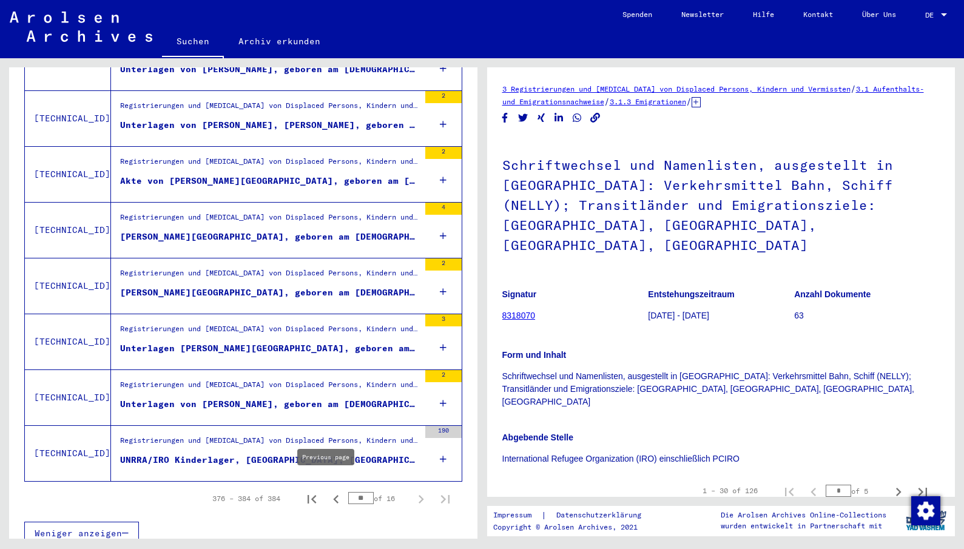
click at [329, 491] on icon "Previous page" at bounding box center [336, 499] width 17 height 17
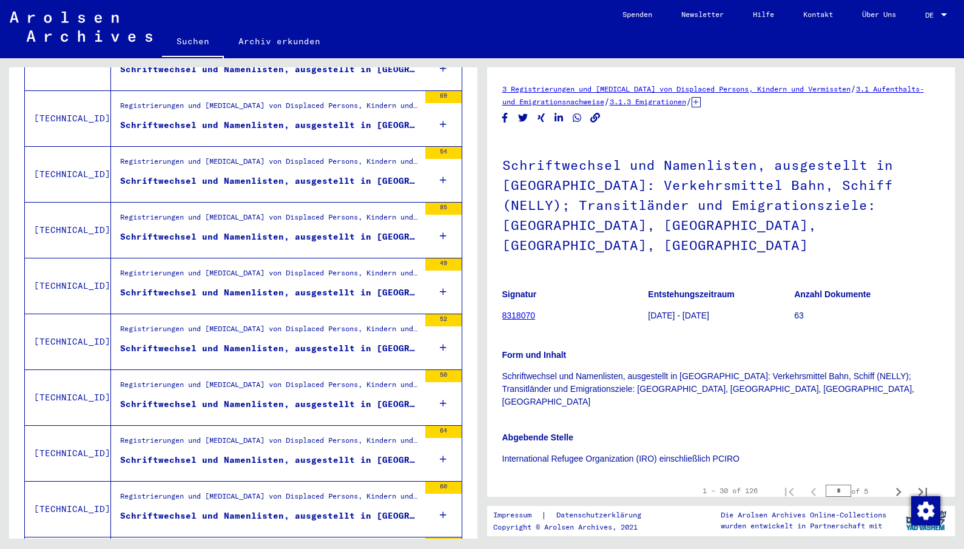
click at [242, 510] on div "Schriftwechsel und Namenlisten, ausgestellt in [GEOGRAPHIC_DATA]: Transitländer…" at bounding box center [269, 516] width 299 height 13
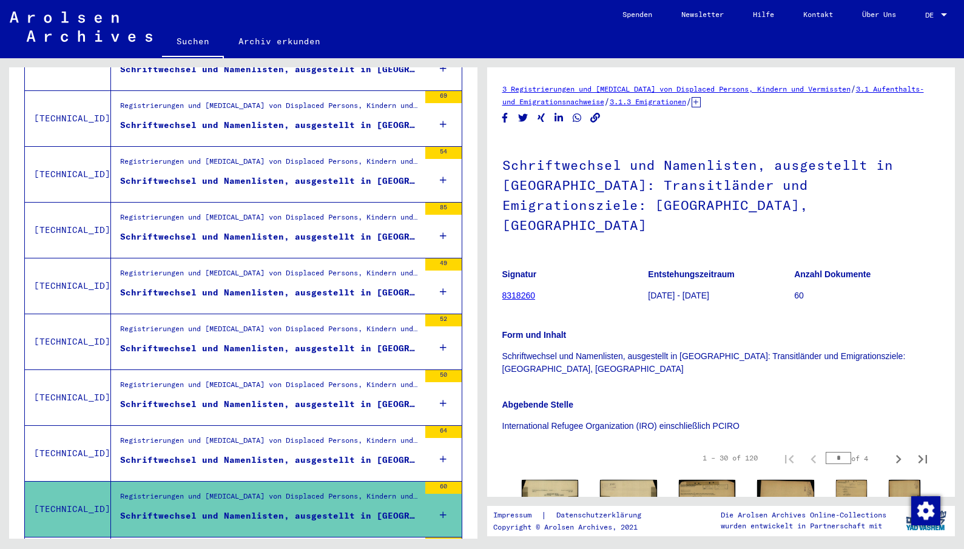
click at [268, 454] on div "Schriftwechsel und Namenlisten, ausgestellt in [GEOGRAPHIC_DATA]: Transitländer…" at bounding box center [269, 460] width 299 height 13
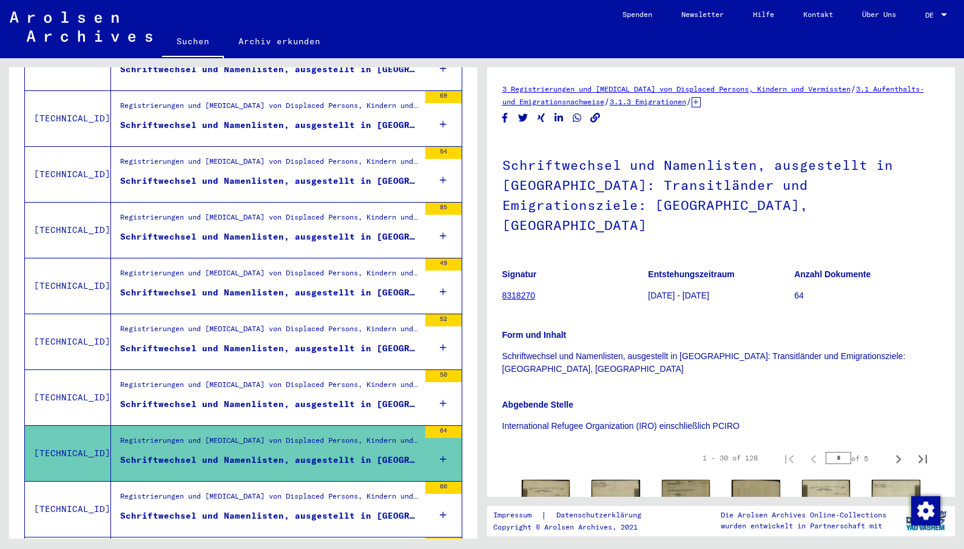
click at [263, 398] on div "Schriftwechsel und Namenlisten, ausgestellt in [GEOGRAPHIC_DATA]: Transitländer…" at bounding box center [269, 404] width 299 height 13
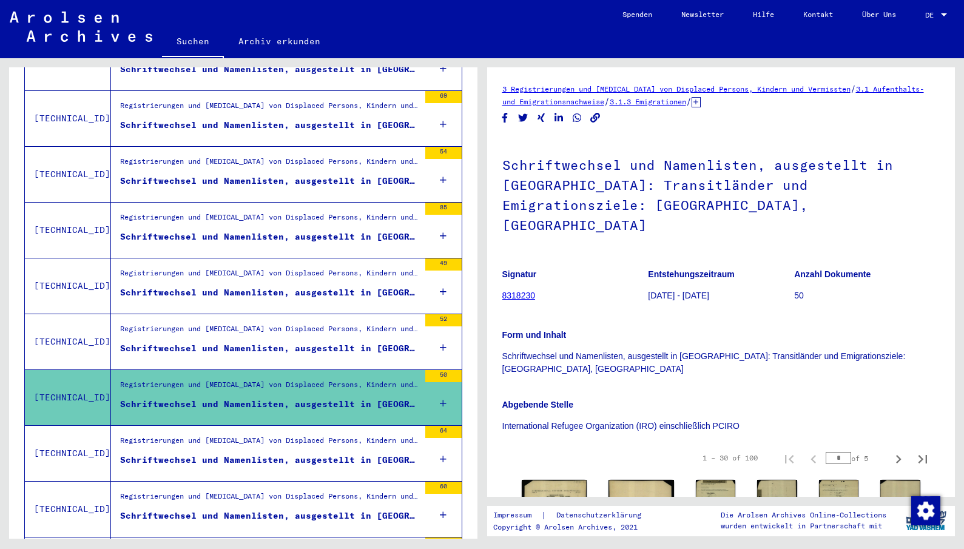
click at [245, 342] on figure "Schriftwechsel und Namenlisten, ausgestellt in [GEOGRAPHIC_DATA]: Transitländer…" at bounding box center [269, 351] width 299 height 18
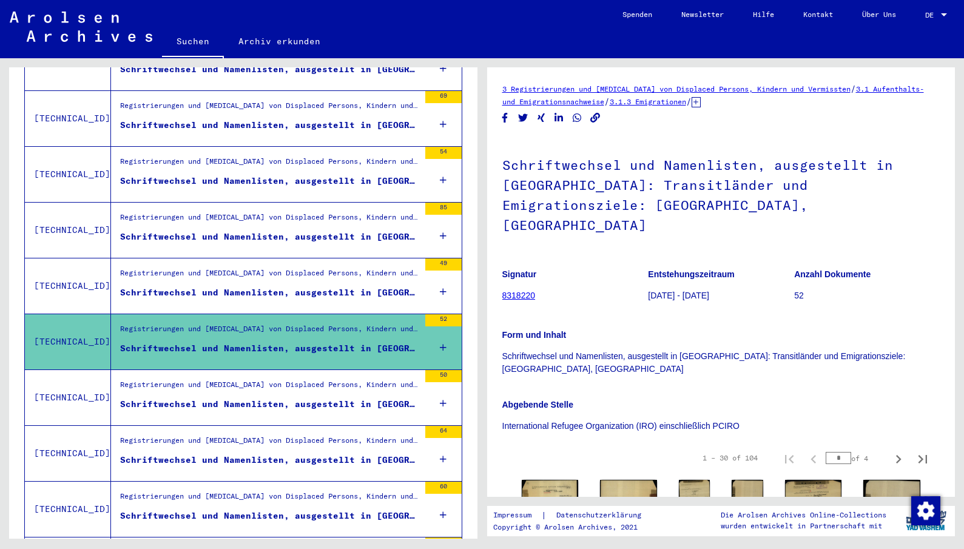
click at [242, 286] on div "Schriftwechsel und Namenlisten, ausgestellt in [GEOGRAPHIC_DATA]: Transitländer…" at bounding box center [269, 292] width 299 height 13
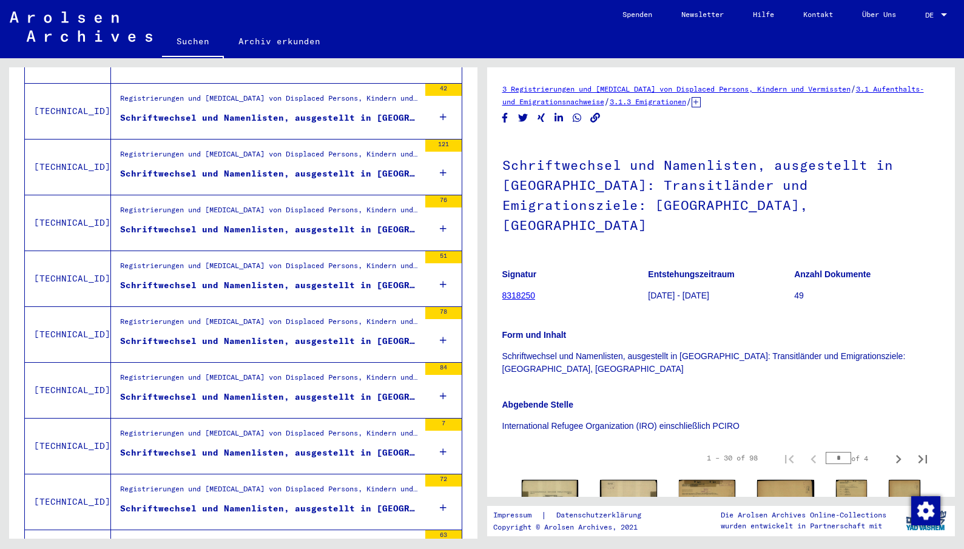
scroll to position [1231, 0]
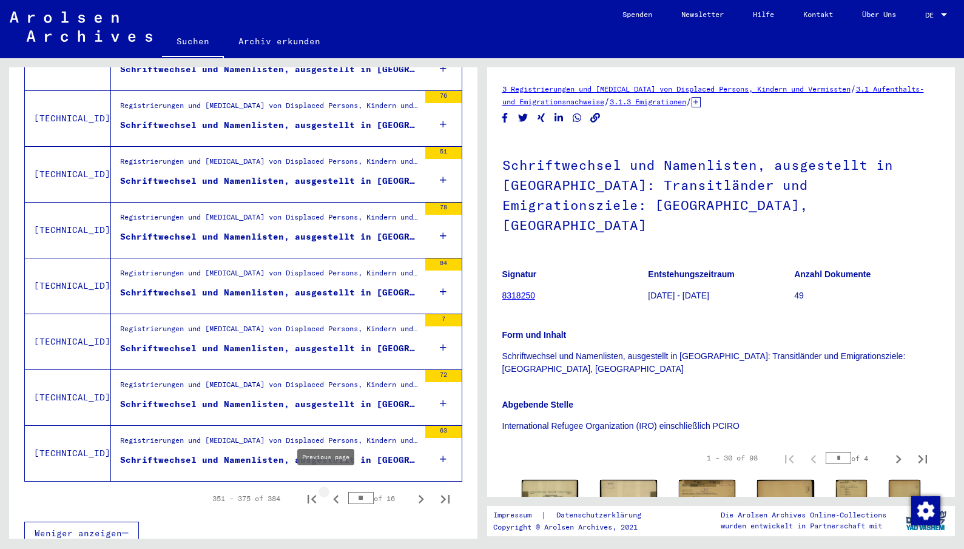
click at [329, 491] on icon "Previous page" at bounding box center [336, 499] width 17 height 17
click at [328, 491] on icon "Previous page" at bounding box center [336, 499] width 17 height 17
type input "**"
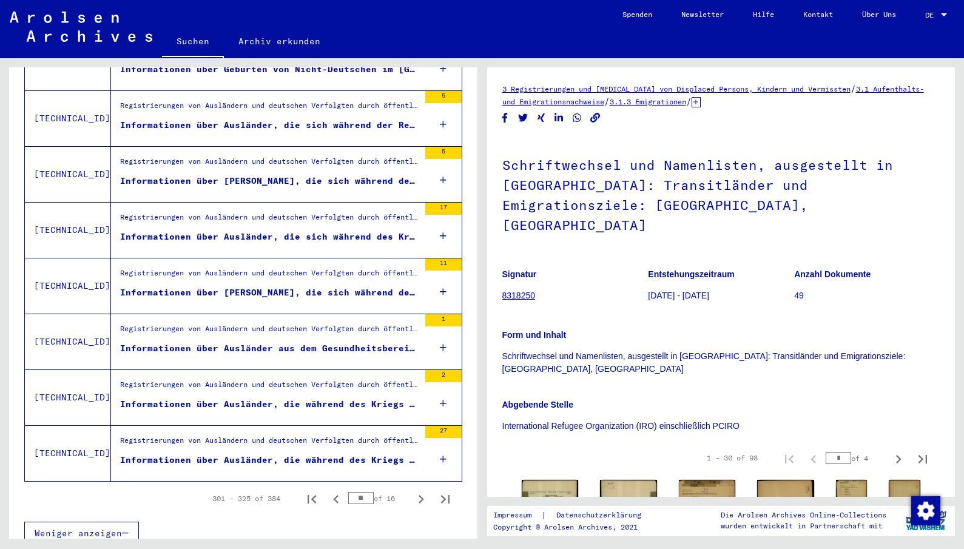
scroll to position [928, 0]
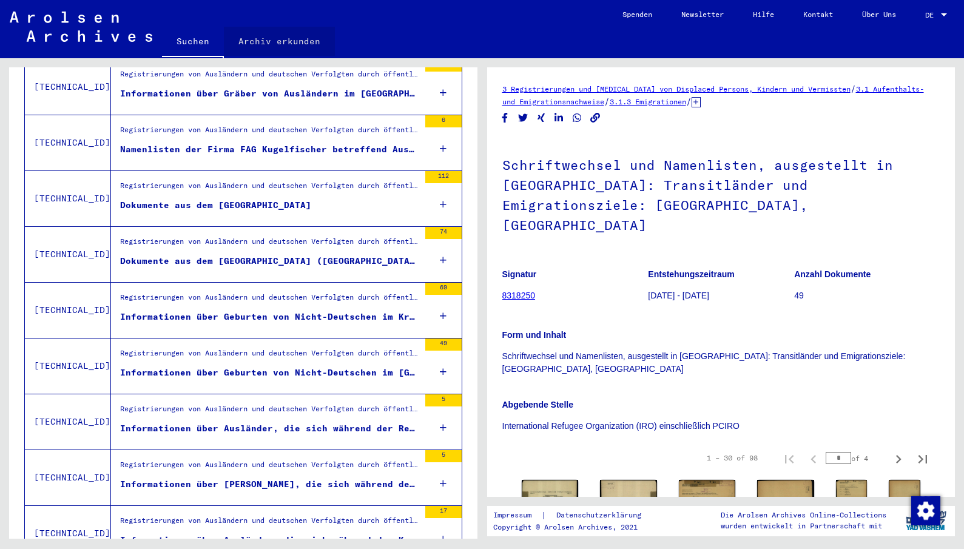
click at [293, 41] on link "Archiv erkunden" at bounding box center [279, 41] width 111 height 29
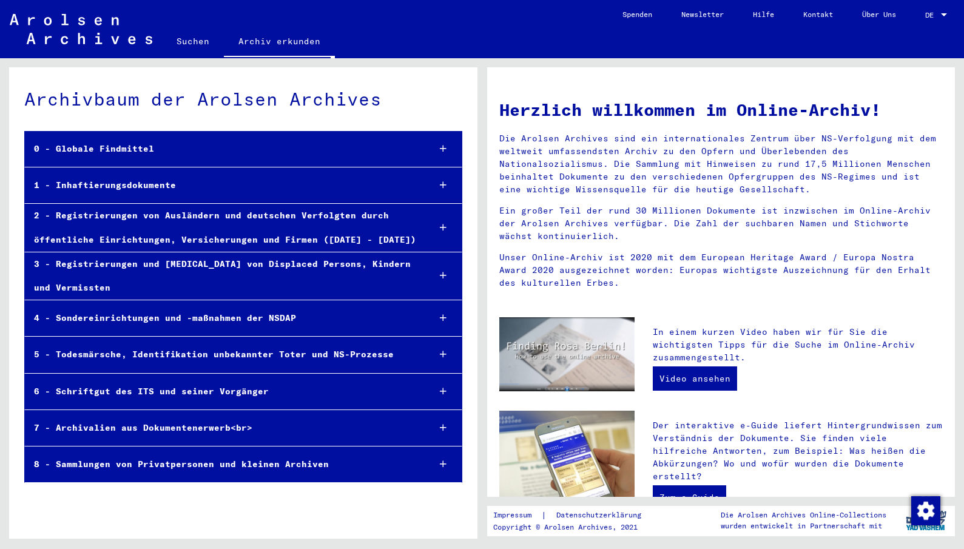
click at [443, 275] on icon at bounding box center [443, 275] width 7 height 8
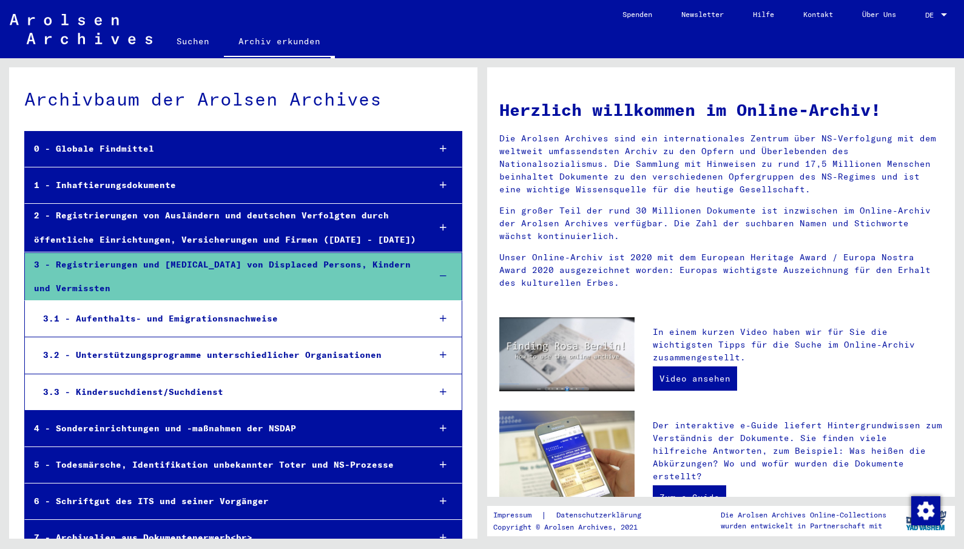
click at [440, 318] on icon at bounding box center [443, 318] width 7 height 8
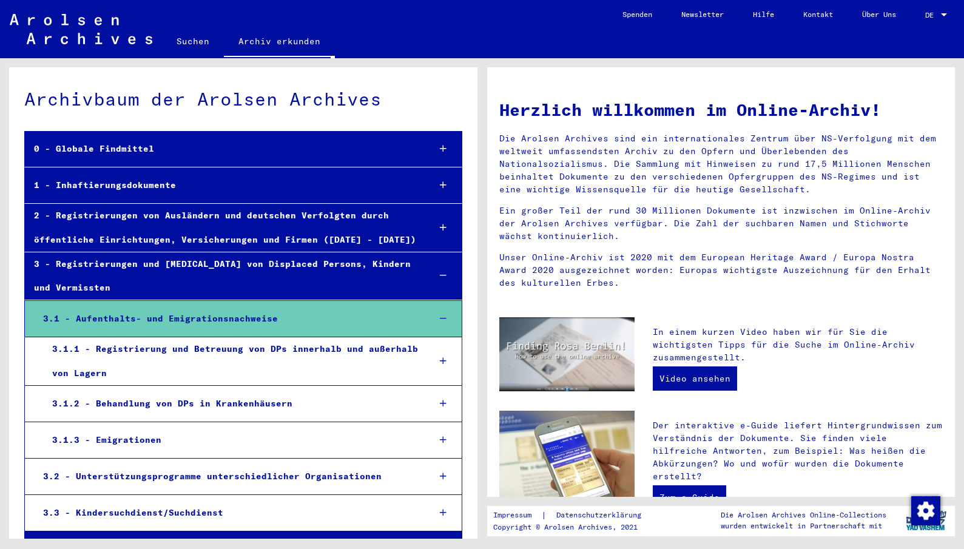
click at [440, 364] on icon at bounding box center [443, 361] width 7 height 8
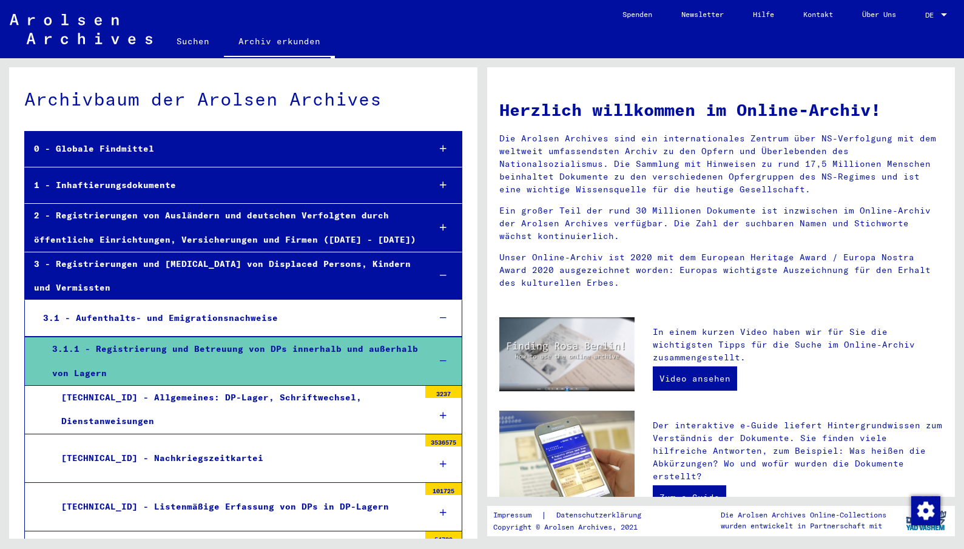
scroll to position [61, 0]
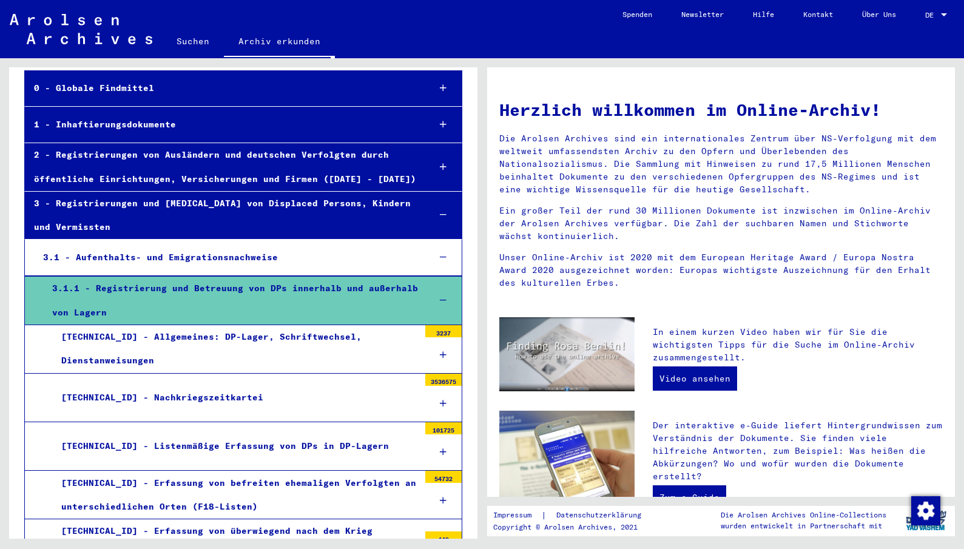
click at [440, 453] on icon at bounding box center [443, 452] width 7 height 8
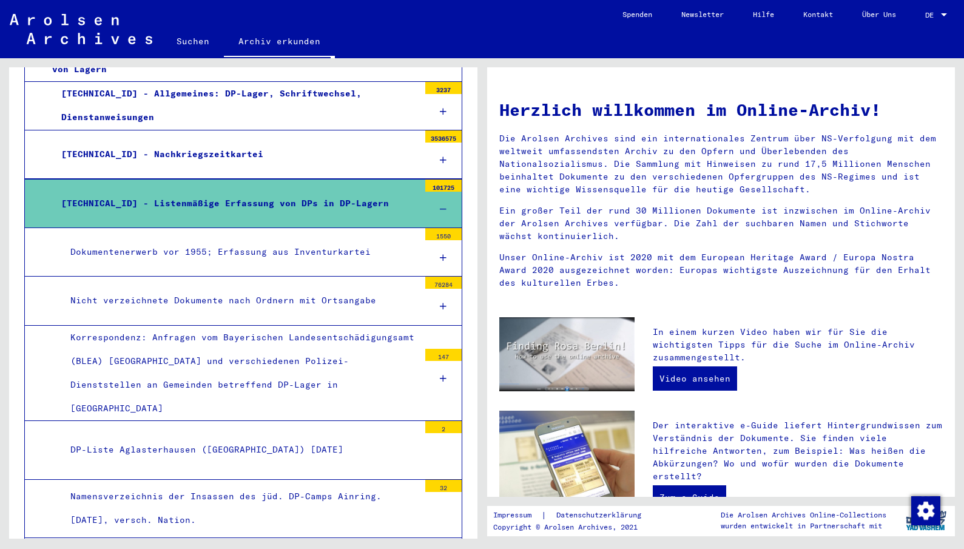
scroll to position [243, 0]
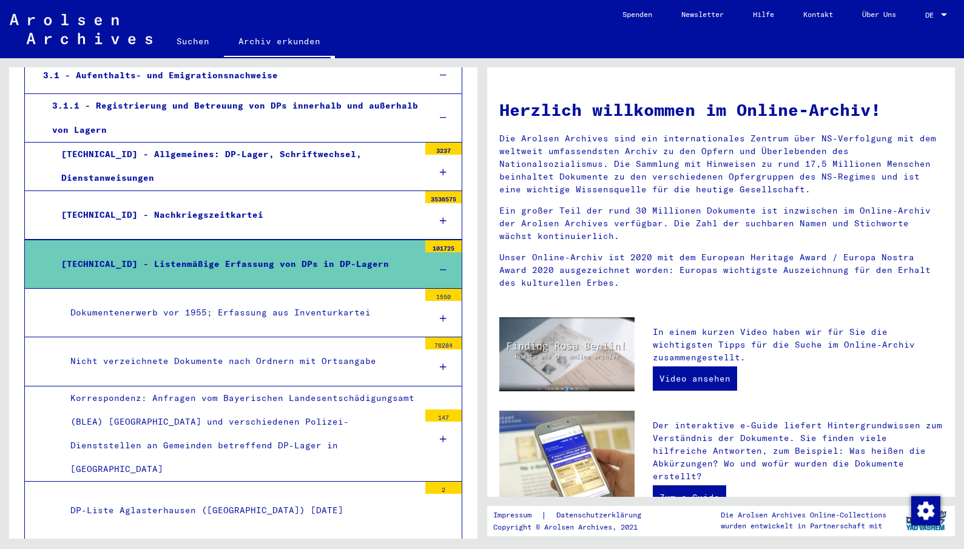
click at [440, 368] on icon at bounding box center [443, 367] width 7 height 8
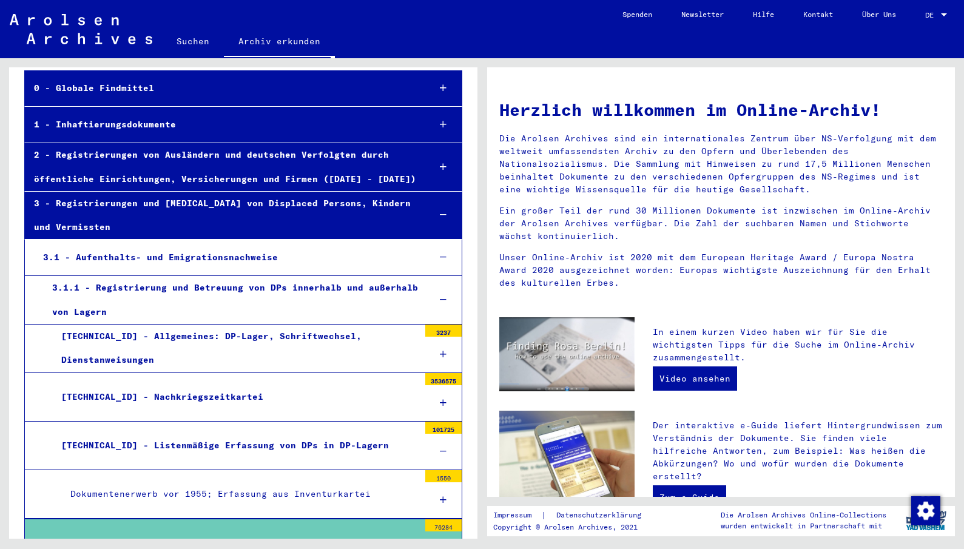
scroll to position [0, 0]
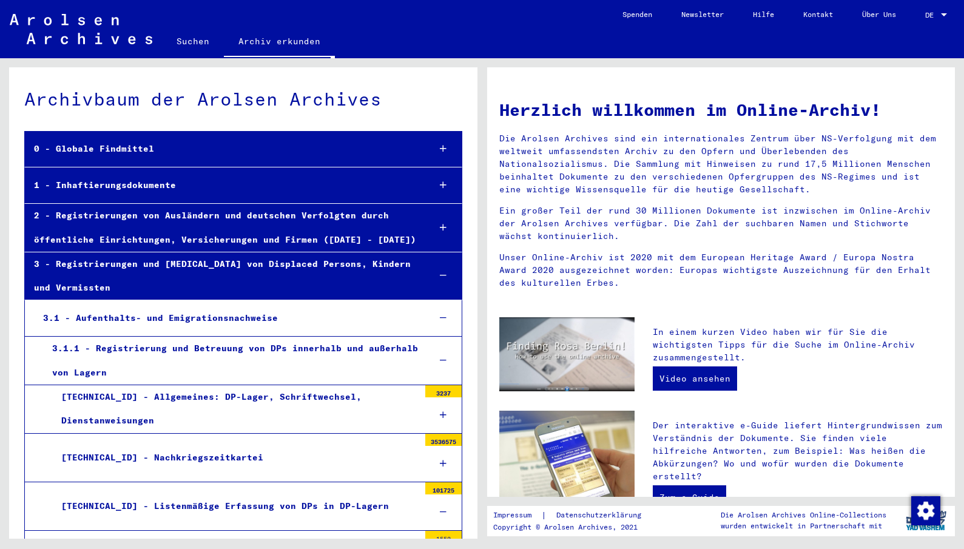
click at [184, 44] on link "Suchen" at bounding box center [193, 41] width 62 height 29
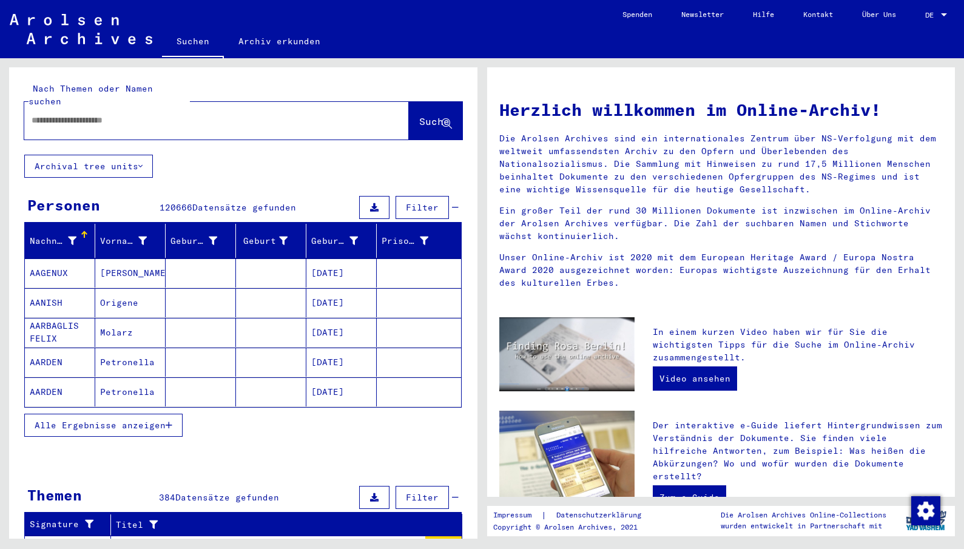
click at [52, 114] on input "text" at bounding box center [202, 120] width 341 height 13
type input "**********"
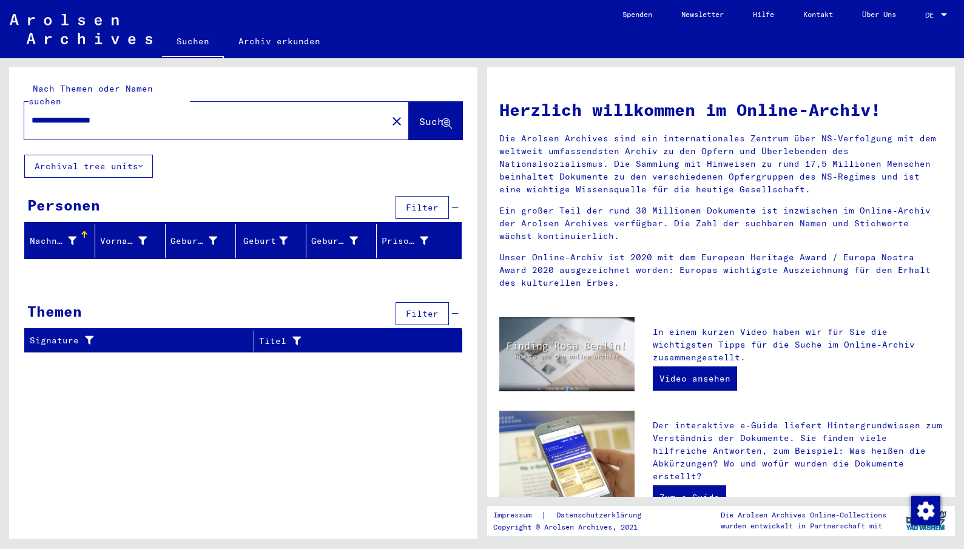
click at [207, 335] on div "Signature" at bounding box center [142, 340] width 224 height 19
click at [240, 331] on th "Signature" at bounding box center [139, 341] width 229 height 21
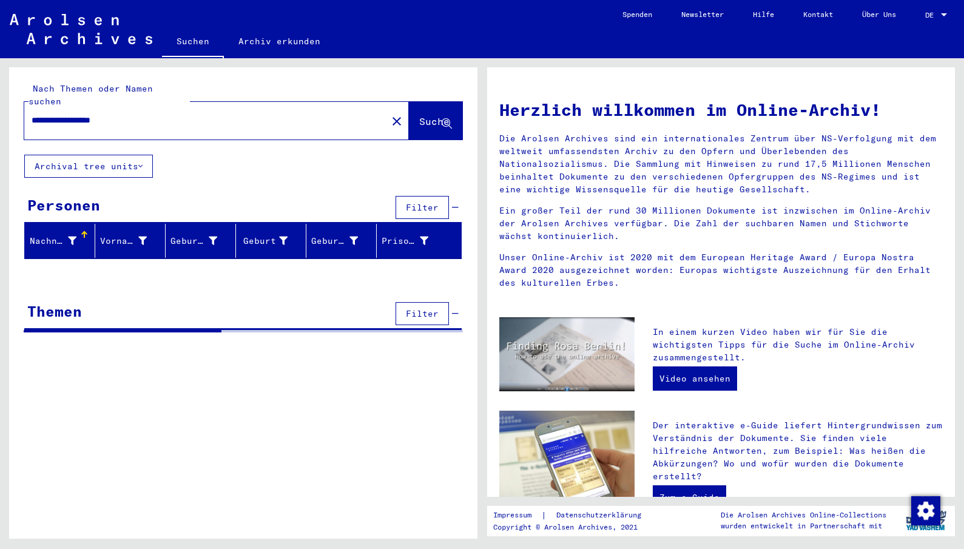
click at [192, 34] on link "Suchen" at bounding box center [193, 43] width 62 height 32
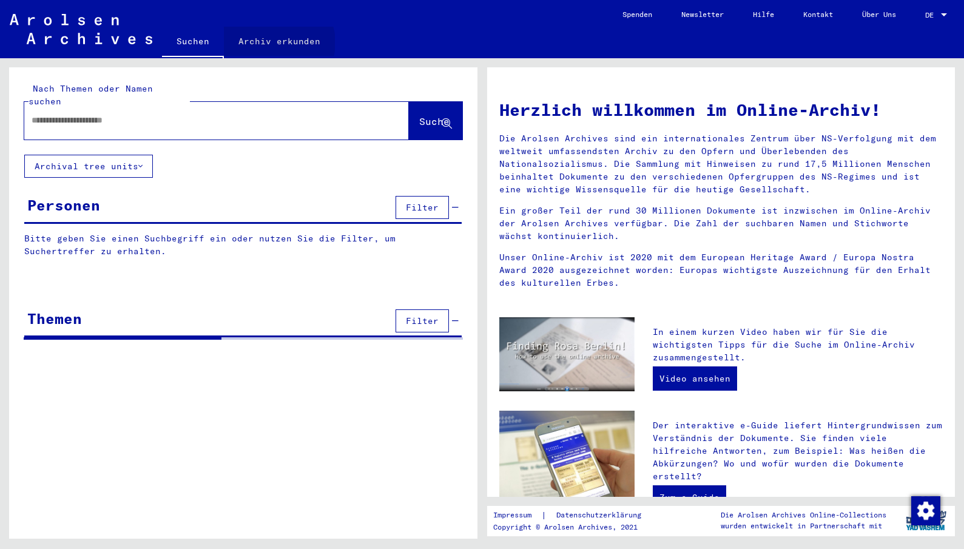
click at [277, 42] on link "Archiv erkunden" at bounding box center [279, 41] width 111 height 29
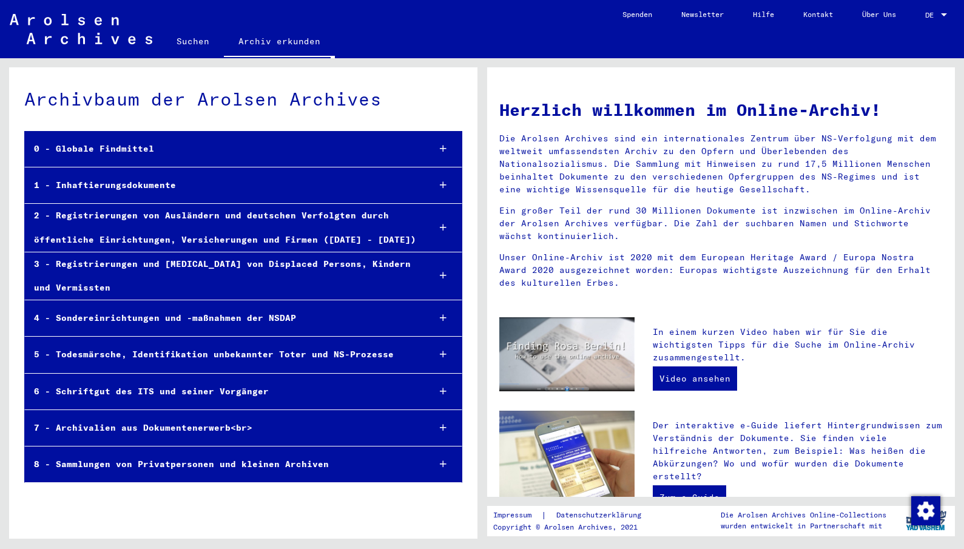
click at [443, 272] on icon at bounding box center [443, 275] width 7 height 8
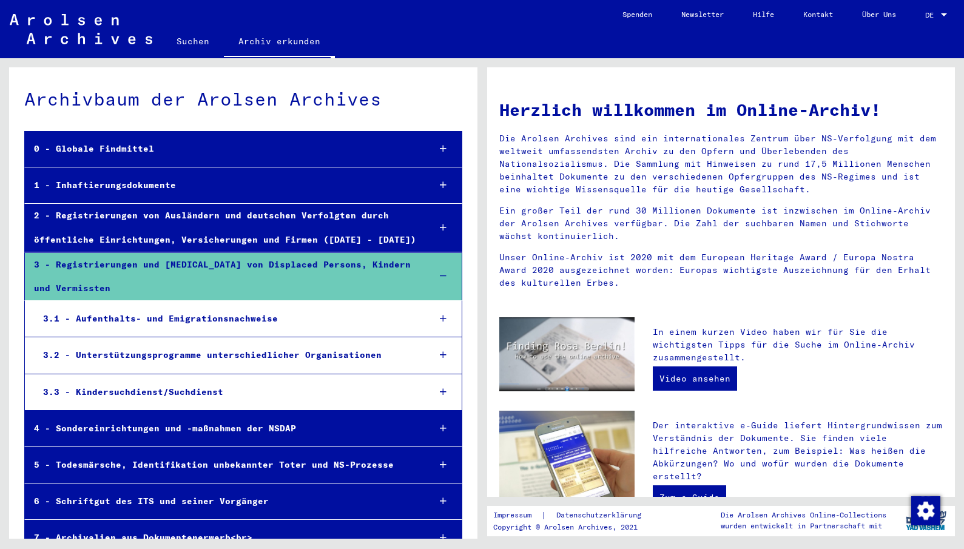
click at [440, 314] on icon at bounding box center [443, 318] width 7 height 8
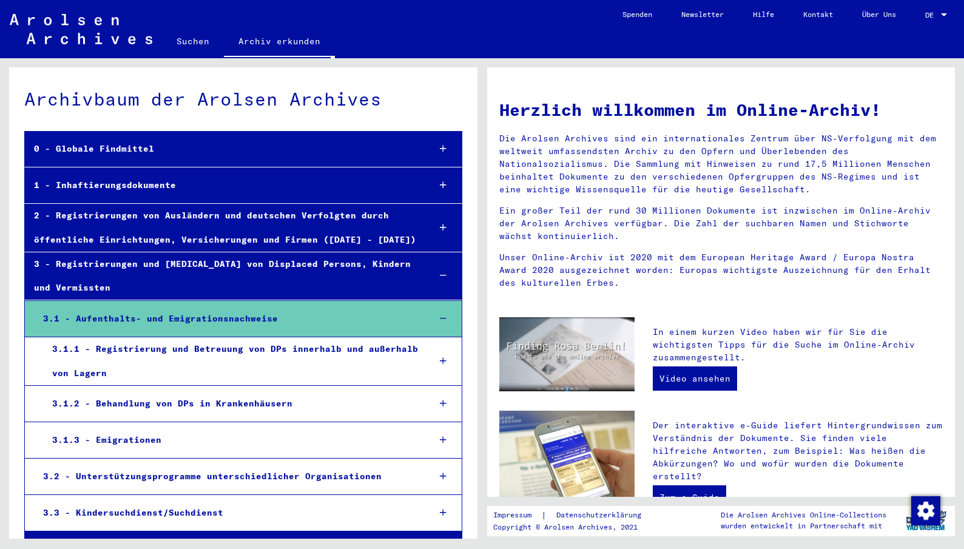
click at [440, 404] on icon at bounding box center [443, 403] width 7 height 8
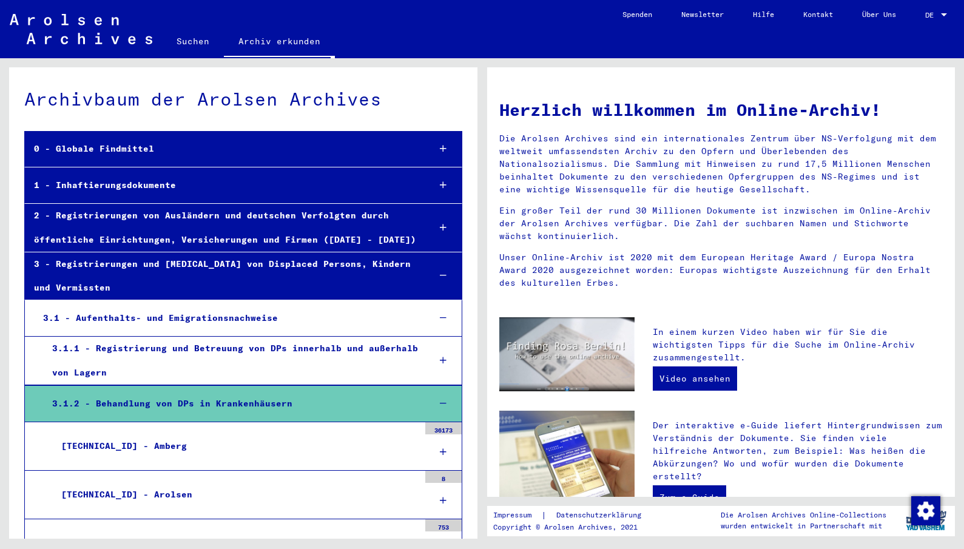
click at [428, 401] on div at bounding box center [443, 404] width 36 height 36
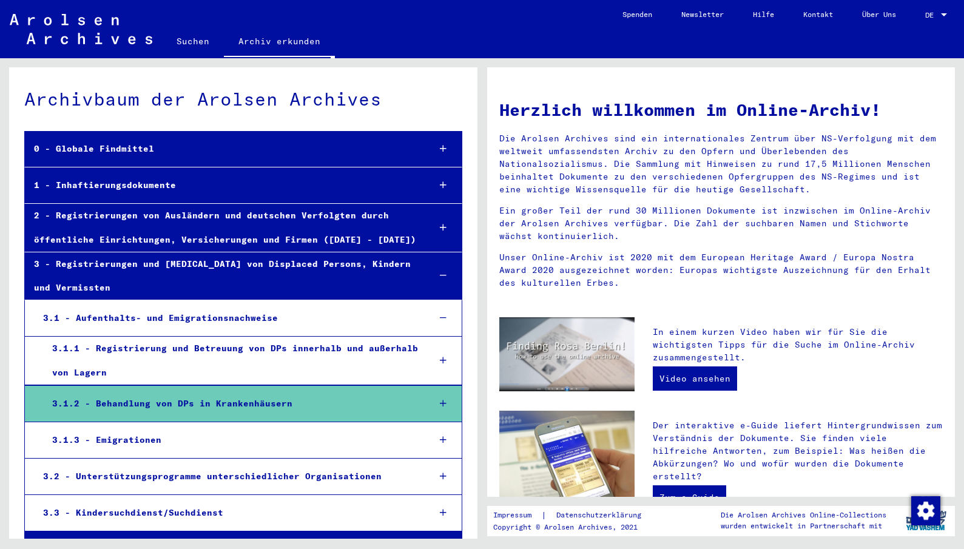
click at [440, 359] on icon at bounding box center [443, 360] width 7 height 8
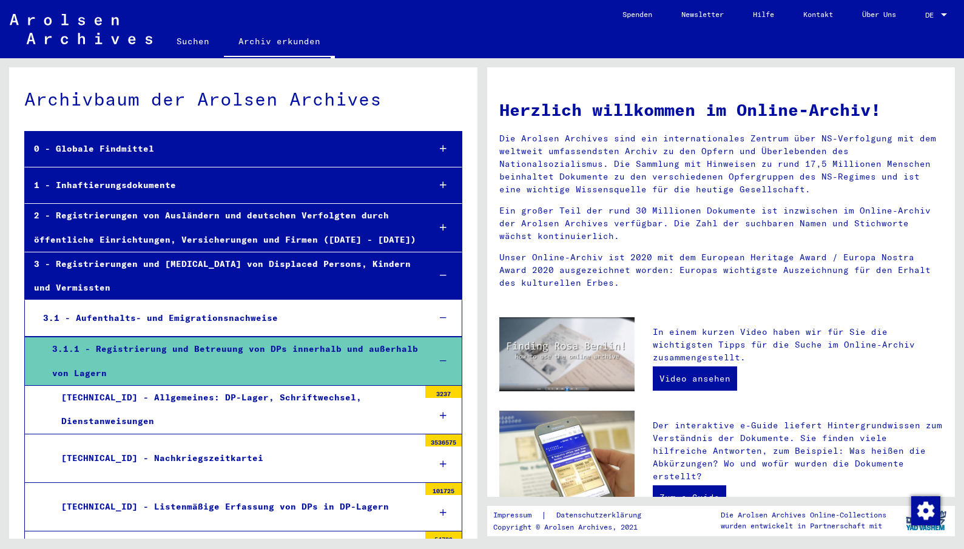
scroll to position [243, 0]
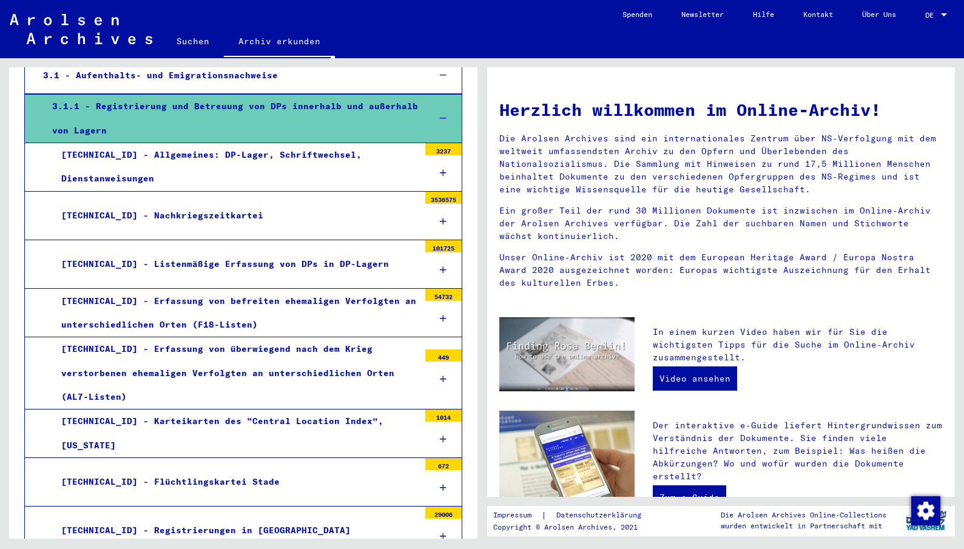
click at [214, 218] on div "[TECHNICAL_ID] - Nachkriegszeitkartei" at bounding box center [235, 216] width 367 height 24
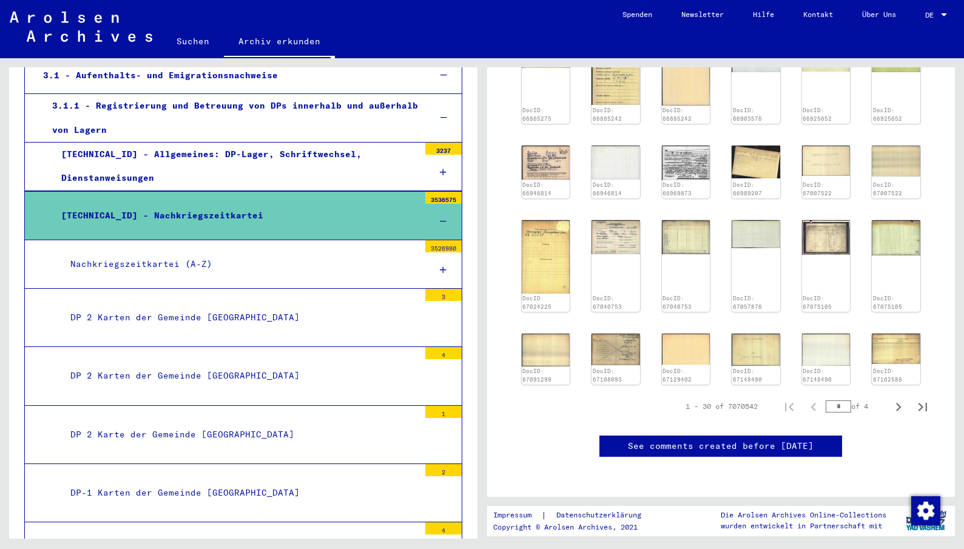
scroll to position [1002, 0]
click at [615, 218] on img at bounding box center [615, 236] width 51 height 36
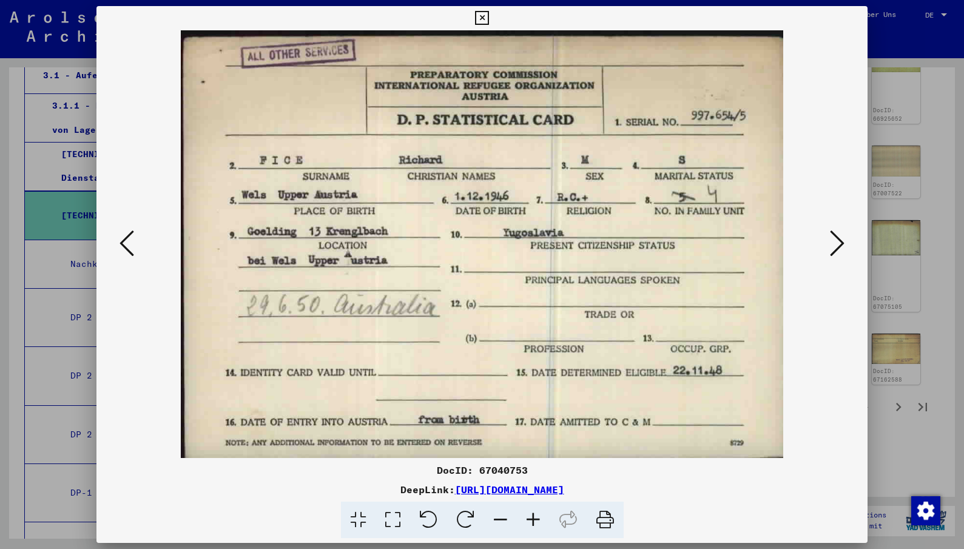
click at [482, 21] on icon at bounding box center [482, 18] width 14 height 15
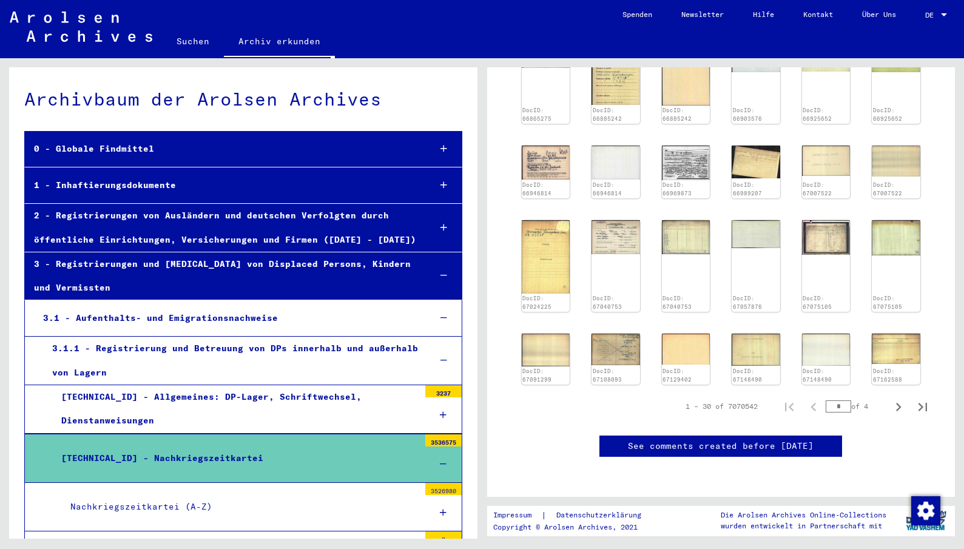
scroll to position [121, 0]
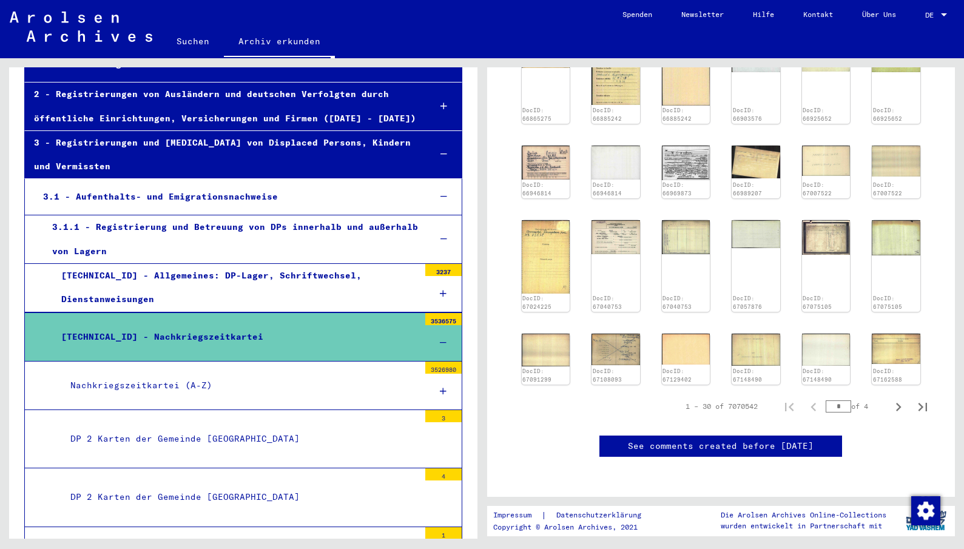
click at [173, 386] on div "Nachkriegszeitkartei (A-Z)" at bounding box center [240, 386] width 358 height 24
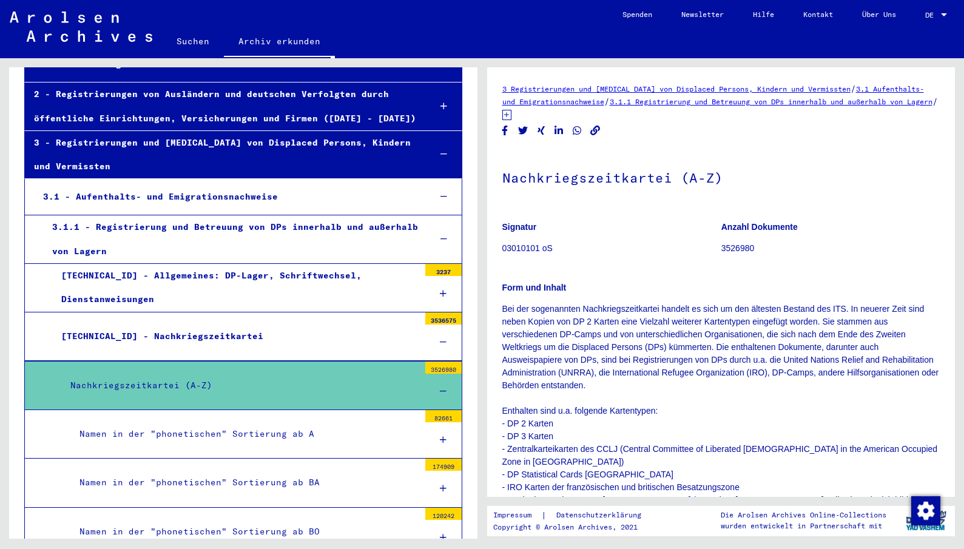
click at [220, 431] on div "Namen in der "phonetischen" Sortierung ab A" at bounding box center [244, 434] width 349 height 24
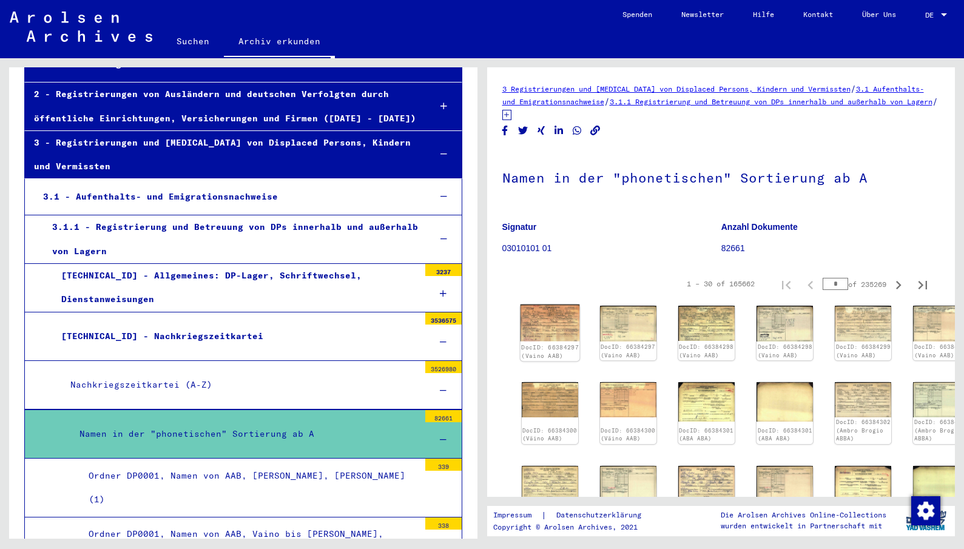
click at [539, 324] on img at bounding box center [549, 323] width 59 height 37
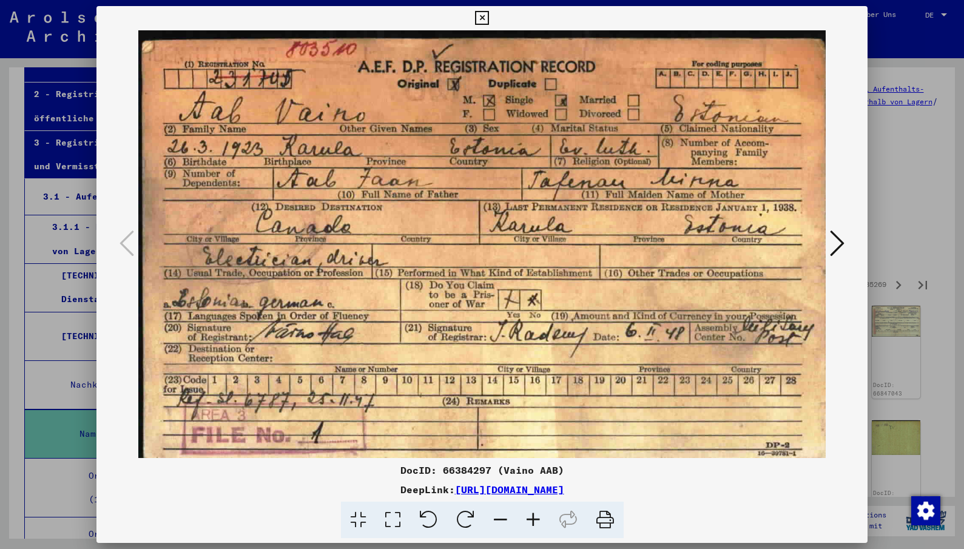
click at [480, 18] on icon at bounding box center [482, 18] width 14 height 15
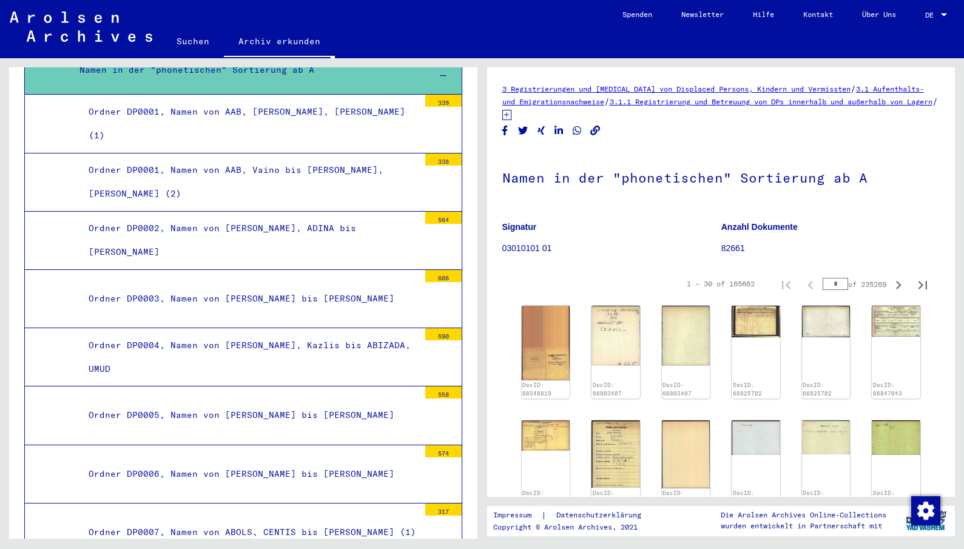
scroll to position [182, 0]
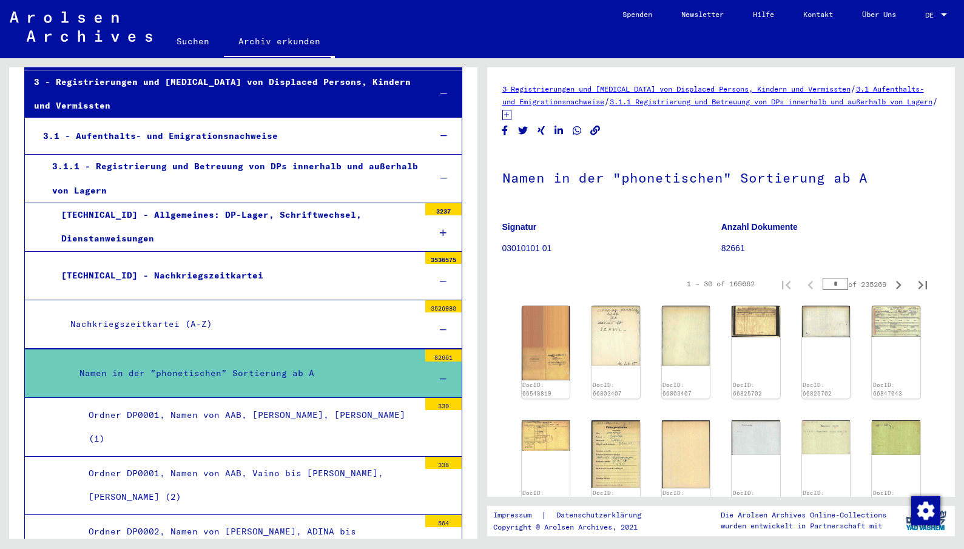
click at [440, 278] on icon at bounding box center [443, 281] width 7 height 8
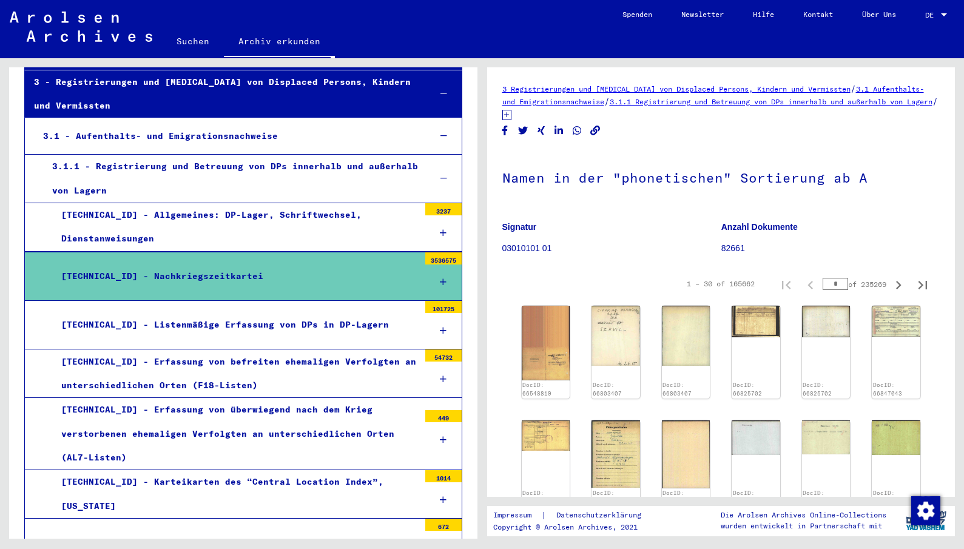
click at [288, 323] on div "[TECHNICAL_ID] - Listenmäßige Erfassung von DPs in DP-Lagern" at bounding box center [235, 325] width 367 height 24
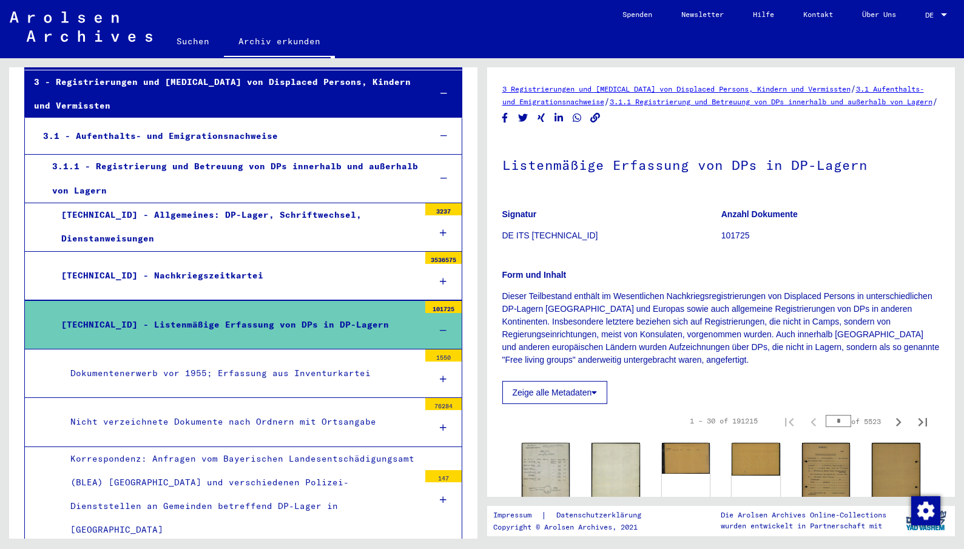
scroll to position [243, 0]
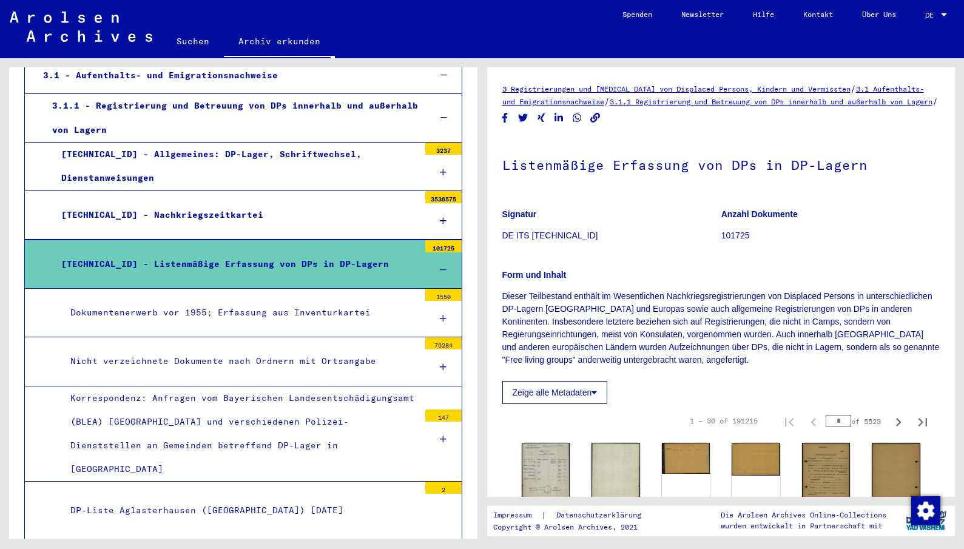
click at [440, 366] on icon at bounding box center [443, 367] width 7 height 8
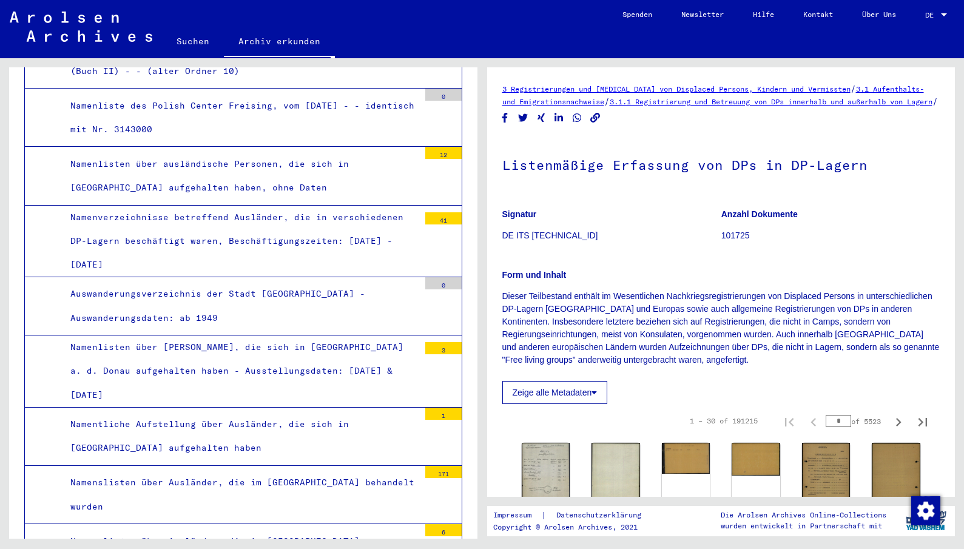
scroll to position [48044, 0]
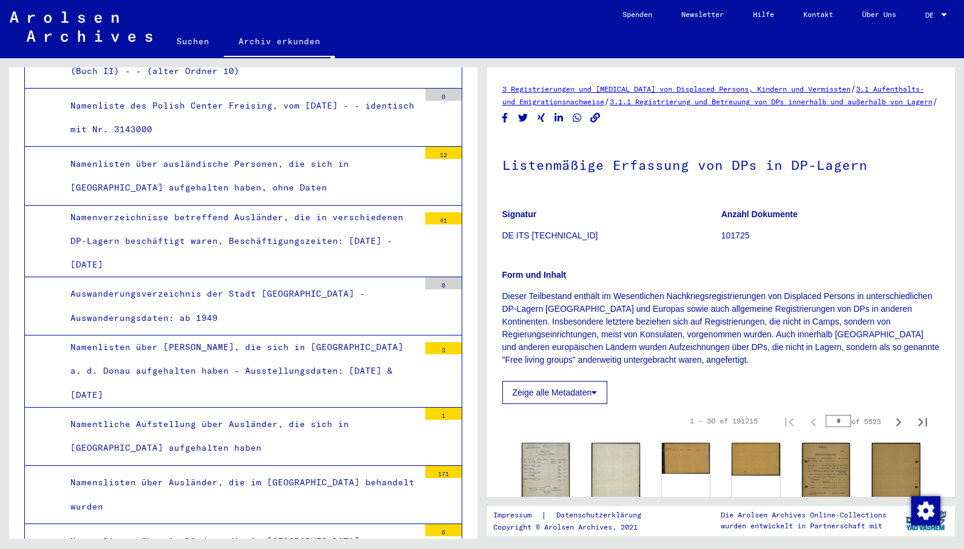
scroll to position [48165, 0]
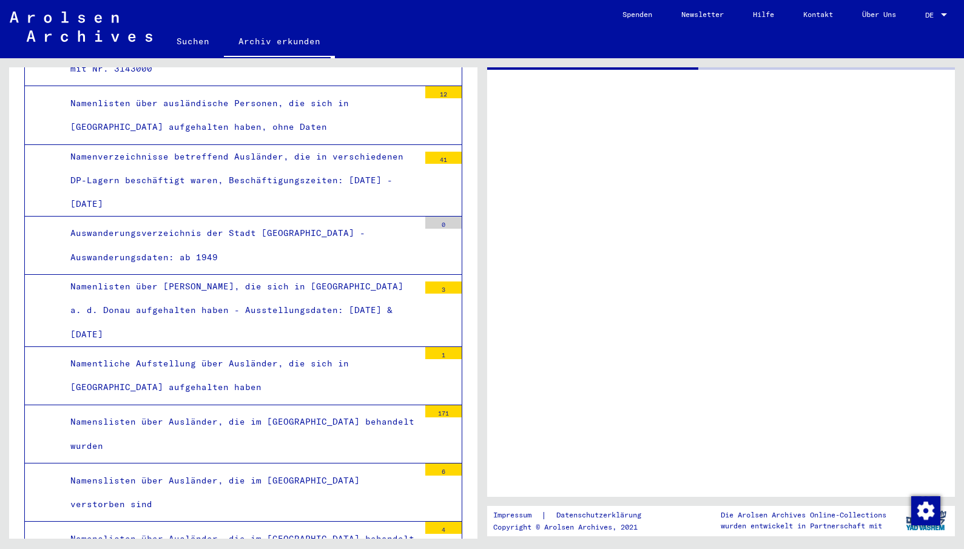
scroll to position [48164, 0]
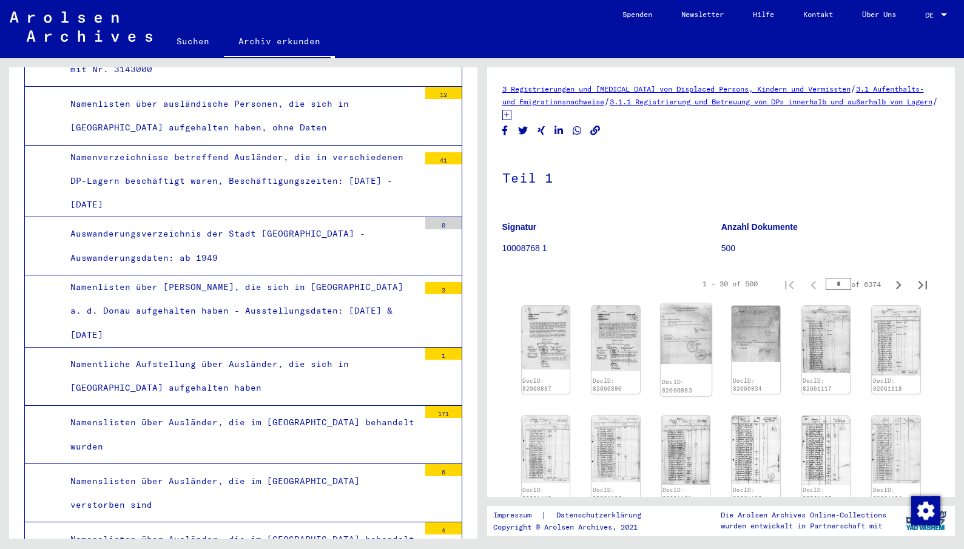
click at [676, 342] on img at bounding box center [686, 334] width 51 height 61
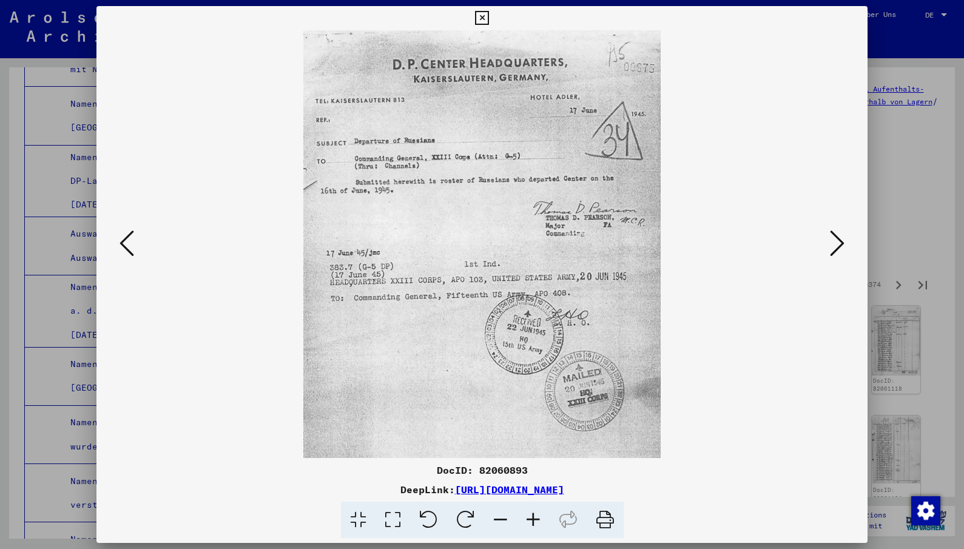
drag, startPoint x: 482, startPoint y: 19, endPoint x: 460, endPoint y: 34, distance: 26.6
click at [482, 19] on icon at bounding box center [482, 18] width 14 height 15
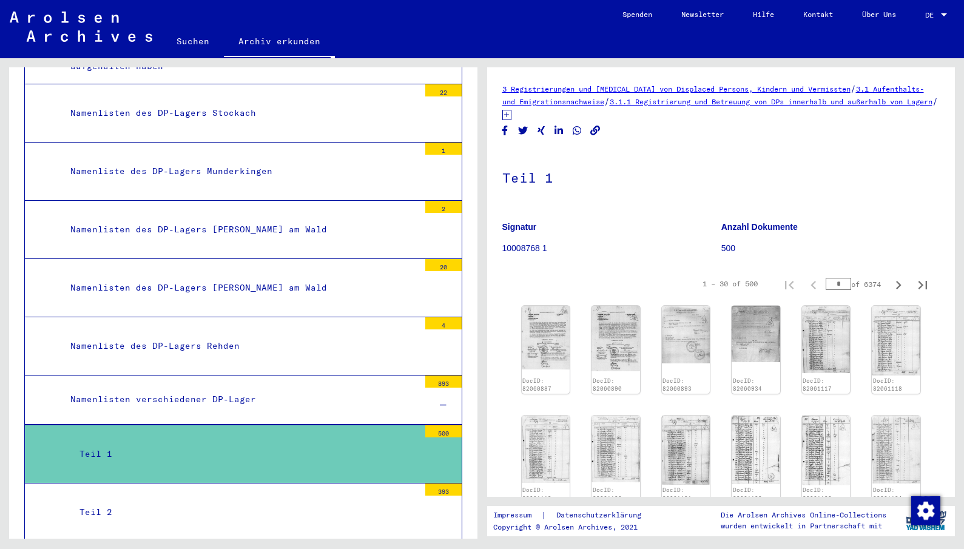
scroll to position [49057, 0]
